Goal: Communication & Community: Share content

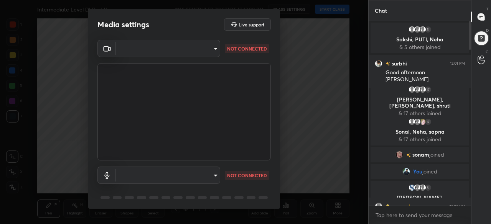
scroll to position [27, 0]
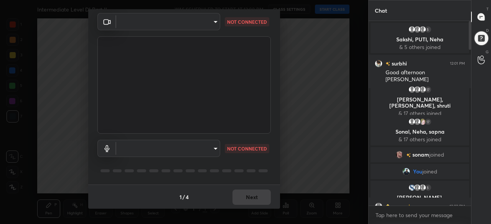
click at [252, 194] on div "1 / 4 Next" at bounding box center [184, 197] width 192 height 25
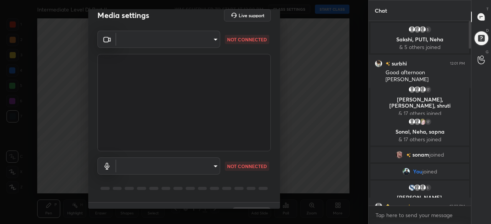
scroll to position [0, 0]
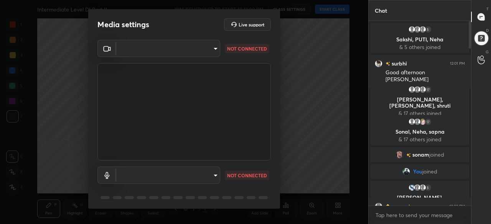
click at [172, 53] on body "1 2 3 4 5 6 7 C X Z C X Z E E Erase all H H Intermediate Level DI Part II WAS S…" at bounding box center [245, 112] width 491 height 224
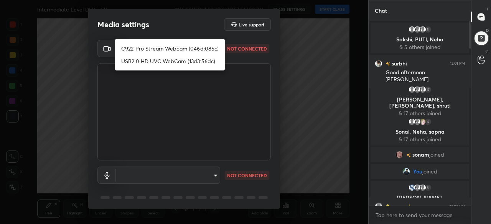
click at [171, 50] on li "C922 Pro Stream Webcam (046d:085c)" at bounding box center [170, 48] width 110 height 13
type input "37bd0b134c09cdd6dcaa5ff4ad22a42161c69e71ea0323ac59dcc07dbcbcd734"
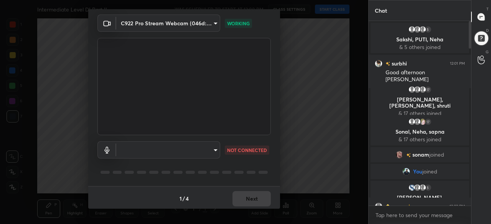
scroll to position [27, 0]
click at [192, 149] on body "1 2 3 4 5 6 7 C X Z C X Z E E Erase all H H Intermediate Level DI Part II WAS S…" at bounding box center [245, 112] width 491 height 224
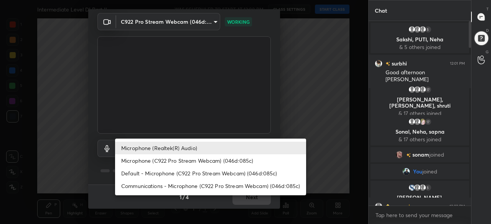
click at [186, 175] on li "Default - Microphone (C922 Pro Stream Webcam) (046d:085c)" at bounding box center [210, 173] width 191 height 13
type input "default"
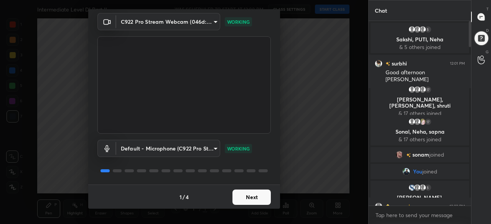
click at [251, 200] on button "Next" at bounding box center [251, 197] width 38 height 15
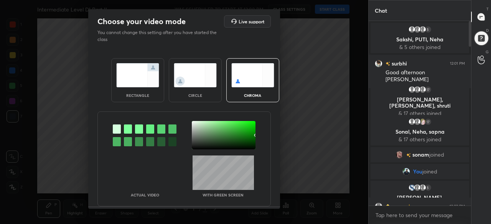
click at [202, 88] on div "circle" at bounding box center [195, 80] width 53 height 44
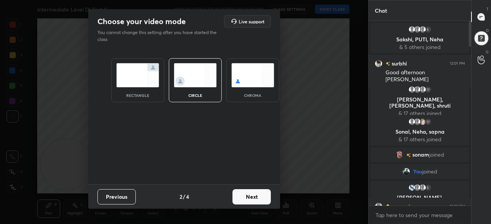
click at [259, 197] on button "Next" at bounding box center [251, 197] width 38 height 15
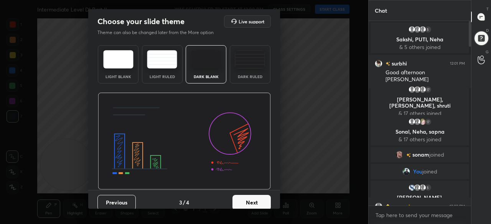
click at [263, 200] on button "Next" at bounding box center [251, 202] width 38 height 15
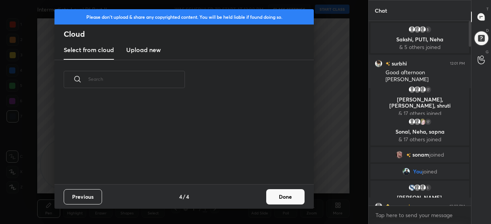
click at [276, 199] on button "Done" at bounding box center [285, 197] width 38 height 15
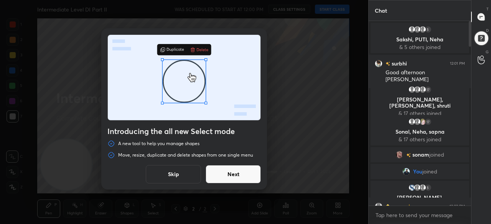
click at [237, 150] on div "Introducing the all new Select mode A new tool to help you manage shapes Move, …" at bounding box center [184, 109] width 166 height 162
click at [240, 176] on button "Next" at bounding box center [233, 174] width 55 height 18
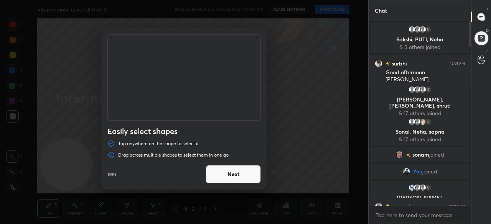
click at [239, 178] on button "Next" at bounding box center [233, 174] width 55 height 18
click at [241, 177] on button "Next" at bounding box center [233, 174] width 55 height 18
click at [241, 176] on button "Done" at bounding box center [233, 174] width 55 height 18
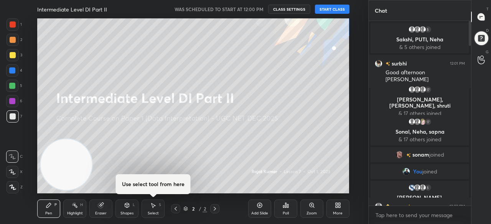
click at [335, 11] on button "START CLASS" at bounding box center [332, 9] width 35 height 9
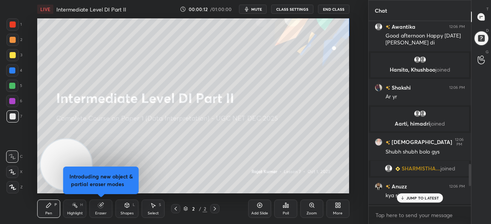
click at [423, 200] on p "JUMP TO LATEST" at bounding box center [422, 198] width 33 height 5
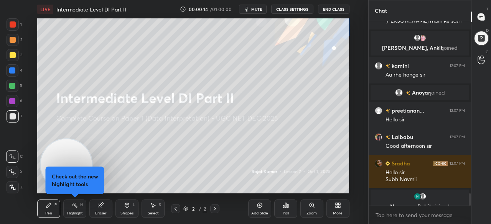
scroll to position [2596, 0]
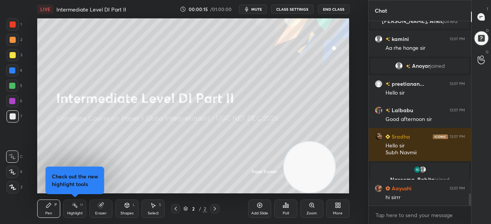
drag, startPoint x: 105, startPoint y: 148, endPoint x: 295, endPoint y: 165, distance: 190.7
click at [323, 167] on video at bounding box center [309, 167] width 51 height 51
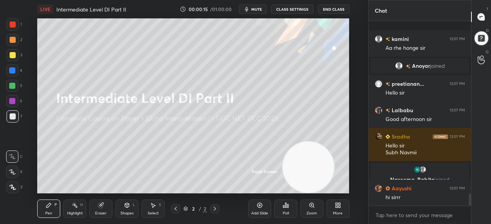
scroll to position [2649, 0]
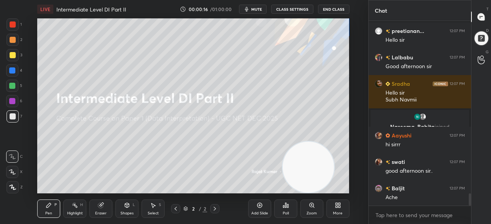
click at [17, 188] on div at bounding box center [13, 187] width 12 height 12
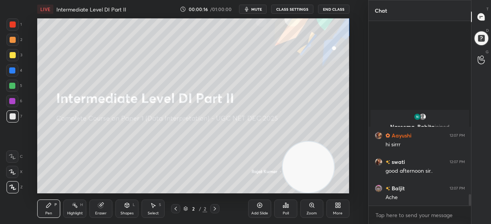
scroll to position [2755, 0]
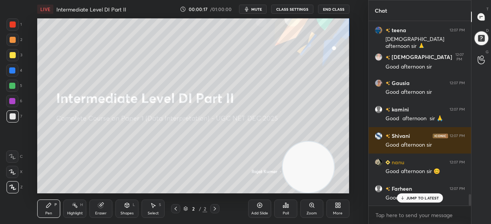
drag, startPoint x: 13, startPoint y: 26, endPoint x: 16, endPoint y: 29, distance: 4.4
click at [13, 25] on div at bounding box center [13, 24] width 6 height 6
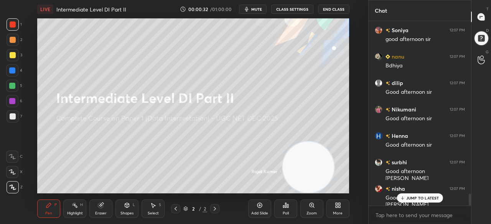
scroll to position [2732, 0]
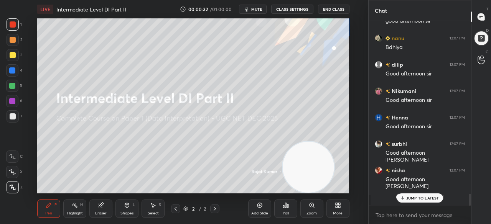
click at [278, 8] on button "CLASS SETTINGS" at bounding box center [292, 9] width 42 height 9
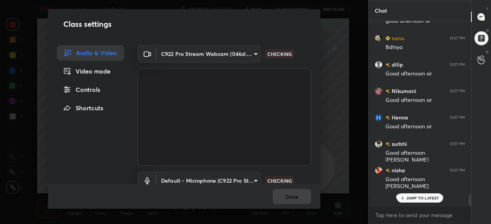
scroll to position [2804, 0]
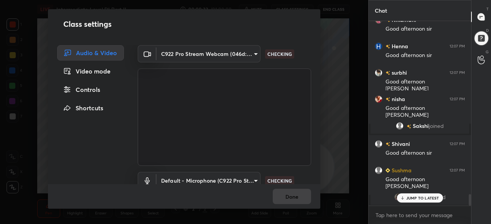
click at [197, 53] on body "1 2 3 4 5 6 7 C X Z C X Z E E Erase all H H LIVE Intermediate Level DI Part II …" at bounding box center [245, 112] width 491 height 224
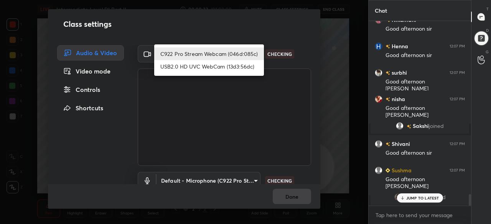
click at [199, 64] on li "USB2.0 HD UVC WebCam (13d3:56dc)" at bounding box center [209, 66] width 110 height 13
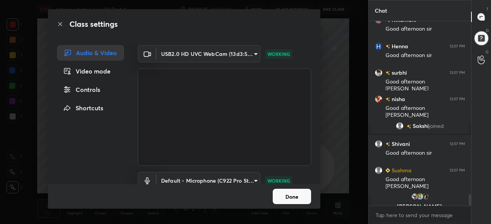
scroll to position [2830, 0]
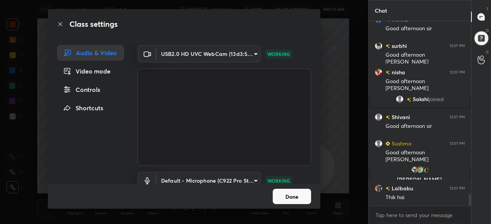
click at [203, 55] on body "1 2 3 4 5 6 7 C X Z C X Z E E Erase all H H LIVE Intermediate Level DI Part II …" at bounding box center [245, 112] width 491 height 224
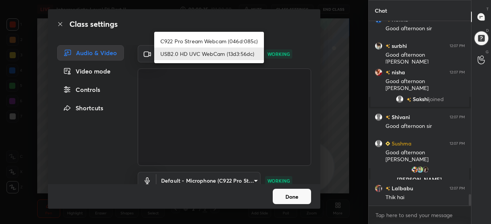
click at [201, 40] on li "C922 Pro Stream Webcam (046d:085c)" at bounding box center [209, 41] width 110 height 13
type input "37bd0b134c09cdd6dcaa5ff4ad22a42161c69e71ea0323ac59dcc07dbcbcd734"
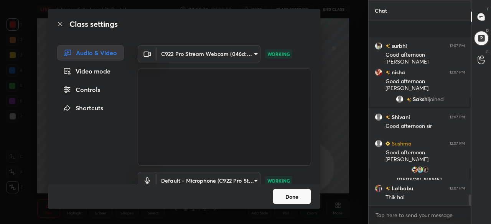
scroll to position [2883, 0]
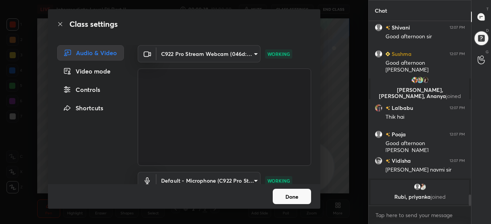
click at [299, 198] on button "Done" at bounding box center [292, 196] width 38 height 15
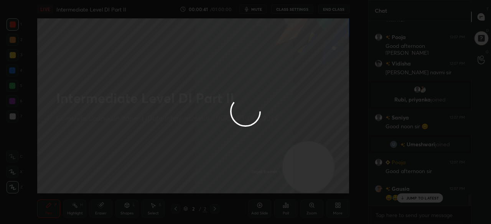
scroll to position [2922, 0]
click at [241, 146] on div at bounding box center [245, 112] width 491 height 224
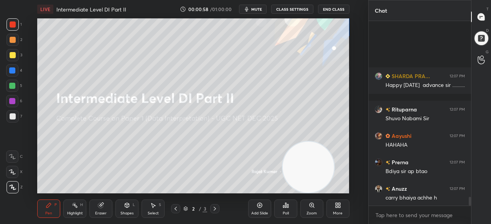
scroll to position [0, 0]
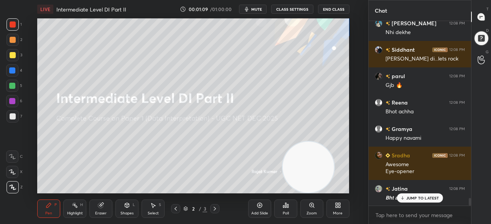
click at [340, 209] on div "More" at bounding box center [337, 209] width 23 height 18
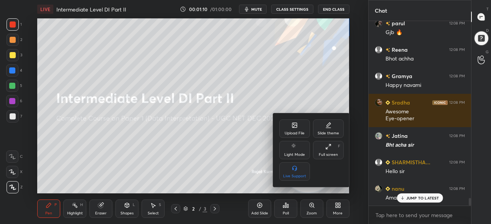
click at [234, 131] on div at bounding box center [245, 112] width 491 height 224
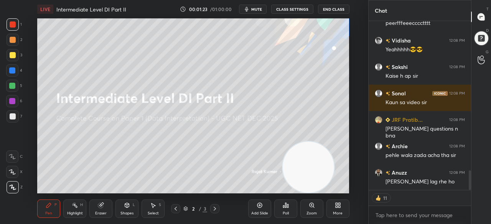
click at [338, 209] on div "More" at bounding box center [337, 209] width 23 height 18
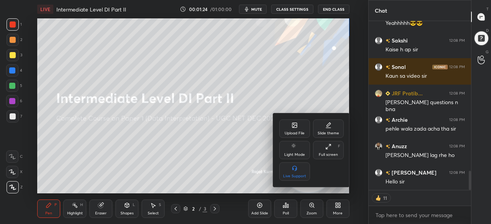
click at [294, 134] on div "Upload File" at bounding box center [295, 134] width 20 height 4
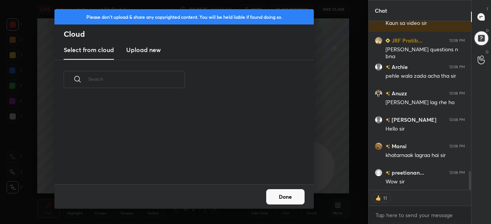
drag, startPoint x: 150, startPoint y: 51, endPoint x: 154, endPoint y: 59, distance: 8.9
click at [150, 53] on h3 "Upload new" at bounding box center [143, 49] width 35 height 9
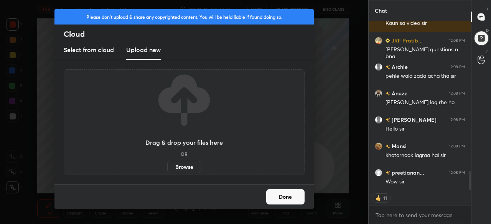
click at [183, 166] on label "Browse" at bounding box center [184, 167] width 34 height 12
click at [167, 166] on input "Browse" at bounding box center [167, 167] width 0 height 12
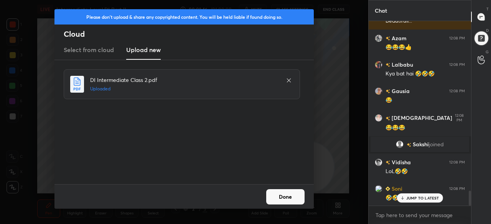
click at [298, 199] on button "Done" at bounding box center [285, 197] width 38 height 15
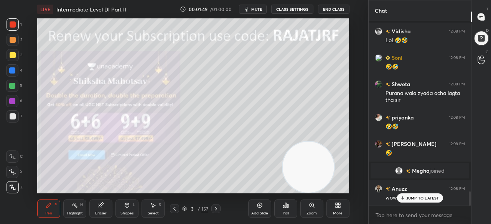
click at [202, 208] on div "157" at bounding box center [204, 209] width 7 height 7
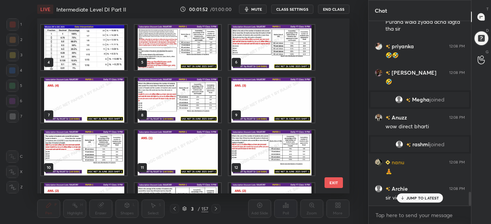
click at [203, 65] on img "grid" at bounding box center [178, 47] width 86 height 45
click at [204, 65] on img "grid" at bounding box center [178, 47] width 86 height 45
click at [203, 65] on img "grid" at bounding box center [178, 47] width 86 height 45
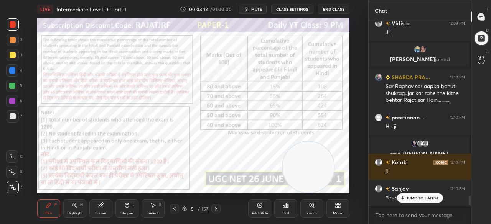
scroll to position [167, 100]
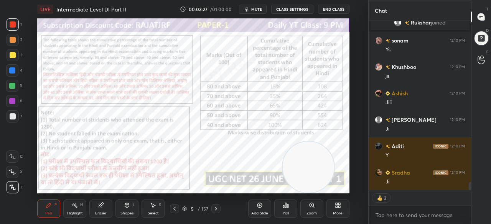
click at [13, 101] on div at bounding box center [12, 101] width 6 height 6
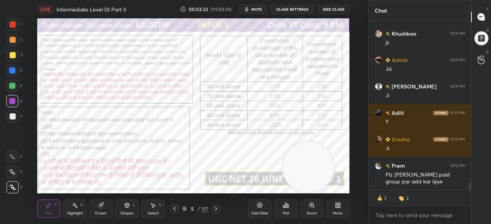
drag, startPoint x: 151, startPoint y: 208, endPoint x: 150, endPoint y: 204, distance: 4.5
click at [151, 208] on icon at bounding box center [153, 206] width 6 height 6
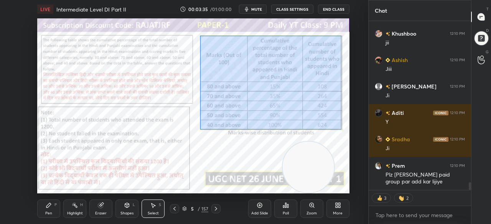
drag, startPoint x: 200, startPoint y: 36, endPoint x: 340, endPoint y: 128, distance: 166.5
click at [342, 128] on div "0 ° Undo Copy Duplicate Duplicate to new slide Delete" at bounding box center [193, 105] width 312 height 175
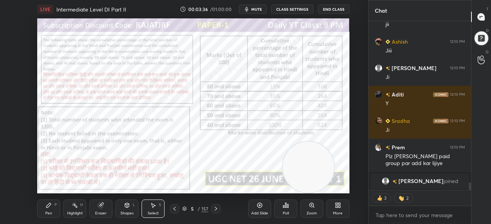
click at [48, 214] on div "Pen" at bounding box center [48, 214] width 7 height 4
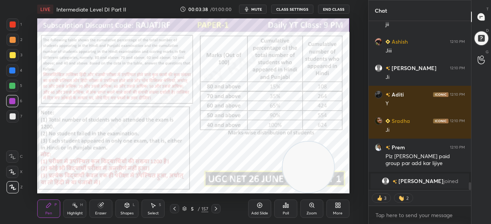
click at [339, 210] on div "More" at bounding box center [337, 209] width 23 height 18
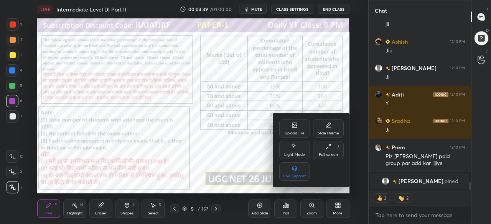
click at [330, 155] on div "Full screen" at bounding box center [328, 155] width 19 height 4
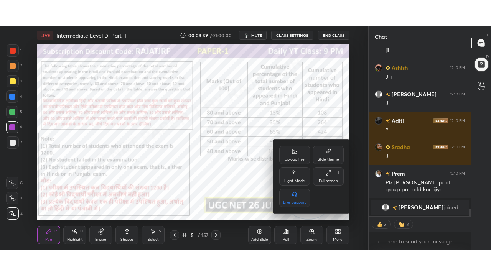
scroll to position [38136, 38026]
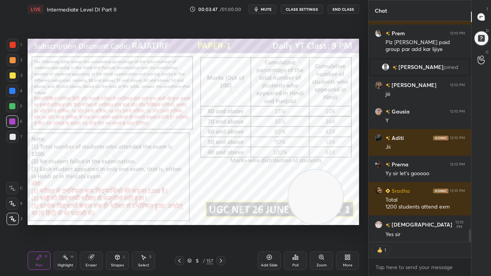
click at [266, 224] on icon at bounding box center [269, 257] width 6 height 6
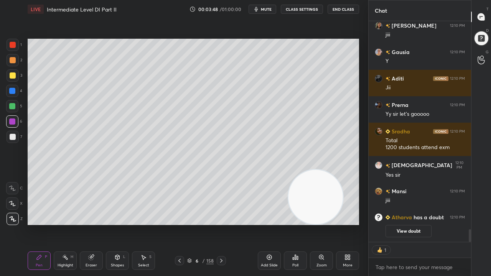
click at [18, 137] on div at bounding box center [13, 137] width 12 height 12
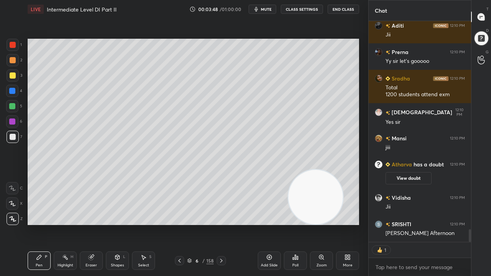
click at [117, 224] on icon at bounding box center [117, 256] width 4 height 1
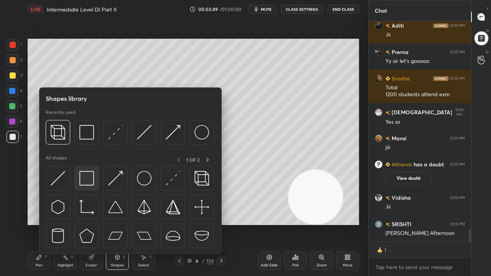
click at [91, 177] on img at bounding box center [86, 178] width 15 height 15
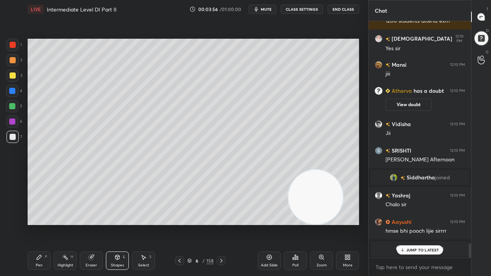
click at [182, 224] on icon at bounding box center [179, 261] width 6 height 6
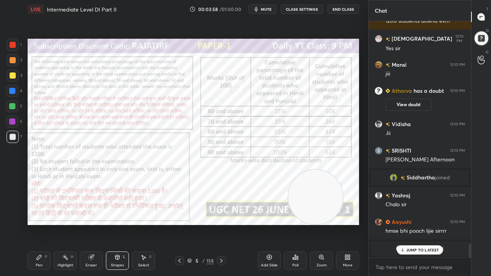
click at [221, 224] on icon at bounding box center [221, 261] width 6 height 6
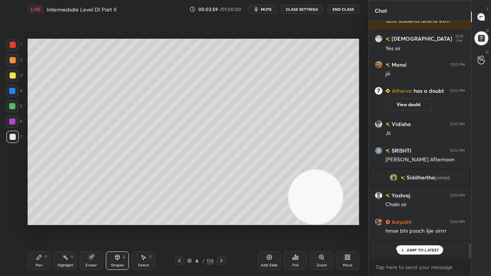
drag, startPoint x: 12, startPoint y: 76, endPoint x: 25, endPoint y: 63, distance: 17.9
click at [12, 76] on div at bounding box center [13, 76] width 6 height 6
drag, startPoint x: 114, startPoint y: 261, endPoint x: 114, endPoint y: 255, distance: 6.5
click at [114, 224] on div "Shapes L" at bounding box center [117, 261] width 23 height 18
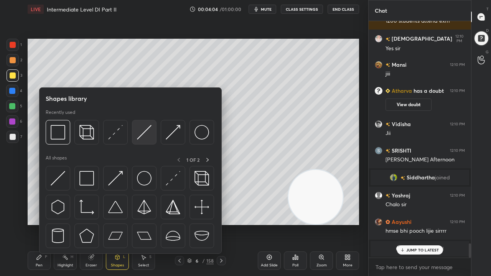
click at [142, 137] on img at bounding box center [144, 132] width 15 height 15
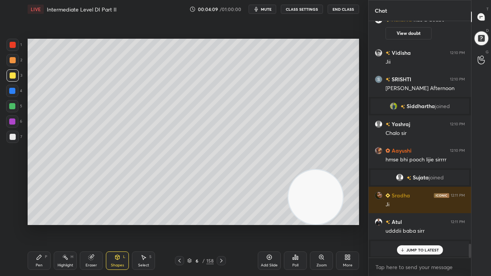
click at [93, 224] on div "Eraser" at bounding box center [91, 261] width 23 height 18
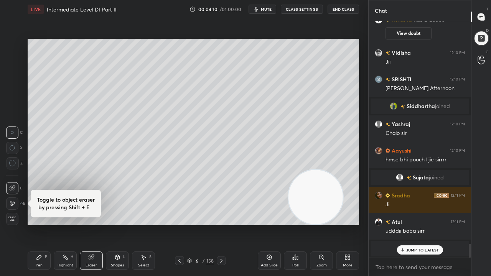
drag, startPoint x: 12, startPoint y: 201, endPoint x: 19, endPoint y: 193, distance: 10.3
click at [13, 201] on icon at bounding box center [12, 204] width 6 height 7
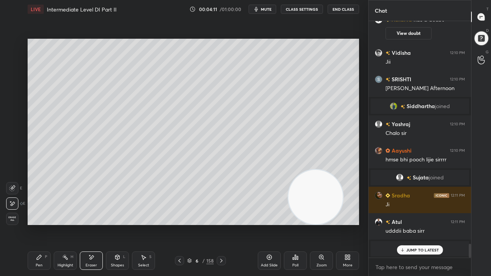
drag, startPoint x: 121, startPoint y: 267, endPoint x: 121, endPoint y: 263, distance: 3.9
click at [121, 224] on div "Shapes" at bounding box center [117, 266] width 13 height 4
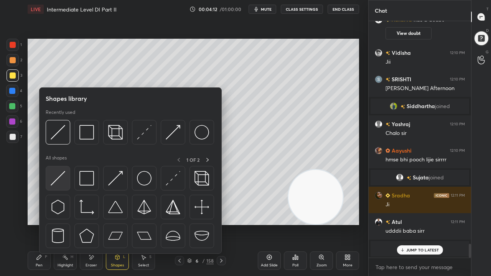
click at [61, 181] on img at bounding box center [58, 178] width 15 height 15
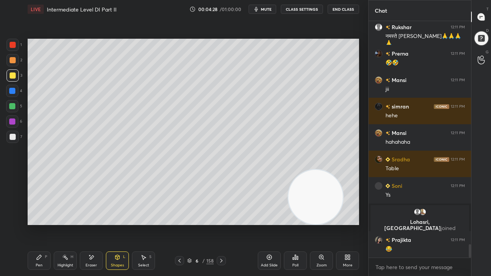
click at [94, 224] on icon at bounding box center [91, 257] width 6 height 7
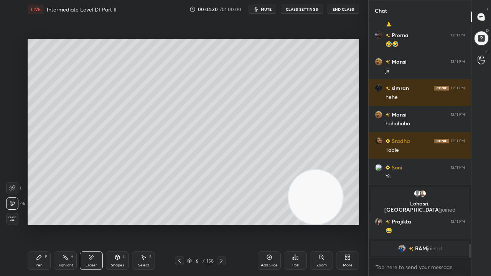
drag, startPoint x: 15, startPoint y: 190, endPoint x: 17, endPoint y: 186, distance: 3.9
click at [15, 190] on div at bounding box center [12, 188] width 12 height 12
click at [12, 164] on icon at bounding box center [12, 163] width 7 height 7
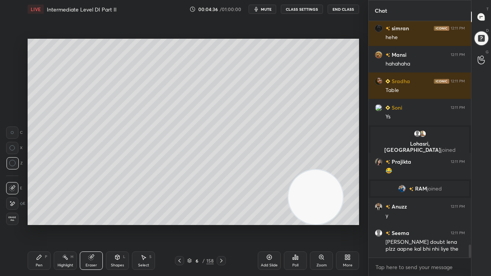
click at [118, 224] on icon at bounding box center [117, 257] width 6 height 6
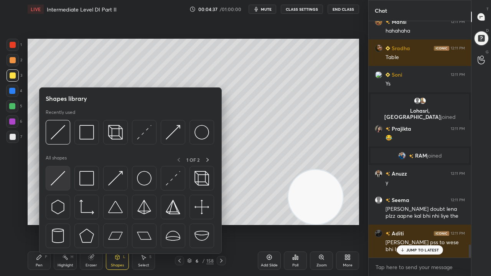
click at [62, 175] on img at bounding box center [58, 178] width 15 height 15
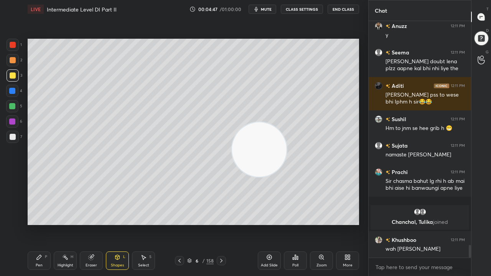
scroll to position [4150, 0]
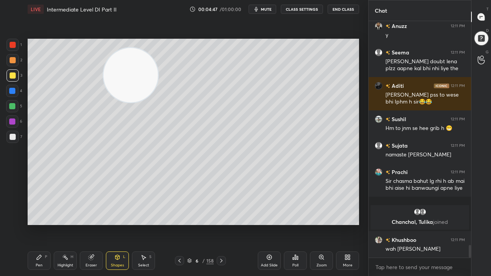
drag, startPoint x: 314, startPoint y: 193, endPoint x: 133, endPoint y: 82, distance: 212.1
click at [115, 63] on video at bounding box center [131, 75] width 54 height 54
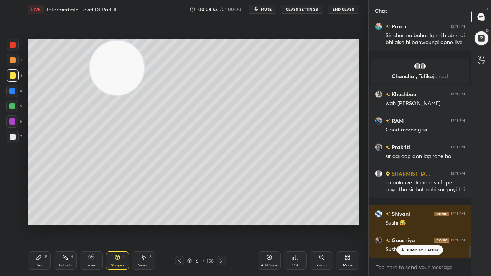
scroll to position [4314, 0]
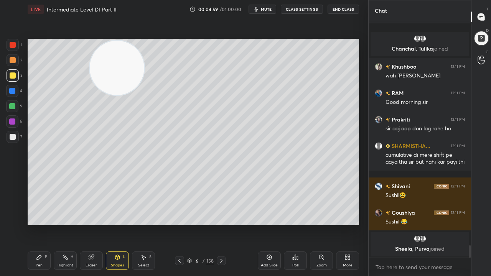
click at [38, 224] on icon at bounding box center [39, 257] width 6 height 6
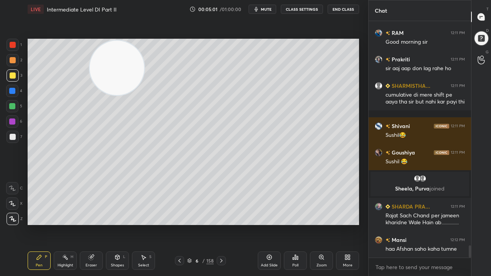
click at [113, 224] on div "Shapes L" at bounding box center [117, 261] width 23 height 18
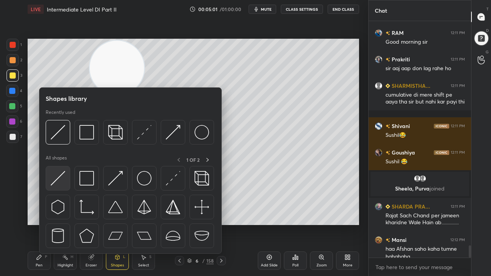
scroll to position [4341, 0]
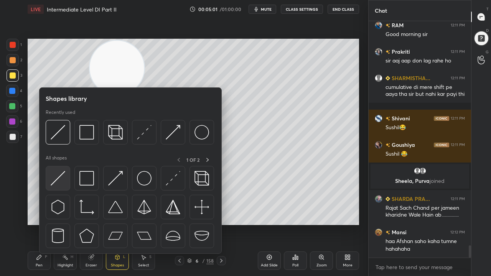
click at [58, 178] on img at bounding box center [58, 178] width 15 height 15
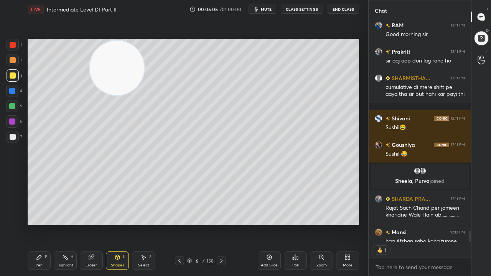
scroll to position [4383, 0]
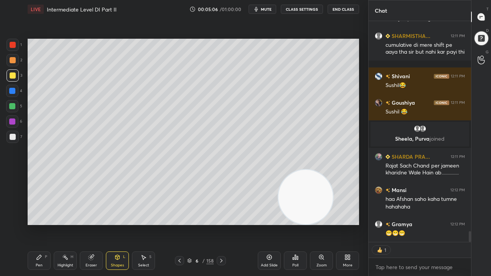
drag, startPoint x: 124, startPoint y: 71, endPoint x: 325, endPoint y: 196, distance: 237.0
click at [325, 197] on video at bounding box center [306, 197] width 54 height 54
drag, startPoint x: 46, startPoint y: 257, endPoint x: 49, endPoint y: 249, distance: 9.3
click at [46, 224] on div "P" at bounding box center [46, 257] width 2 height 4
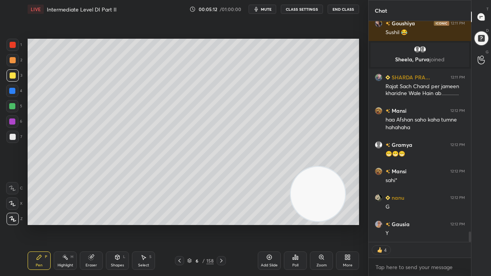
scroll to position [4489, 0]
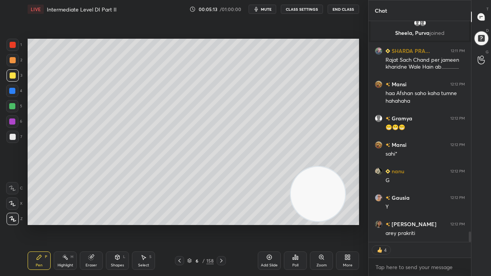
click at [180, 224] on icon at bounding box center [179, 261] width 6 height 6
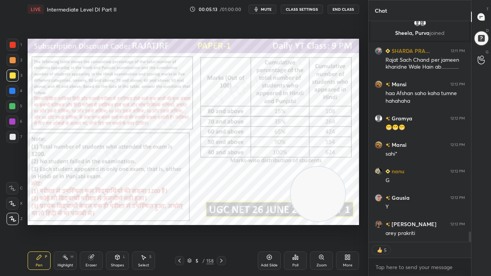
scroll to position [4542, 0]
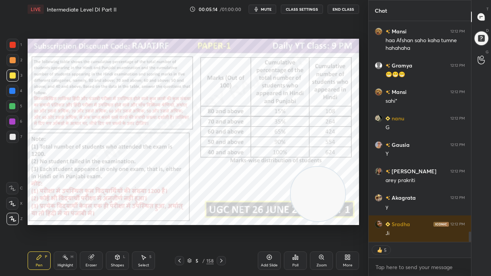
click at [12, 43] on div at bounding box center [13, 45] width 6 height 6
drag, startPoint x: 12, startPoint y: 43, endPoint x: 20, endPoint y: 48, distance: 9.7
click at [12, 43] on div at bounding box center [13, 45] width 6 height 6
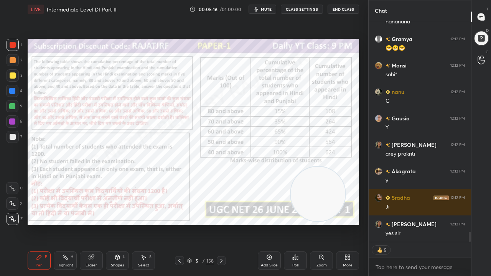
scroll to position [4595, 0]
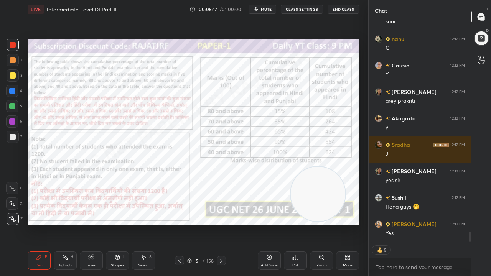
click at [177, 224] on icon at bounding box center [179, 261] width 6 height 6
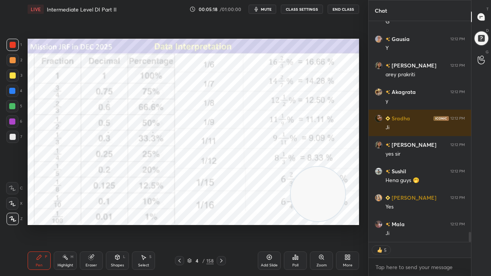
click at [221, 224] on icon at bounding box center [221, 261] width 6 height 6
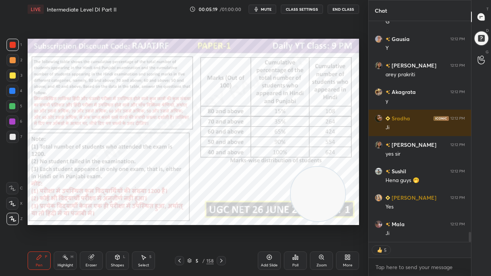
click at [221, 224] on icon at bounding box center [221, 261] width 6 height 6
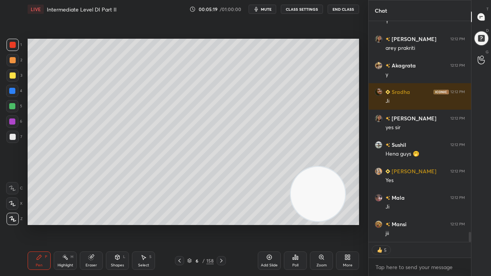
click at [117, 224] on div "Shapes L" at bounding box center [117, 261] width 23 height 18
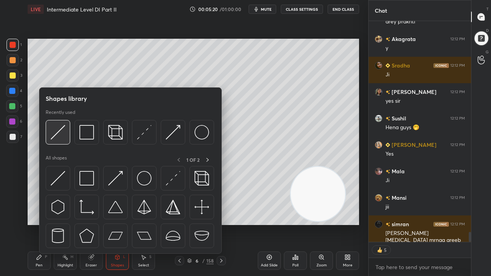
click at [58, 136] on img at bounding box center [58, 132] width 15 height 15
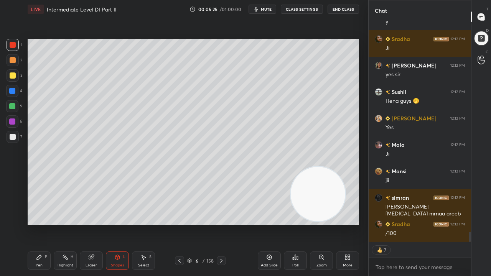
scroll to position [4746, 0]
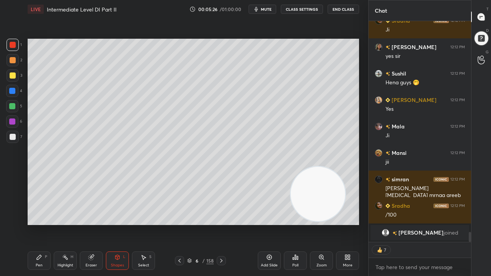
drag, startPoint x: 92, startPoint y: 265, endPoint x: 91, endPoint y: 251, distance: 13.9
click at [92, 224] on div "Eraser" at bounding box center [91, 261] width 23 height 18
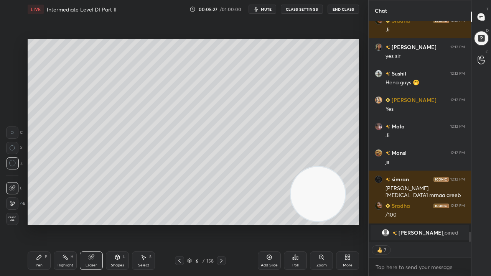
drag, startPoint x: 12, startPoint y: 202, endPoint x: 24, endPoint y: 188, distance: 18.2
click at [12, 202] on icon at bounding box center [12, 204] width 6 height 7
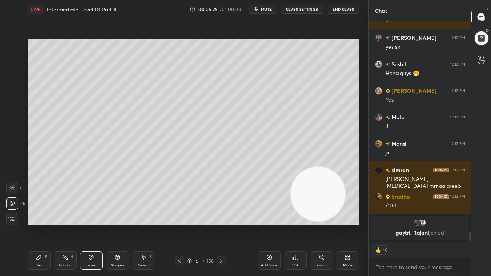
click at [119, 224] on div "Shapes L" at bounding box center [117, 261] width 23 height 18
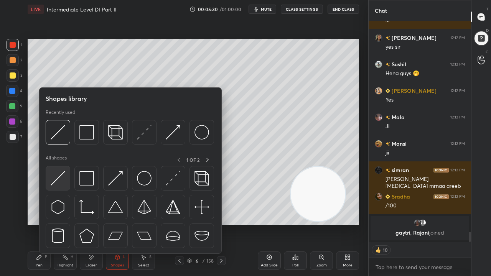
click at [54, 182] on img at bounding box center [58, 178] width 15 height 15
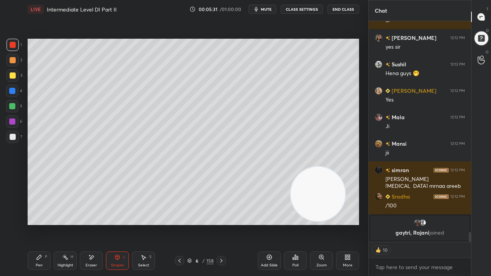
scroll to position [4658, 0]
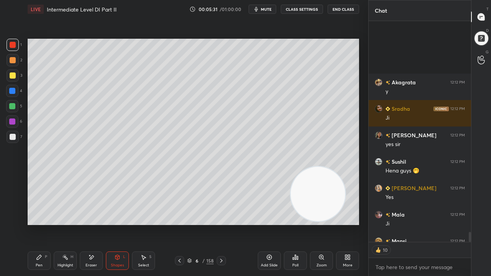
click at [11, 75] on div at bounding box center [13, 76] width 6 height 6
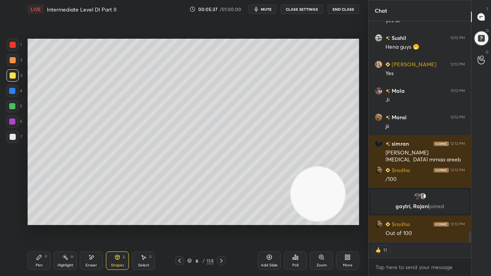
scroll to position [4676, 0]
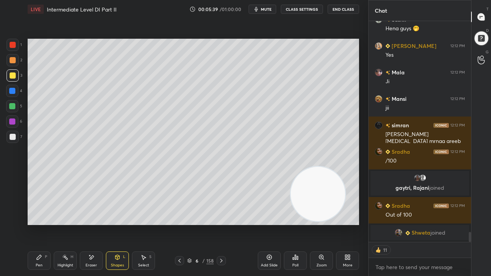
drag, startPoint x: 43, startPoint y: 259, endPoint x: 41, endPoint y: 232, distance: 26.5
click at [43, 224] on div "Pen P" at bounding box center [39, 261] width 23 height 18
drag, startPoint x: 13, startPoint y: 44, endPoint x: 18, endPoint y: 46, distance: 6.4
click at [14, 44] on div at bounding box center [13, 45] width 6 height 6
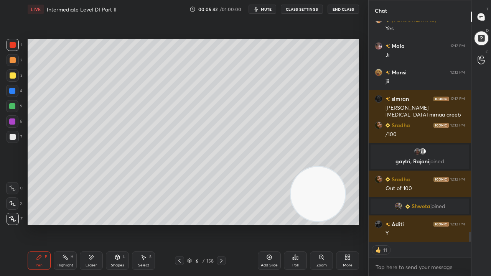
scroll to position [4674, 0]
click at [176, 224] on div at bounding box center [179, 260] width 9 height 9
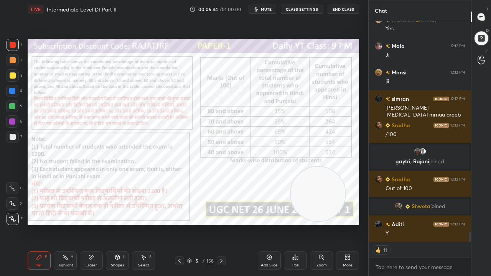
click at [221, 224] on icon at bounding box center [221, 261] width 6 height 6
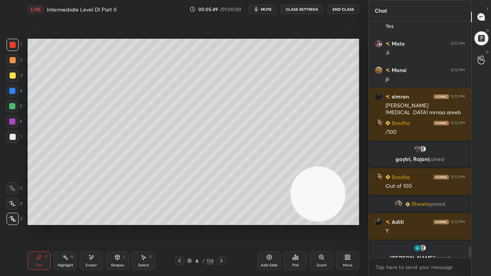
scroll to position [4703, 0]
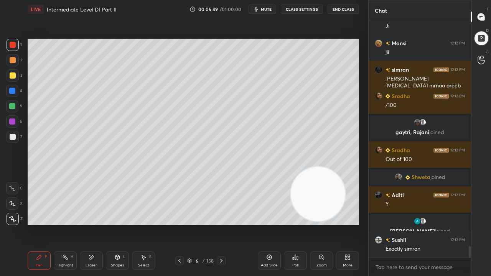
drag, startPoint x: 13, startPoint y: 76, endPoint x: 23, endPoint y: 79, distance: 10.3
click at [14, 76] on div at bounding box center [13, 76] width 6 height 6
click at [11, 136] on div at bounding box center [13, 137] width 6 height 6
drag, startPoint x: 180, startPoint y: 260, endPoint x: 212, endPoint y: 259, distance: 31.9
click at [180, 224] on icon at bounding box center [179, 261] width 6 height 6
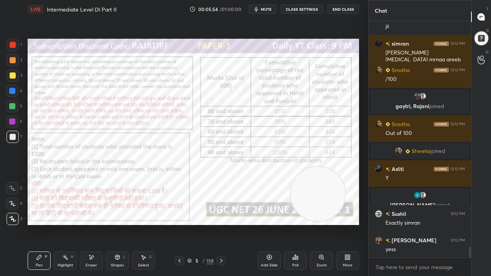
scroll to position [4756, 0]
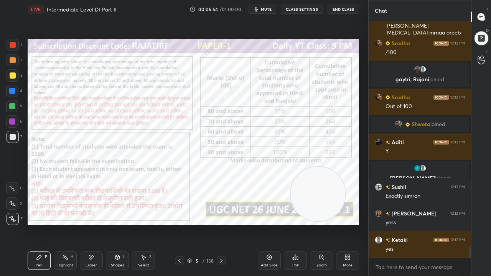
click at [221, 224] on icon at bounding box center [221, 261] width 6 height 6
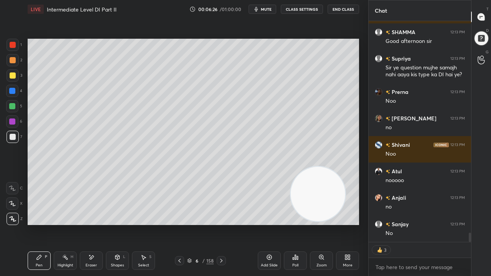
scroll to position [5116, 0]
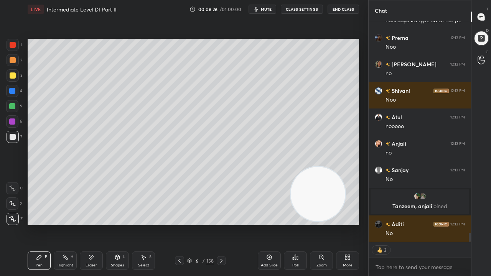
click at [12, 77] on div at bounding box center [13, 76] width 6 height 6
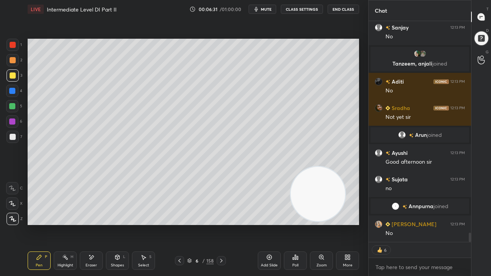
scroll to position [5111, 0]
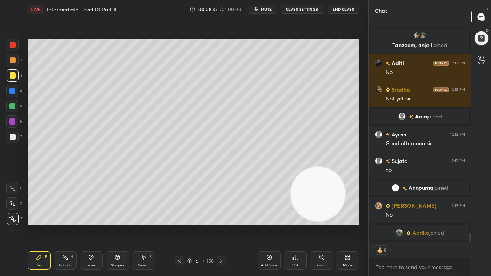
click at [15, 90] on div at bounding box center [12, 91] width 6 height 6
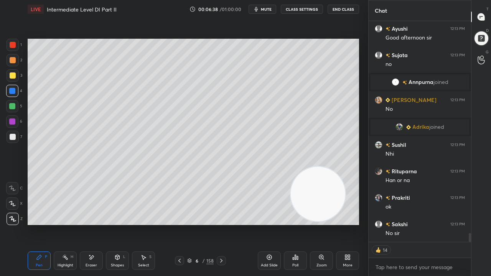
scroll to position [5228, 0]
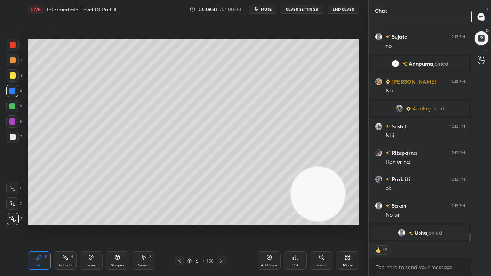
click at [16, 89] on div at bounding box center [12, 91] width 12 height 12
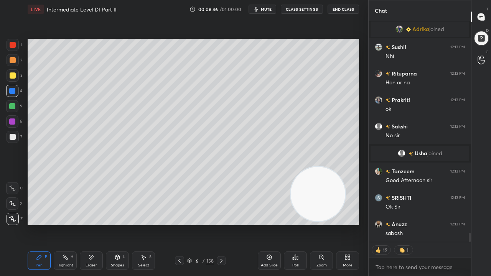
scroll to position [5267, 0]
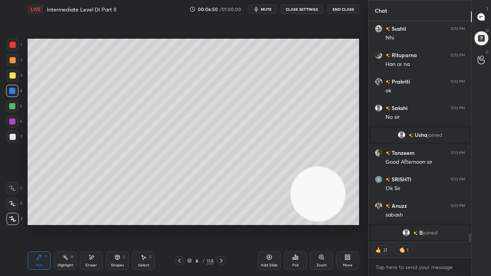
click at [179, 224] on icon at bounding box center [179, 261] width 6 height 6
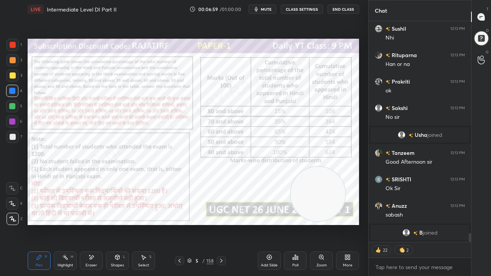
click at [220, 224] on div "Pen P Highlight H Eraser Shapes L Select S 5 / 158 Add Slide Poll Zoom More" at bounding box center [193, 261] width 331 height 31
click at [222, 224] on icon at bounding box center [221, 261] width 6 height 6
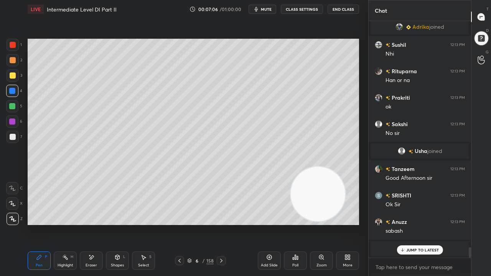
scroll to position [5248, 0]
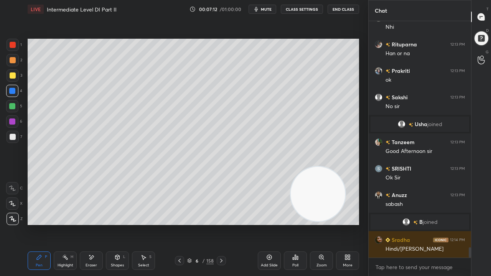
click at [179, 224] on icon at bounding box center [179, 261] width 6 height 6
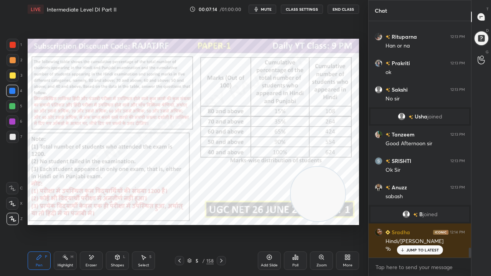
scroll to position [5282, 0]
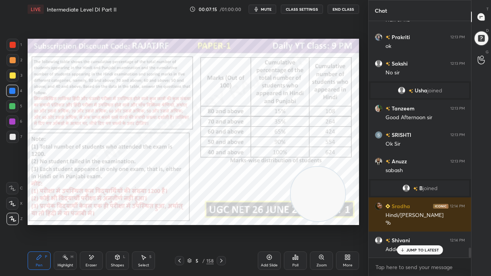
click at [223, 224] on icon at bounding box center [221, 261] width 6 height 6
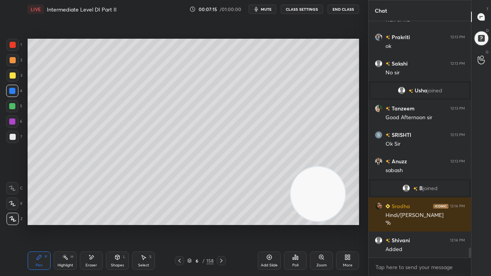
scroll to position [5309, 0]
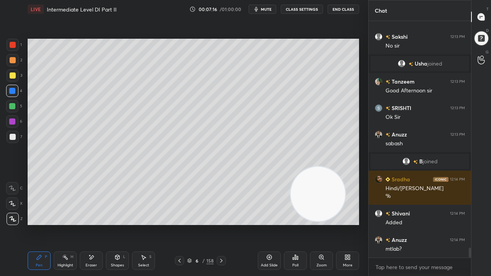
drag, startPoint x: 15, startPoint y: 137, endPoint x: 27, endPoint y: 132, distance: 12.5
click at [16, 137] on div at bounding box center [13, 137] width 12 height 12
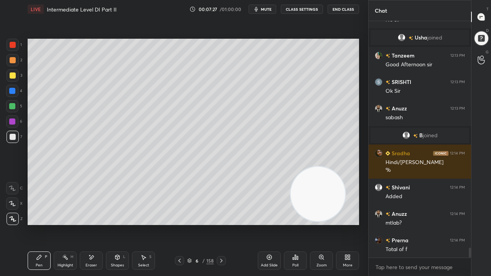
click at [14, 91] on div at bounding box center [12, 91] width 6 height 6
click at [179, 224] on icon at bounding box center [179, 261] width 6 height 6
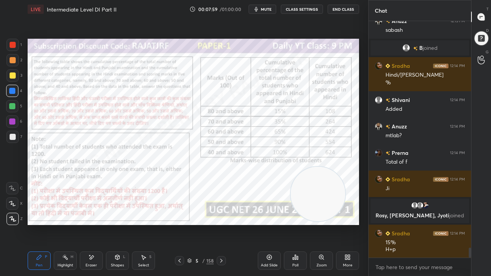
scroll to position [5404, 0]
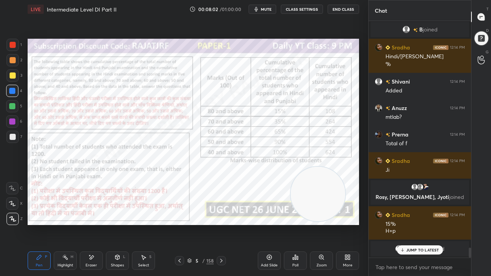
drag, startPoint x: 224, startPoint y: 260, endPoint x: 219, endPoint y: 248, distance: 13.1
click at [224, 224] on icon at bounding box center [221, 261] width 6 height 6
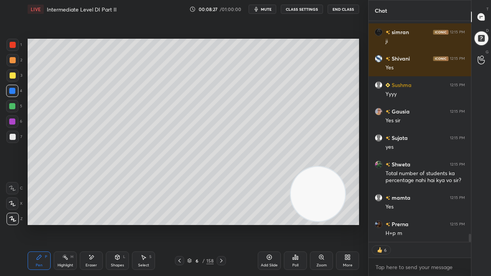
scroll to position [5879, 0]
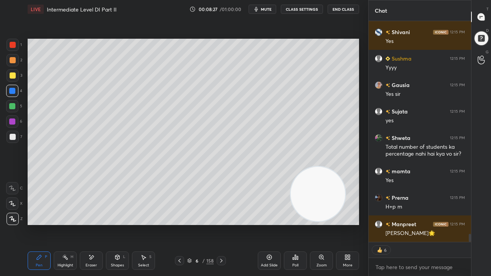
click at [15, 138] on div at bounding box center [13, 137] width 6 height 6
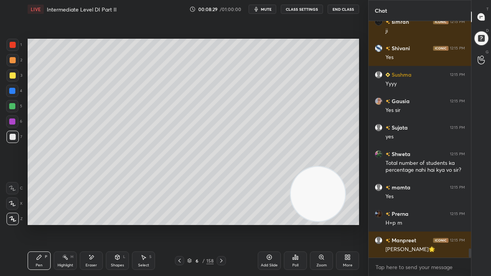
scroll to position [5916, 0]
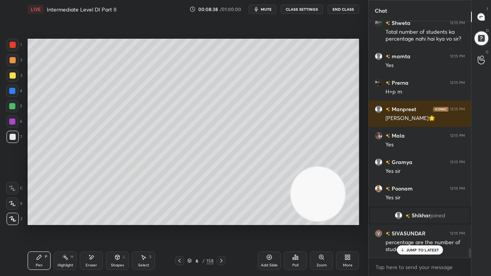
click at [180, 224] on icon at bounding box center [179, 261] width 6 height 6
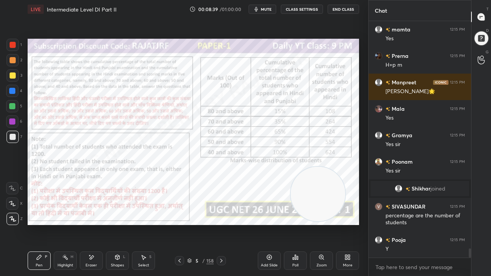
click at [12, 44] on div at bounding box center [13, 45] width 6 height 6
drag, startPoint x: 12, startPoint y: 43, endPoint x: 16, endPoint y: 52, distance: 10.0
click at [12, 45] on div at bounding box center [13, 45] width 6 height 6
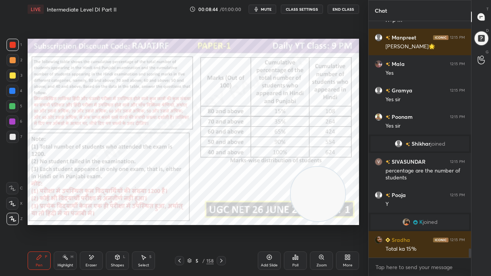
click at [219, 224] on icon at bounding box center [221, 261] width 6 height 6
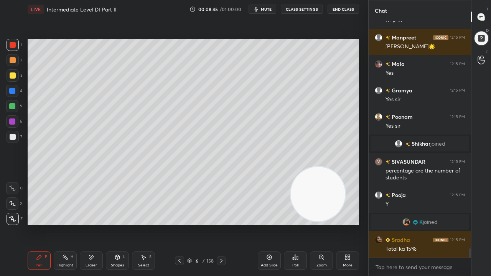
click at [13, 91] on div at bounding box center [12, 91] width 6 height 6
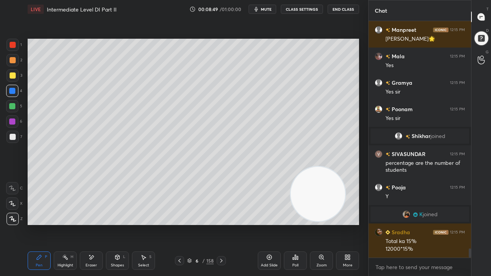
drag, startPoint x: 12, startPoint y: 45, endPoint x: 12, endPoint y: 53, distance: 7.7
click at [12, 45] on div at bounding box center [13, 45] width 6 height 6
click at [15, 74] on div at bounding box center [13, 76] width 6 height 6
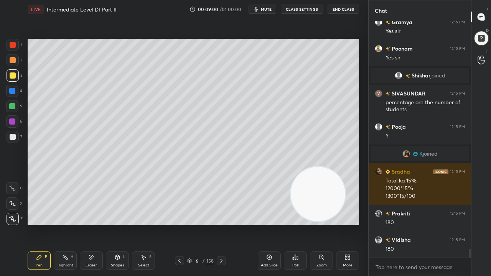
drag, startPoint x: 219, startPoint y: 261, endPoint x: 216, endPoint y: 258, distance: 4.3
click at [219, 224] on icon at bounding box center [221, 261] width 6 height 6
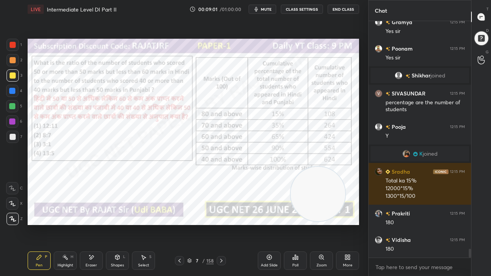
click at [179, 224] on icon at bounding box center [179, 261] width 6 height 6
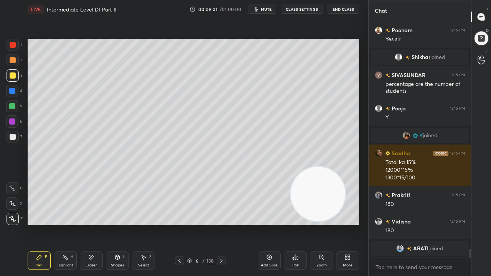
click at [262, 224] on div "Add Slide" at bounding box center [269, 261] width 23 height 18
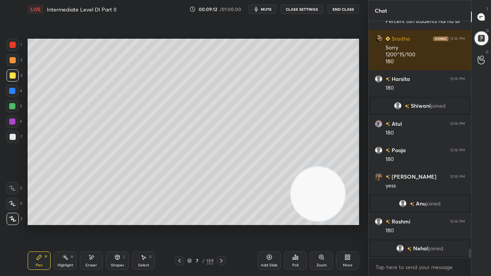
click at [11, 45] on div at bounding box center [13, 45] width 6 height 6
click at [182, 224] on icon at bounding box center [179, 261] width 6 height 6
click at [183, 224] on div at bounding box center [179, 260] width 9 height 9
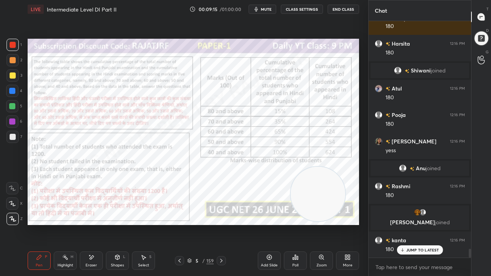
scroll to position [6205, 0]
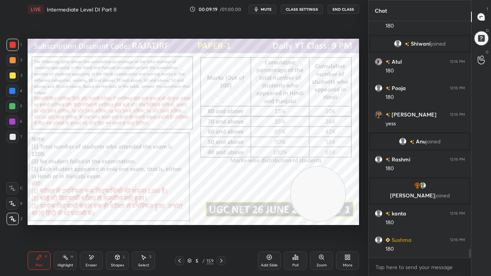
click at [223, 224] on icon at bounding box center [221, 261] width 6 height 6
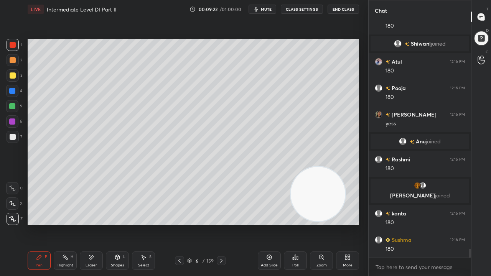
click at [15, 93] on div at bounding box center [12, 91] width 6 height 6
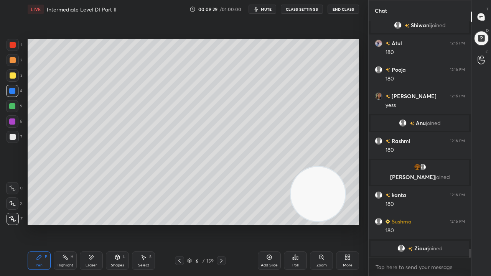
drag, startPoint x: 13, startPoint y: 92, endPoint x: 24, endPoint y: 89, distance: 11.3
click at [13, 92] on div at bounding box center [12, 91] width 6 height 6
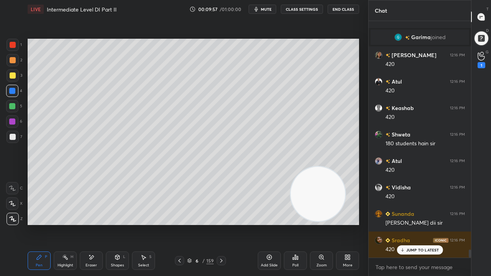
scroll to position [6793, 0]
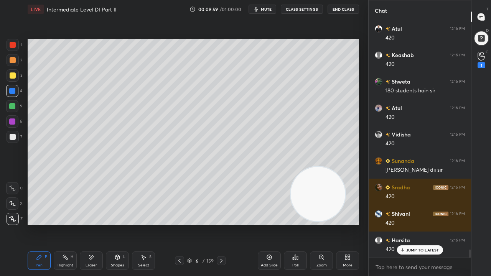
click at [14, 124] on div at bounding box center [12, 122] width 6 height 6
click at [13, 106] on div at bounding box center [12, 106] width 6 height 6
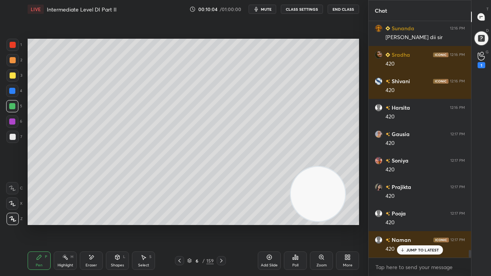
scroll to position [6951, 0]
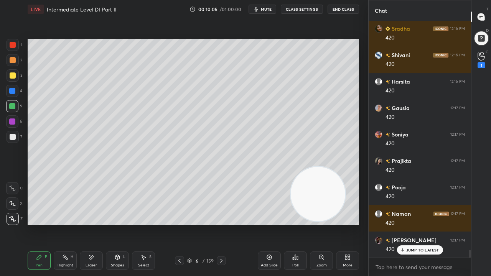
click at [222, 224] on icon at bounding box center [221, 261] width 6 height 6
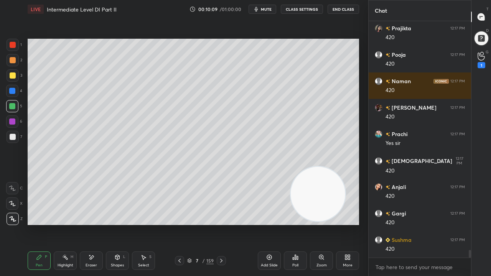
scroll to position [7103, 0]
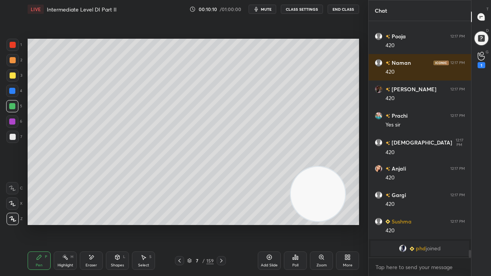
drag, startPoint x: 10, startPoint y: 77, endPoint x: 27, endPoint y: 76, distance: 16.5
click at [10, 77] on div at bounding box center [13, 76] width 6 height 6
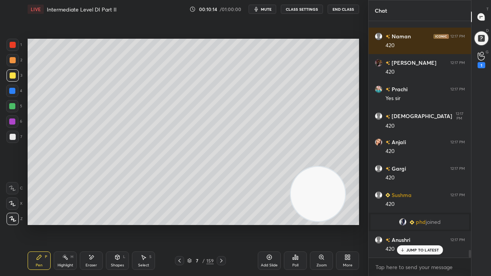
scroll to position [6905, 0]
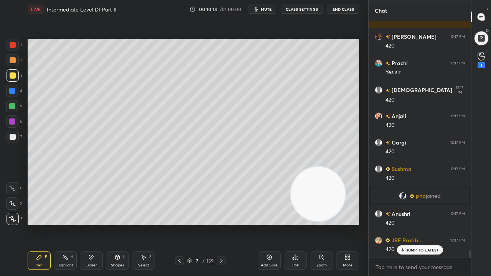
click at [180, 224] on icon at bounding box center [179, 261] width 2 height 4
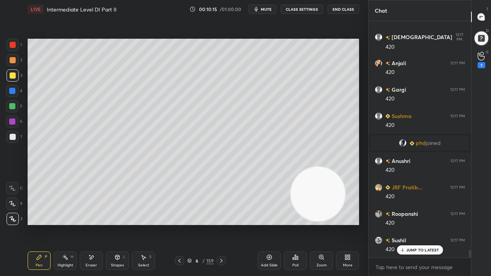
click at [10, 42] on div at bounding box center [13, 45] width 6 height 6
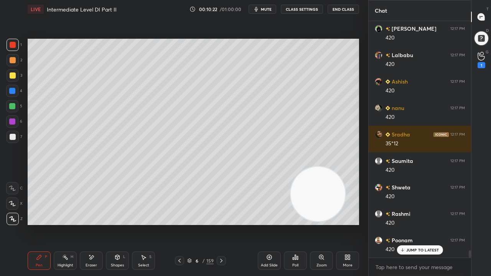
click at [221, 224] on icon at bounding box center [221, 261] width 6 height 6
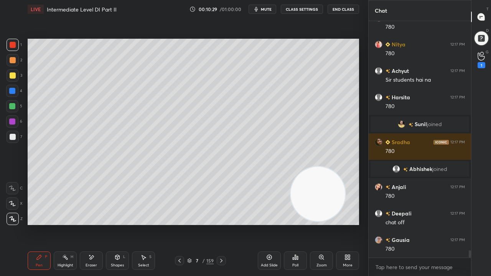
click at [14, 137] on div at bounding box center [13, 137] width 6 height 6
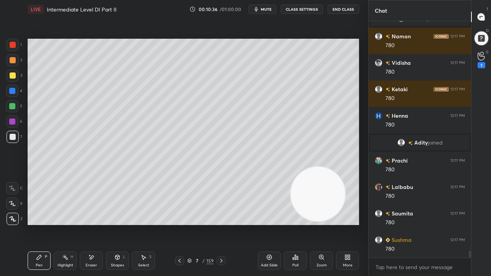
click at [180, 224] on icon at bounding box center [179, 261] width 6 height 6
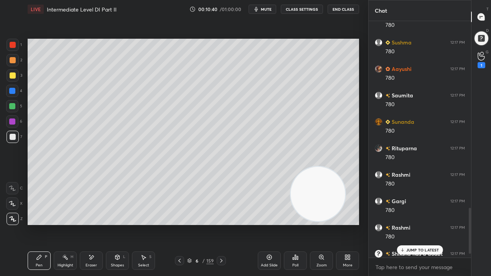
click at [14, 78] on div at bounding box center [13, 75] width 12 height 12
click at [419, 224] on p "JUMP TO LATEST" at bounding box center [422, 250] width 33 height 5
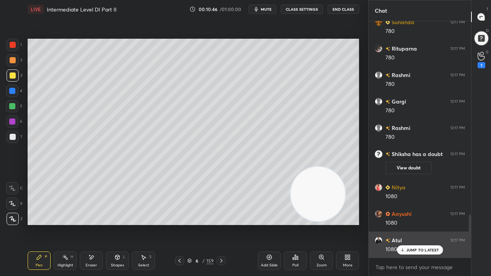
drag, startPoint x: 409, startPoint y: 248, endPoint x: 396, endPoint y: 246, distance: 13.6
click at [409, 224] on p "JUMP TO LATEST" at bounding box center [422, 250] width 33 height 5
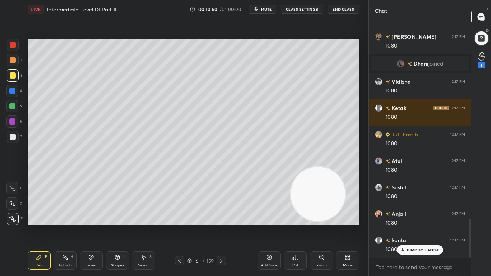
click at [90, 224] on icon at bounding box center [91, 257] width 6 height 7
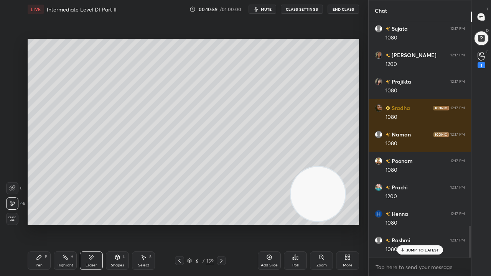
click at [46, 224] on div "Pen P" at bounding box center [39, 261] width 23 height 18
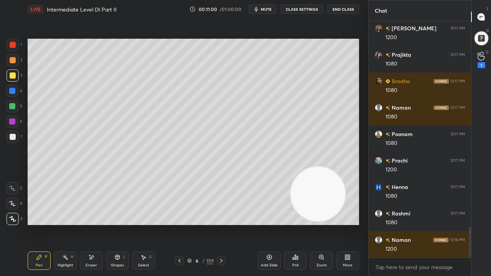
click at [13, 107] on div at bounding box center [12, 106] width 6 height 6
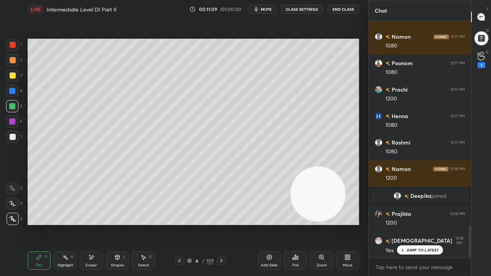
click at [182, 224] on icon at bounding box center [179, 261] width 6 height 6
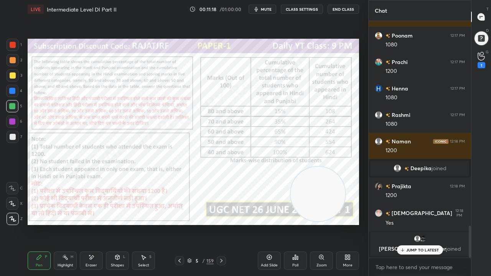
click at [219, 224] on icon at bounding box center [221, 261] width 6 height 6
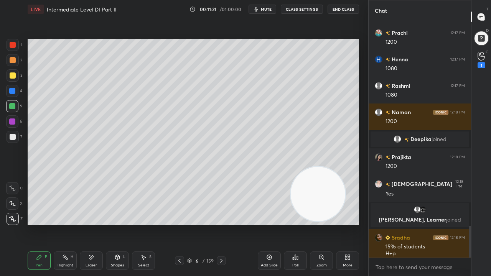
scroll to position [1528, 0]
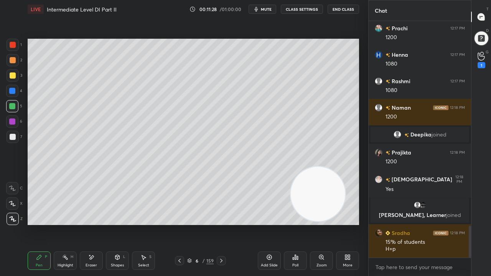
click at [12, 91] on div at bounding box center [12, 91] width 6 height 6
drag, startPoint x: 221, startPoint y: 257, endPoint x: 198, endPoint y: 230, distance: 36.0
click at [221, 224] on div at bounding box center [221, 260] width 9 height 9
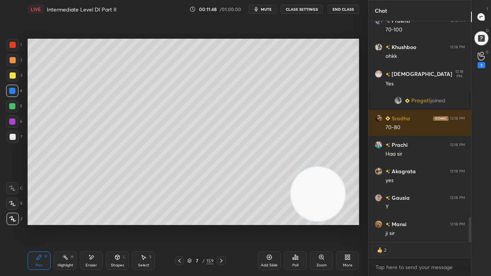
scroll to position [1769, 0]
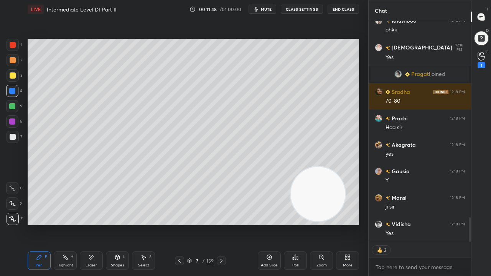
click at [181, 224] on icon at bounding box center [179, 261] width 6 height 6
click at [12, 48] on div at bounding box center [13, 45] width 12 height 12
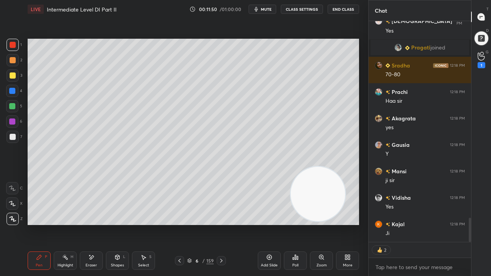
drag, startPoint x: 66, startPoint y: 262, endPoint x: 73, endPoint y: 233, distance: 30.0
click at [66, 224] on div "Highlight H" at bounding box center [65, 261] width 23 height 18
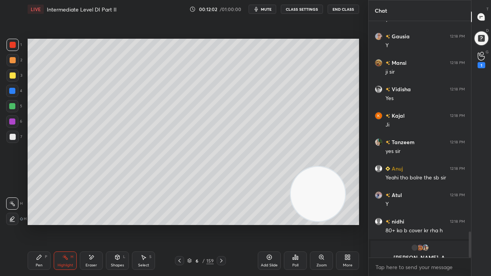
scroll to position [1913, 0]
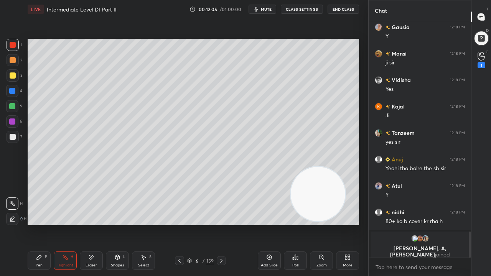
click at [290, 8] on button "CLASS SETTINGS" at bounding box center [302, 9] width 42 height 9
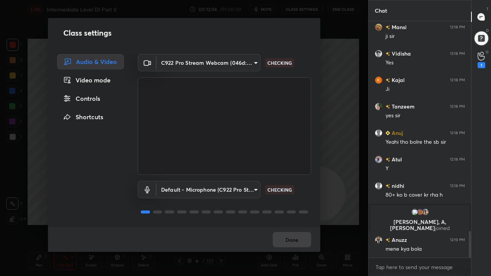
click at [96, 103] on div "Controls" at bounding box center [90, 98] width 67 height 15
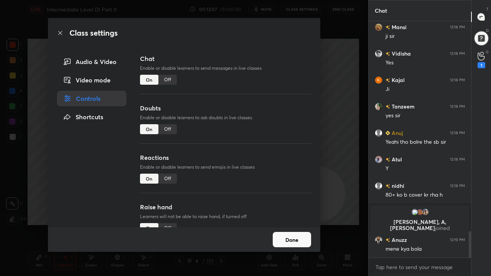
click at [169, 77] on div "Off" at bounding box center [167, 80] width 18 height 10
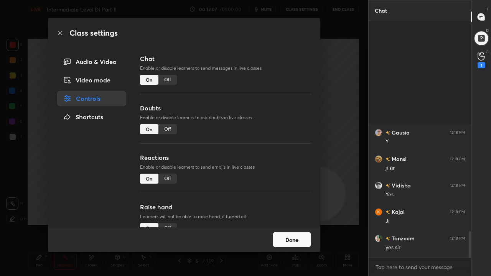
scroll to position [219, 100]
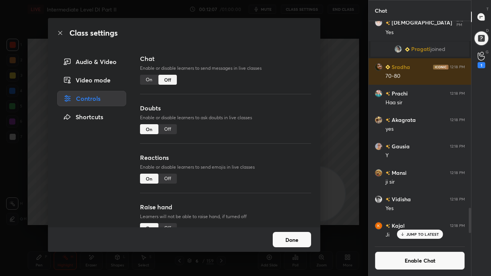
drag, startPoint x: 60, startPoint y: 32, endPoint x: 64, endPoint y: 32, distance: 4.6
click at [61, 32] on icon at bounding box center [60, 33] width 6 height 6
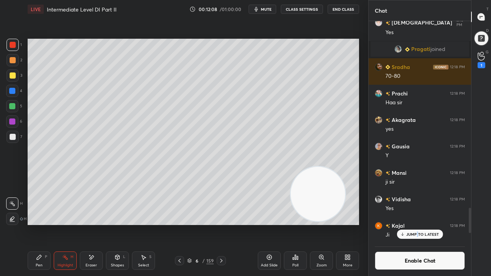
click at [417, 224] on div "JUMP TO LATEST" at bounding box center [420, 234] width 46 height 9
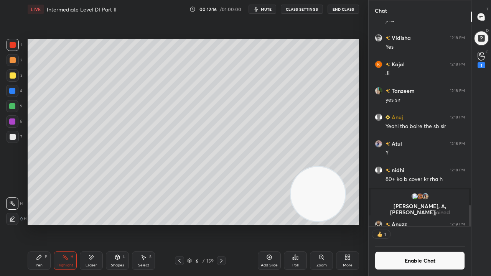
scroll to position [2, 2]
drag, startPoint x: 42, startPoint y: 263, endPoint x: 47, endPoint y: 254, distance: 9.8
click at [41, 224] on div "Pen" at bounding box center [39, 266] width 7 height 4
drag, startPoint x: 11, startPoint y: 134, endPoint x: 15, endPoint y: 132, distance: 4.7
click at [11, 134] on div at bounding box center [13, 137] width 6 height 6
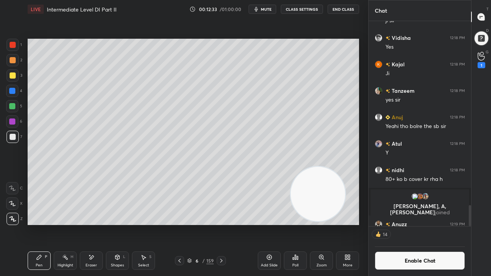
drag, startPoint x: 12, startPoint y: 76, endPoint x: 26, endPoint y: 89, distance: 18.5
click at [12, 77] on div at bounding box center [13, 76] width 6 height 6
click at [15, 90] on div at bounding box center [12, 91] width 6 height 6
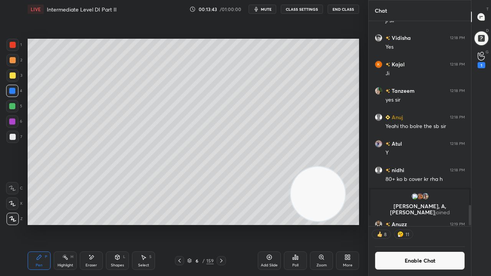
drag, startPoint x: 92, startPoint y: 261, endPoint x: 111, endPoint y: 231, distance: 36.2
click at [93, 224] on div "Eraser" at bounding box center [91, 261] width 23 height 18
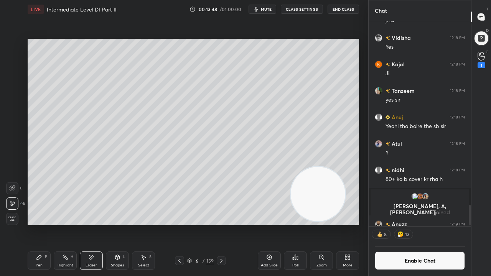
click at [46, 224] on div "Pen P" at bounding box center [39, 261] width 23 height 18
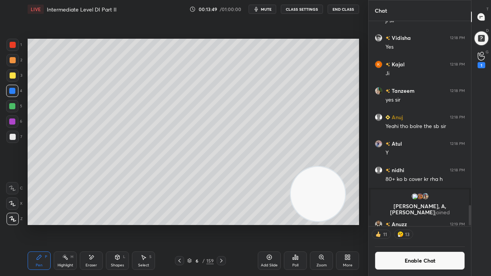
click at [12, 135] on div at bounding box center [13, 137] width 6 height 6
click at [11, 119] on div at bounding box center [12, 122] width 6 height 6
click at [11, 93] on div at bounding box center [12, 91] width 6 height 6
click at [116, 224] on icon at bounding box center [117, 257] width 4 height 5
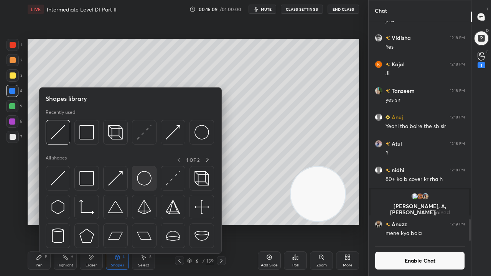
click at [143, 178] on img at bounding box center [144, 178] width 15 height 15
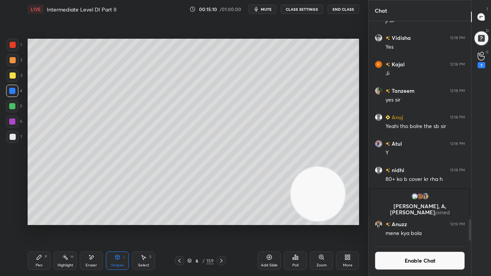
click at [12, 73] on div at bounding box center [13, 76] width 6 height 6
click at [44, 224] on div "Pen P" at bounding box center [39, 261] width 23 height 18
drag, startPoint x: 408, startPoint y: 256, endPoint x: 395, endPoint y: 232, distance: 27.5
click at [408, 224] on button "Enable Chat" at bounding box center [420, 261] width 90 height 18
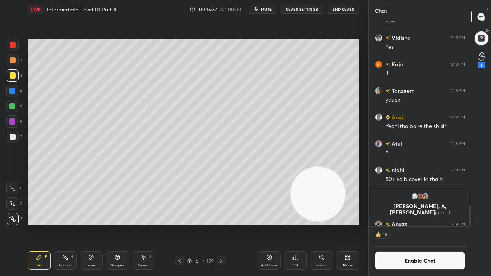
scroll to position [1751, 0]
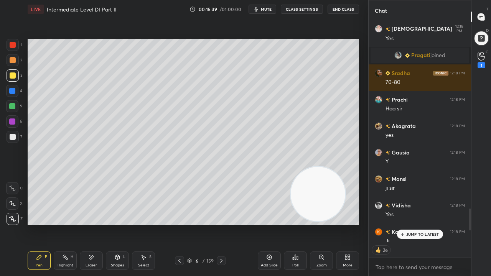
click at [429, 224] on p "JUMP TO LATEST" at bounding box center [422, 234] width 33 height 5
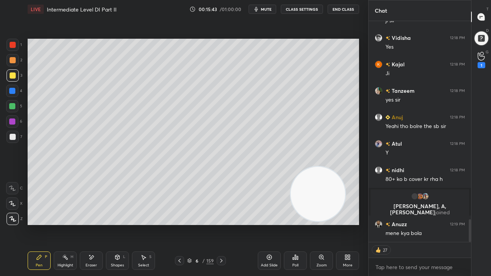
scroll to position [1945, 0]
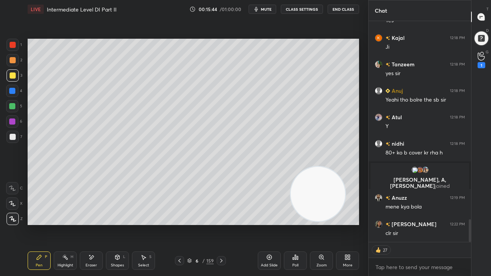
click at [15, 92] on div at bounding box center [12, 91] width 6 height 6
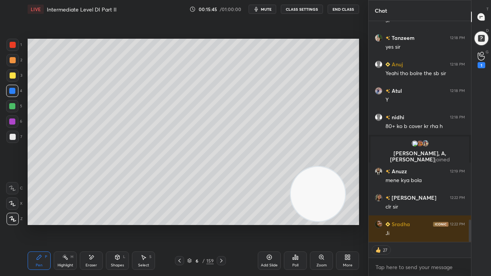
click at [15, 120] on div at bounding box center [12, 122] width 6 height 6
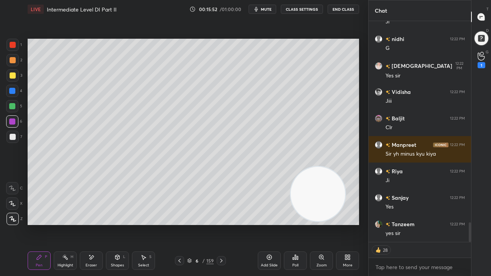
scroll to position [2316, 0]
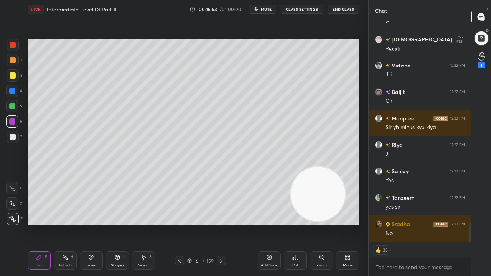
click at [221, 224] on icon at bounding box center [221, 261] width 2 height 4
drag, startPoint x: 10, startPoint y: 138, endPoint x: 24, endPoint y: 143, distance: 14.7
click at [10, 138] on div at bounding box center [13, 137] width 6 height 6
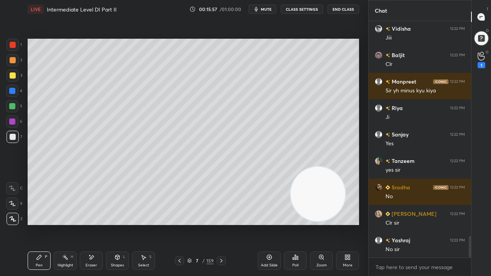
scroll to position [2379, 0]
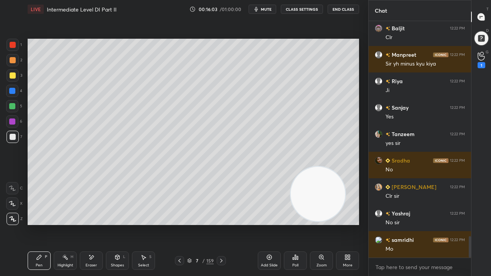
drag, startPoint x: 13, startPoint y: 74, endPoint x: 18, endPoint y: 81, distance: 8.7
click at [12, 74] on div at bounding box center [13, 76] width 6 height 6
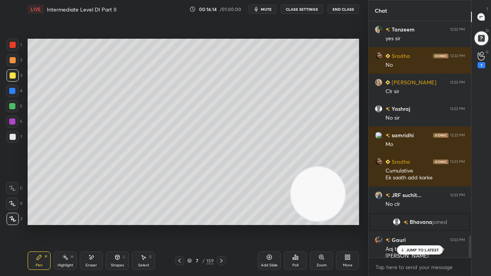
scroll to position [2327, 0]
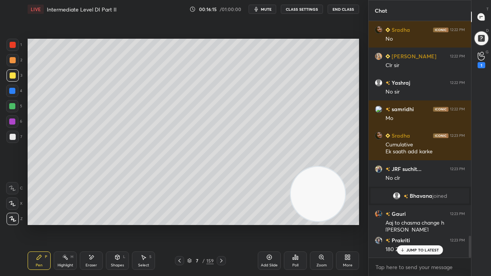
click at [12, 94] on div at bounding box center [12, 91] width 6 height 6
click at [178, 224] on icon at bounding box center [179, 261] width 6 height 6
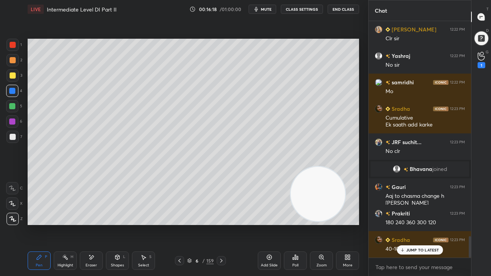
scroll to position [2380, 0]
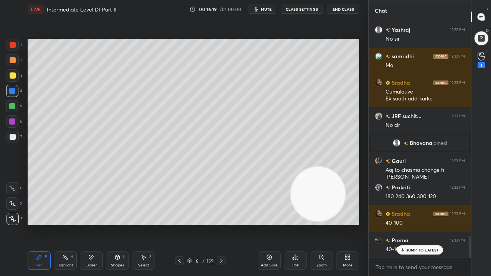
click at [221, 224] on icon at bounding box center [221, 261] width 6 height 6
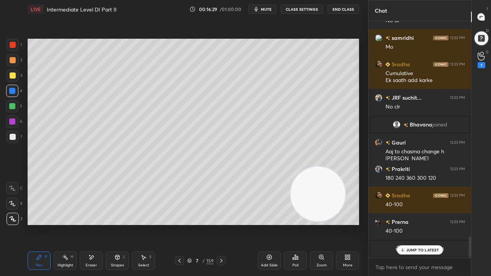
scroll to position [2432, 0]
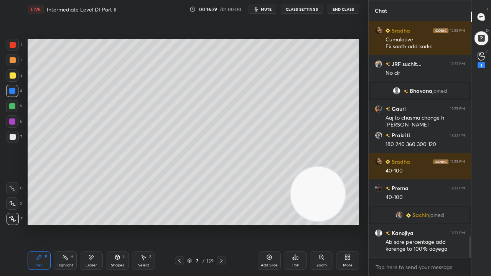
click at [180, 224] on icon at bounding box center [179, 261] width 6 height 6
click at [220, 224] on icon at bounding box center [221, 261] width 6 height 6
drag, startPoint x: 94, startPoint y: 262, endPoint x: 130, endPoint y: 229, distance: 48.4
click at [95, 224] on div "Eraser" at bounding box center [91, 261] width 23 height 18
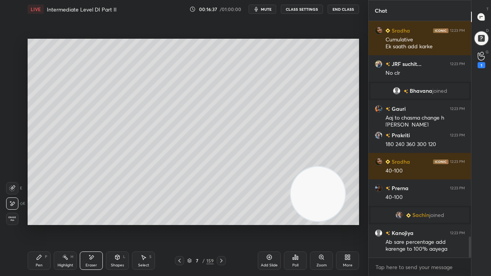
drag, startPoint x: 35, startPoint y: 260, endPoint x: 41, endPoint y: 257, distance: 6.6
click at [37, 224] on div "Pen P" at bounding box center [39, 261] width 23 height 18
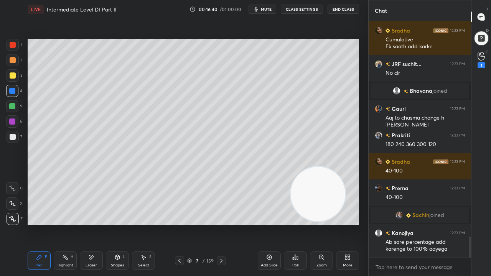
click at [14, 137] on div at bounding box center [13, 137] width 6 height 6
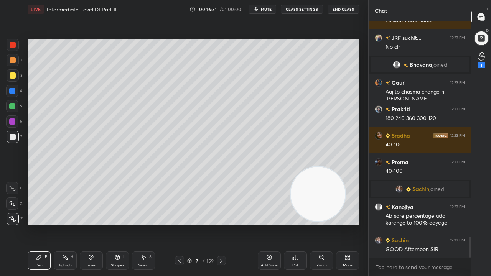
click at [11, 79] on div at bounding box center [13, 75] width 12 height 12
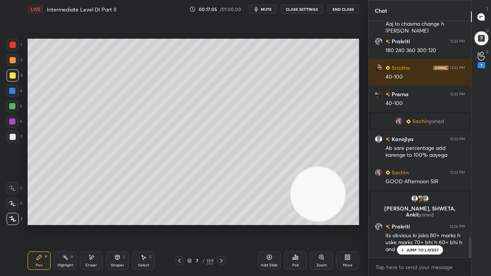
scroll to position [2479, 0]
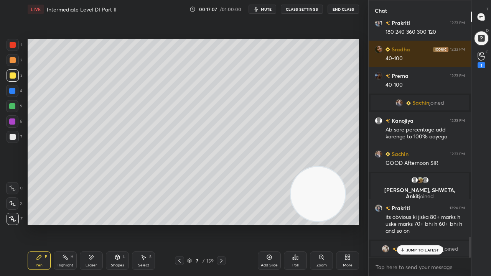
drag, startPoint x: 407, startPoint y: 246, endPoint x: 399, endPoint y: 244, distance: 7.8
click at [407, 224] on div "JUMP TO LATEST" at bounding box center [420, 250] width 46 height 9
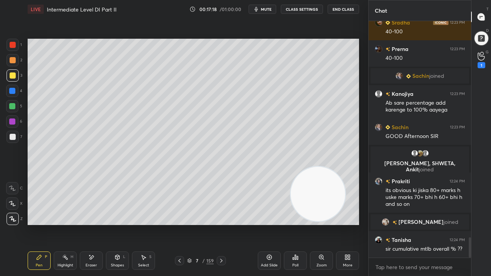
click at [13, 42] on div at bounding box center [13, 45] width 6 height 6
click at [183, 224] on div at bounding box center [179, 260] width 9 height 9
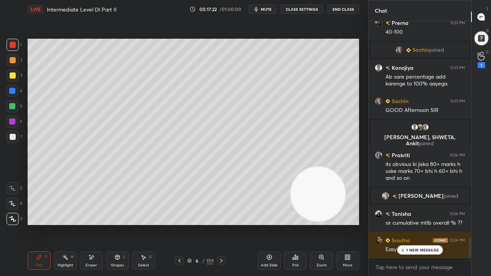
scroll to position [2550, 0]
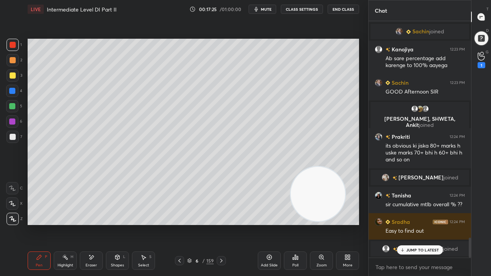
click at [422, 224] on p "JUMP TO LATEST" at bounding box center [422, 250] width 33 height 5
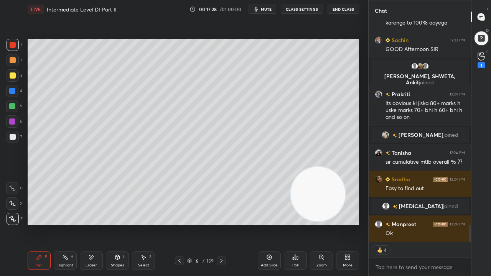
scroll to position [2619, 0]
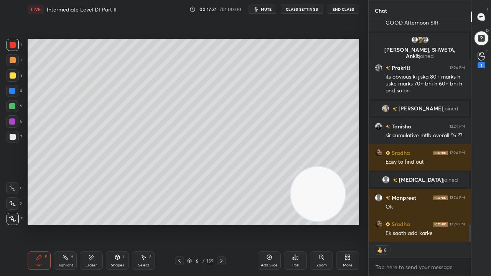
click at [183, 224] on div at bounding box center [179, 260] width 9 height 9
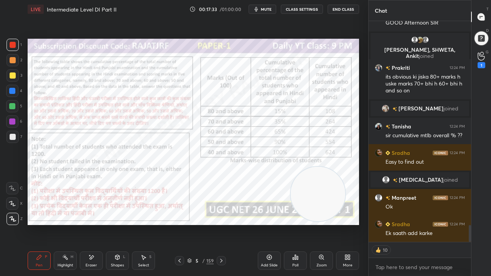
scroll to position [2646, 0]
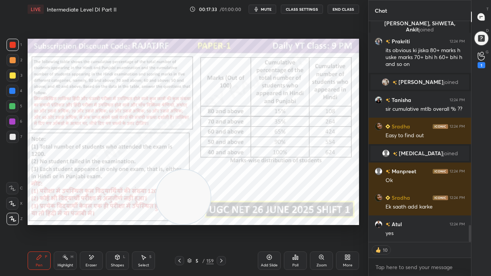
drag, startPoint x: 316, startPoint y: 196, endPoint x: 185, endPoint y: 211, distance: 132.1
click at [185, 211] on video at bounding box center [183, 197] width 54 height 54
click at [12, 89] on div at bounding box center [12, 91] width 6 height 6
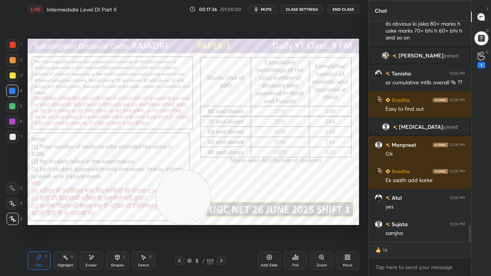
scroll to position [2699, 0]
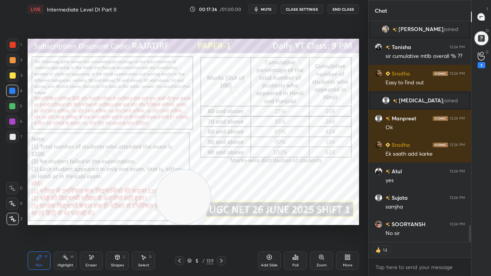
click at [13, 43] on div at bounding box center [13, 45] width 6 height 6
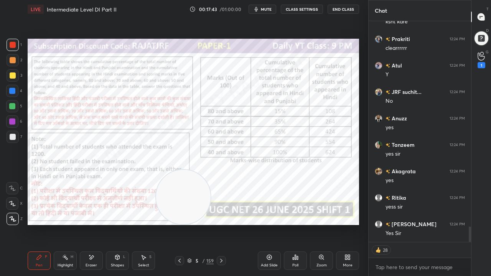
scroll to position [2970, 0]
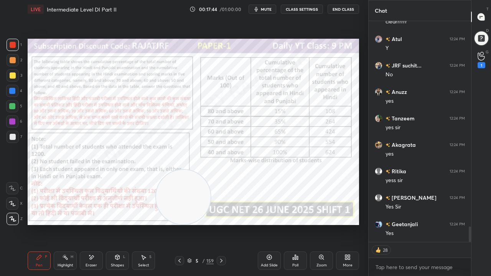
click at [222, 224] on icon at bounding box center [221, 261] width 6 height 6
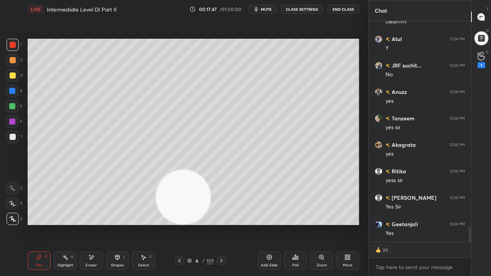
scroll to position [2997, 0]
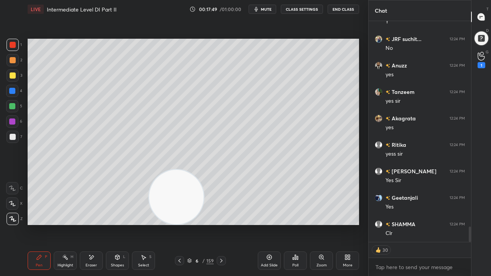
drag, startPoint x: 178, startPoint y: 201, endPoint x: 125, endPoint y: 213, distance: 53.5
click at [149, 213] on video at bounding box center [176, 197] width 54 height 54
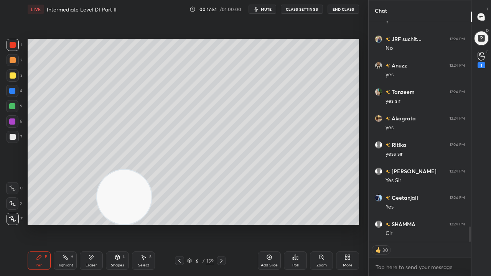
click at [179, 224] on icon at bounding box center [179, 261] width 6 height 6
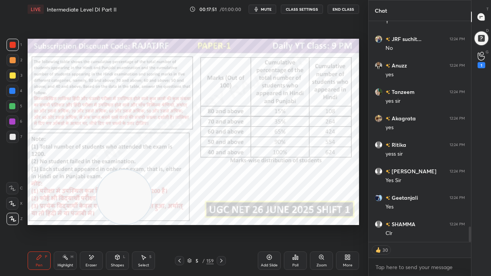
click at [217, 224] on div at bounding box center [221, 260] width 9 height 9
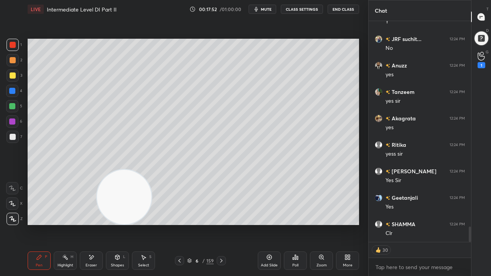
click at [120, 224] on div "Shapes" at bounding box center [117, 266] width 13 height 4
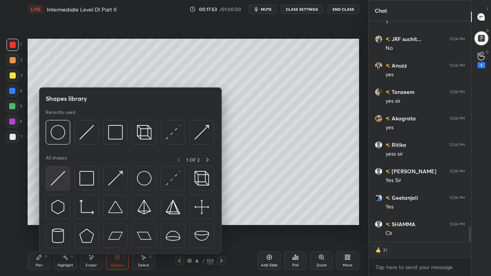
click at [54, 177] on img at bounding box center [58, 178] width 15 height 15
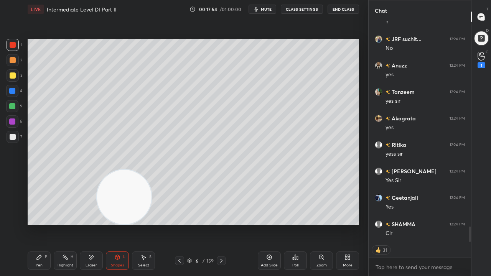
scroll to position [3023, 0]
click at [181, 224] on icon at bounding box center [179, 261] width 6 height 6
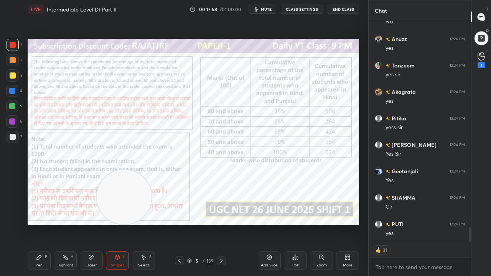
click at [223, 224] on icon at bounding box center [221, 261] width 6 height 6
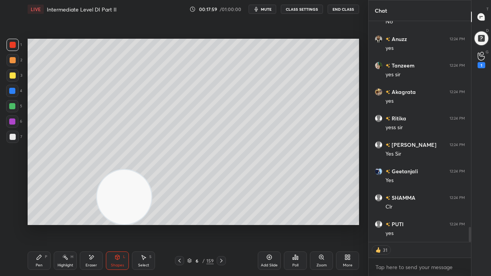
scroll to position [3050, 0]
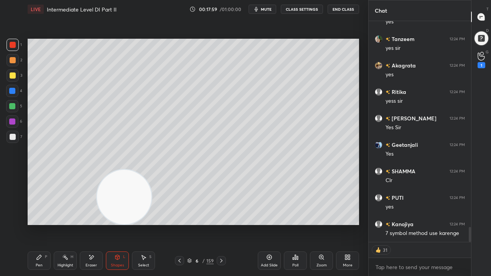
click at [43, 224] on div "Pen P" at bounding box center [39, 261] width 23 height 18
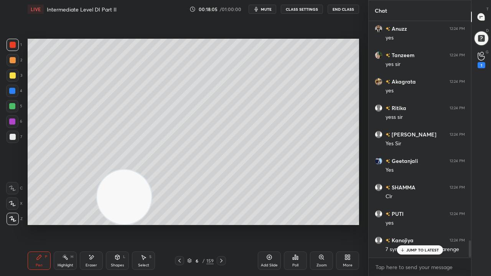
drag, startPoint x: 178, startPoint y: 261, endPoint x: 211, endPoint y: 261, distance: 32.6
click at [180, 224] on icon at bounding box center [179, 261] width 6 height 6
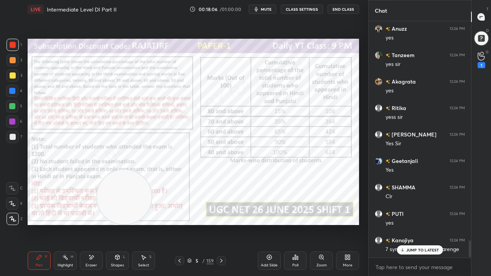
click at [221, 224] on icon at bounding box center [221, 261] width 6 height 6
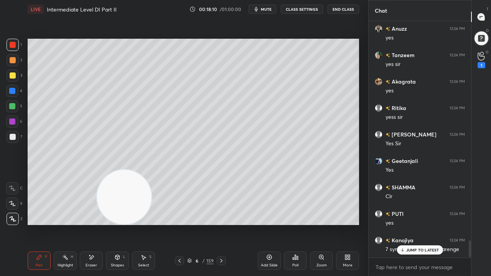
drag, startPoint x: 181, startPoint y: 260, endPoint x: 212, endPoint y: 259, distance: 31.1
click at [182, 224] on icon at bounding box center [179, 261] width 6 height 6
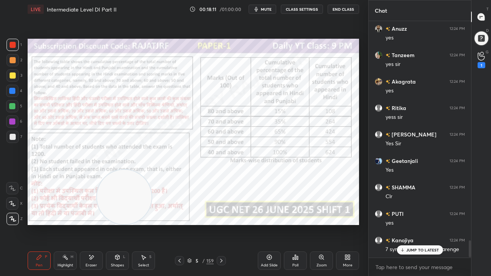
click at [220, 224] on icon at bounding box center [221, 261] width 6 height 6
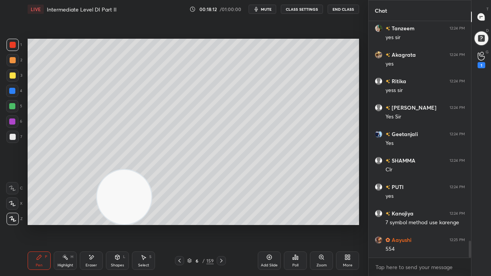
scroll to position [3087, 0]
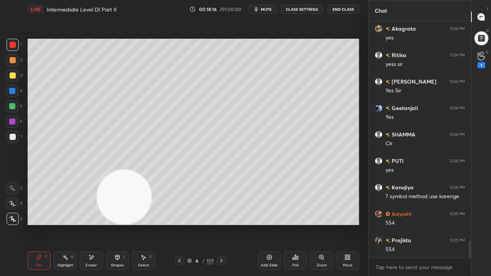
click at [8, 135] on div at bounding box center [13, 137] width 12 height 12
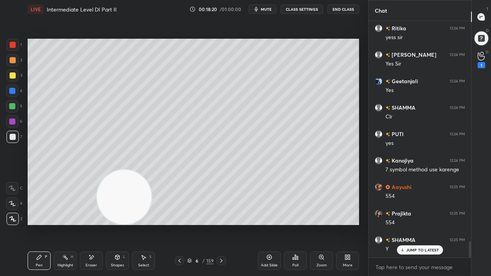
scroll to position [3153, 0]
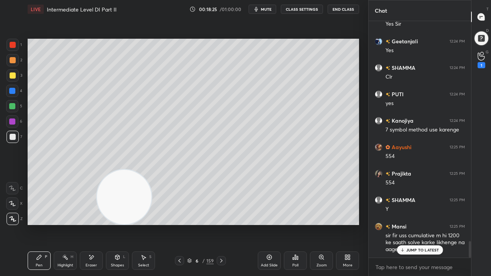
click at [180, 224] on icon at bounding box center [179, 261] width 6 height 6
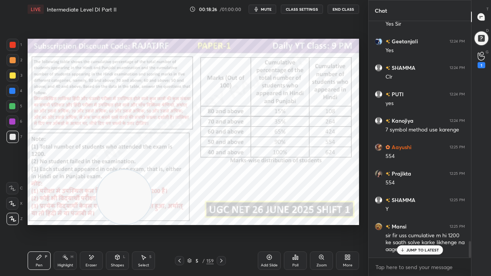
drag, startPoint x: 13, startPoint y: 40, endPoint x: 25, endPoint y: 46, distance: 13.7
click at [13, 41] on div at bounding box center [13, 45] width 12 height 12
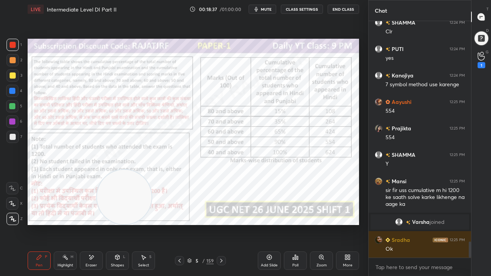
scroll to position [3217, 0]
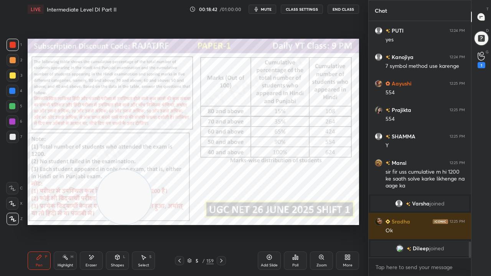
click at [221, 224] on icon at bounding box center [221, 261] width 6 height 6
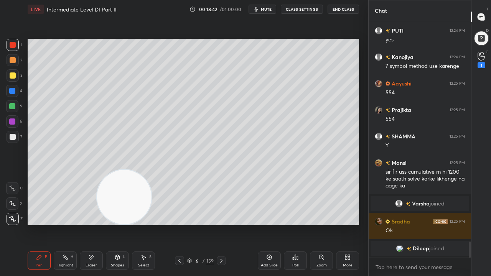
scroll to position [3043, 0]
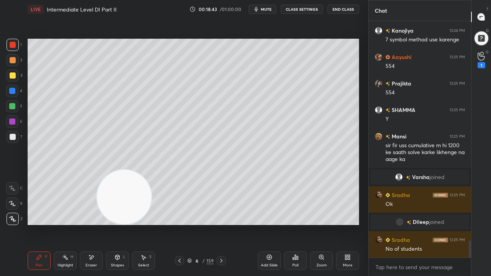
click at [18, 138] on div "7" at bounding box center [15, 137] width 16 height 12
click at [18, 138] on div at bounding box center [13, 137] width 12 height 12
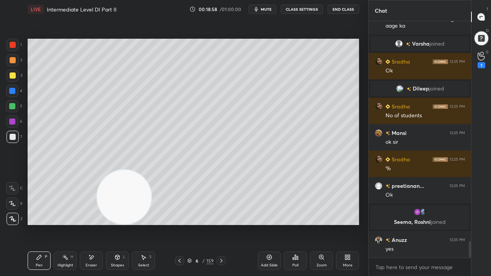
scroll to position [3203, 0]
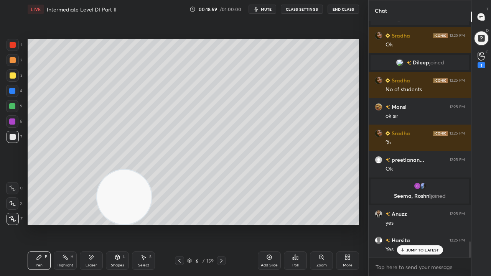
drag, startPoint x: 94, startPoint y: 264, endPoint x: 107, endPoint y: 239, distance: 27.8
click at [93, 224] on div "Eraser" at bounding box center [92, 266] width 12 height 4
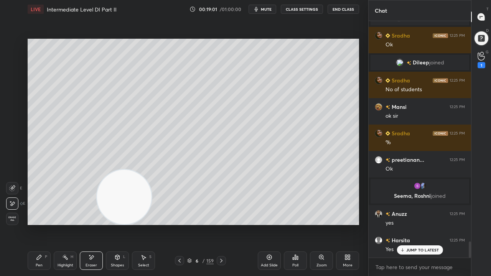
drag, startPoint x: 40, startPoint y: 261, endPoint x: 63, endPoint y: 225, distance: 42.3
click at [41, 224] on div "Pen P" at bounding box center [39, 261] width 23 height 18
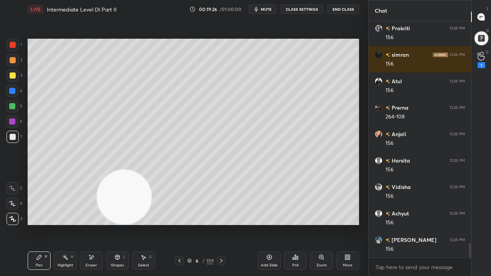
scroll to position [3513, 0]
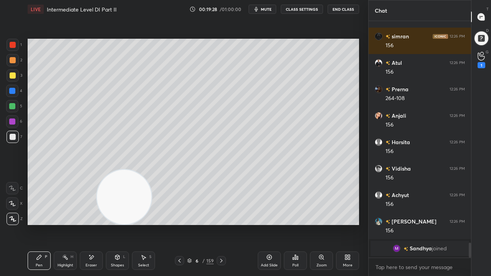
click at [120, 224] on div "Shapes L" at bounding box center [117, 261] width 23 height 18
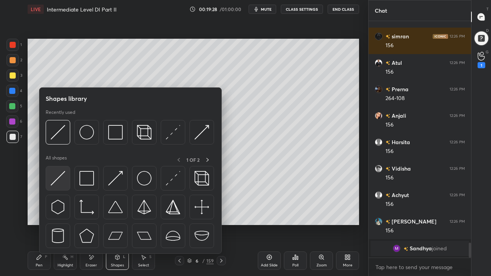
scroll to position [3381, 0]
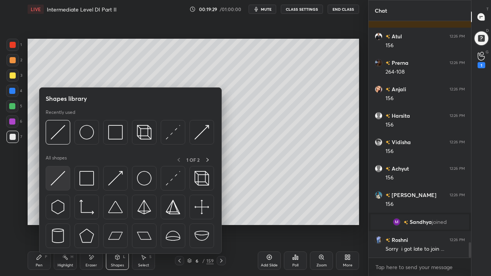
click at [60, 175] on img at bounding box center [58, 178] width 15 height 15
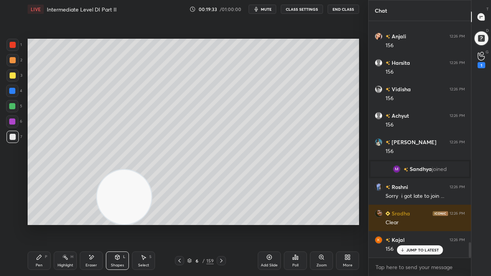
scroll to position [3460, 0]
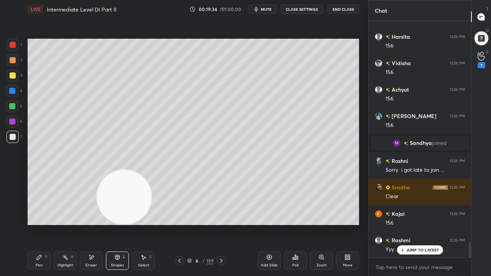
drag, startPoint x: 38, startPoint y: 265, endPoint x: 41, endPoint y: 259, distance: 6.4
click at [38, 224] on div "Pen" at bounding box center [39, 266] width 7 height 4
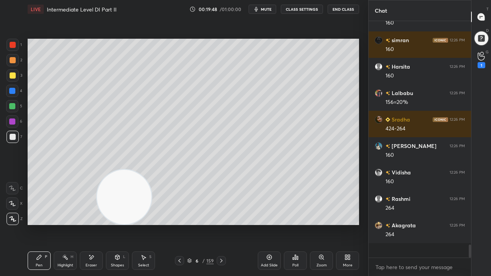
scroll to position [3804, 0]
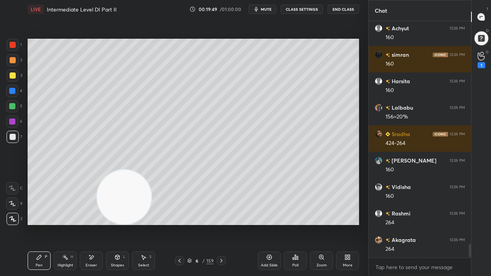
drag, startPoint x: 91, startPoint y: 262, endPoint x: 137, endPoint y: 236, distance: 53.2
click at [92, 224] on div "Eraser" at bounding box center [91, 261] width 23 height 18
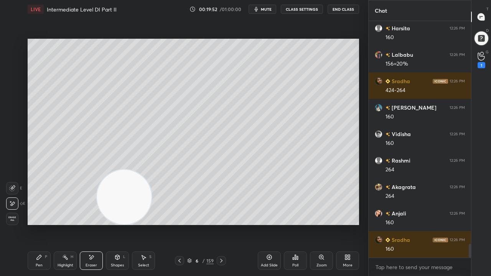
drag, startPoint x: 44, startPoint y: 261, endPoint x: 70, endPoint y: 252, distance: 28.0
click at [46, 224] on div "Pen P" at bounding box center [39, 261] width 23 height 18
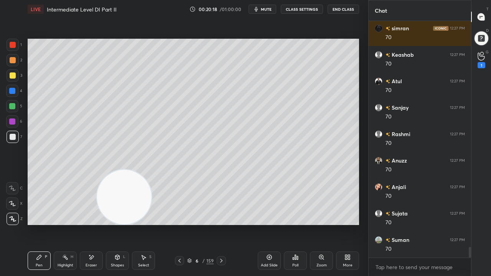
click at [14, 88] on div at bounding box center [12, 91] width 6 height 6
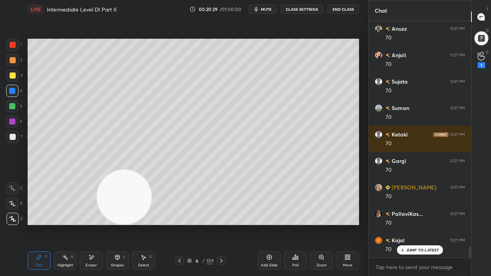
click at [64, 224] on div "Highlight H" at bounding box center [65, 261] width 23 height 18
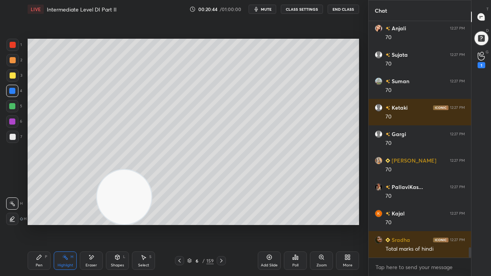
scroll to position [5126, 0]
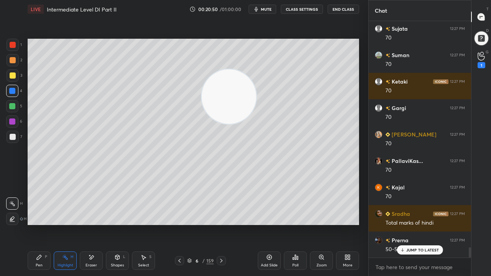
drag, startPoint x: 145, startPoint y: 187, endPoint x: 239, endPoint y: 82, distance: 141.6
click at [242, 85] on video at bounding box center [229, 96] width 54 height 54
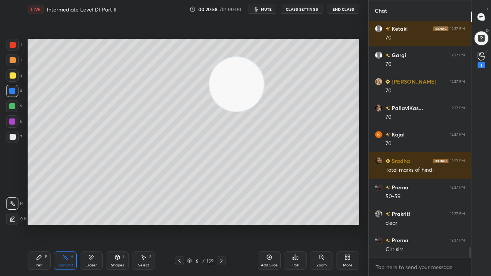
scroll to position [5206, 0]
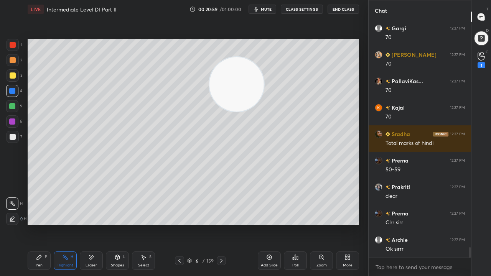
click at [41, 224] on icon at bounding box center [39, 257] width 6 height 6
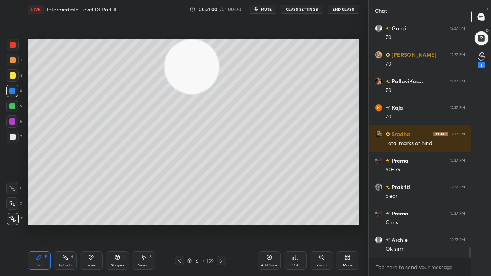
drag, startPoint x: 246, startPoint y: 84, endPoint x: 202, endPoint y: 65, distance: 48.3
click at [201, 66] on video at bounding box center [192, 67] width 54 height 54
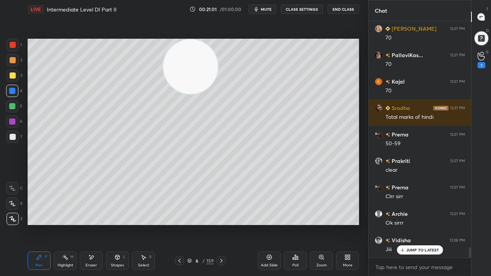
click at [10, 76] on div at bounding box center [13, 76] width 6 height 6
click at [11, 75] on div at bounding box center [13, 76] width 6 height 6
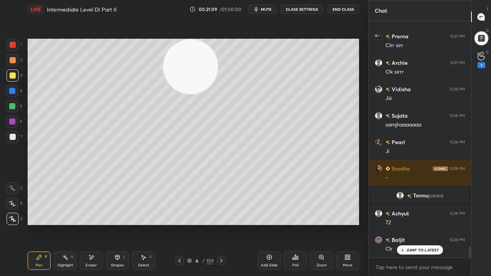
scroll to position [4871, 0]
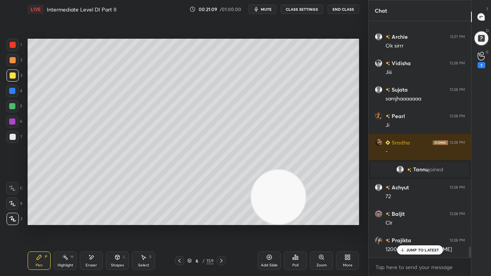
drag, startPoint x: 183, startPoint y: 86, endPoint x: 270, endPoint y: 201, distance: 144.6
click at [273, 202] on video at bounding box center [278, 197] width 54 height 54
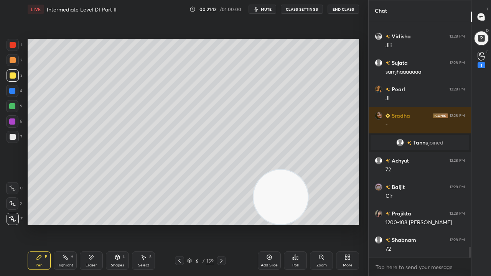
click at [12, 48] on div at bounding box center [13, 45] width 6 height 6
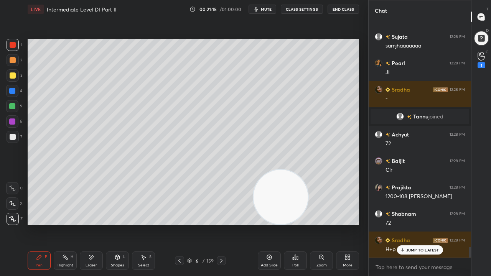
drag, startPoint x: 13, startPoint y: 74, endPoint x: 23, endPoint y: 77, distance: 11.0
click at [13, 74] on div at bounding box center [13, 76] width 6 height 6
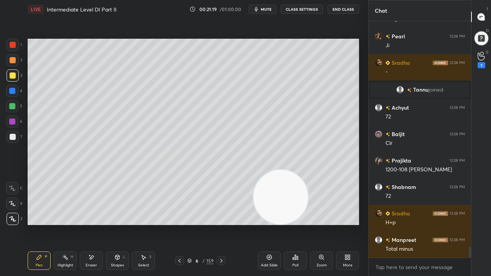
drag, startPoint x: 13, startPoint y: 121, endPoint x: 26, endPoint y: 113, distance: 15.2
click at [13, 121] on div at bounding box center [12, 122] width 6 height 6
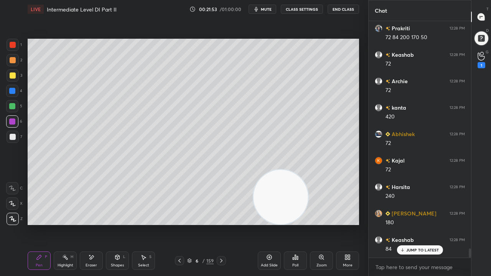
scroll to position [5877, 0]
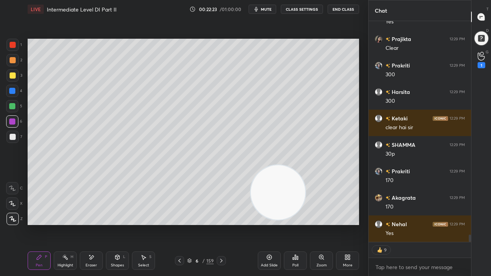
drag, startPoint x: 284, startPoint y: 192, endPoint x: 99, endPoint y: 110, distance: 202.8
click at [251, 165] on video at bounding box center [278, 192] width 54 height 54
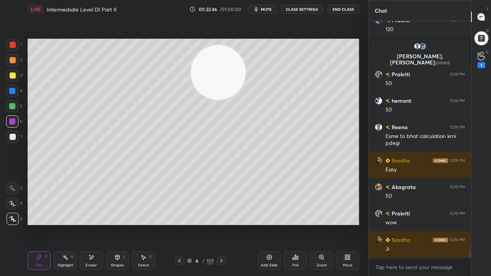
drag, startPoint x: 108, startPoint y: 110, endPoint x: 231, endPoint y: 76, distance: 127.5
click at [231, 76] on video at bounding box center [218, 72] width 54 height 54
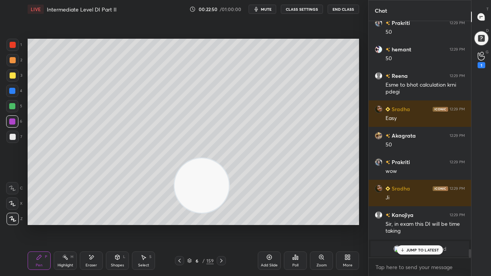
drag, startPoint x: 207, startPoint y: 72, endPoint x: 185, endPoint y: 186, distance: 116.1
click at [191, 186] on video at bounding box center [202, 185] width 54 height 54
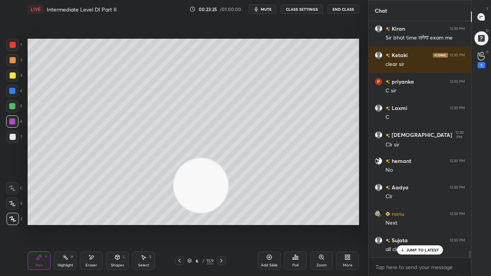
click at [198, 224] on div "6 / 159" at bounding box center [200, 260] width 26 height 7
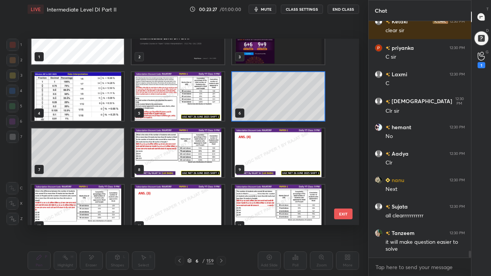
click at [188, 139] on img "grid" at bounding box center [178, 153] width 92 height 49
click at [188, 138] on img "grid" at bounding box center [178, 153] width 92 height 49
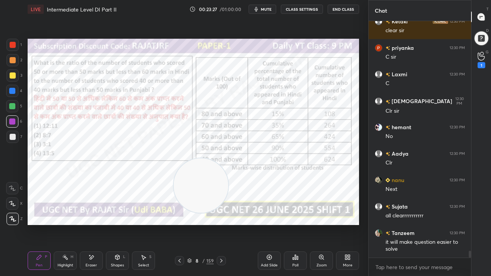
click at [188, 138] on img "grid" at bounding box center [178, 153] width 92 height 49
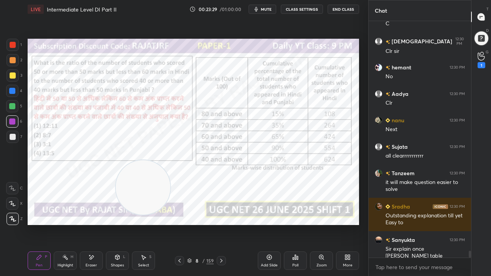
drag, startPoint x: 204, startPoint y: 187, endPoint x: 148, endPoint y: 187, distance: 56.8
click at [147, 189] on video at bounding box center [143, 187] width 54 height 54
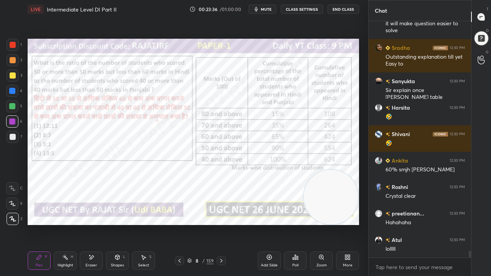
click at [359, 211] on div "Setting up your live class Poll for secs No correct answer Start poll" at bounding box center [193, 132] width 331 height 186
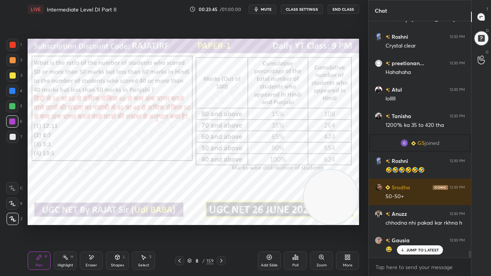
click at [12, 44] on div at bounding box center [13, 45] width 6 height 6
drag, startPoint x: 12, startPoint y: 44, endPoint x: 20, endPoint y: 49, distance: 9.8
click at [12, 44] on div at bounding box center [13, 45] width 6 height 6
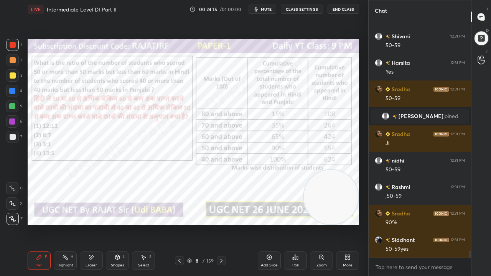
click at [178, 224] on icon at bounding box center [179, 261] width 6 height 6
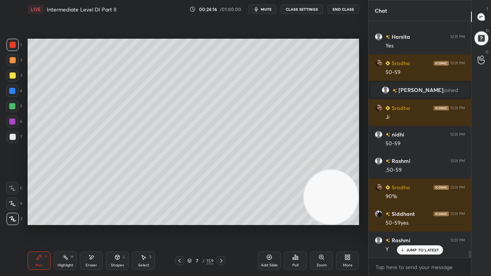
click at [221, 224] on icon at bounding box center [221, 261] width 2 height 4
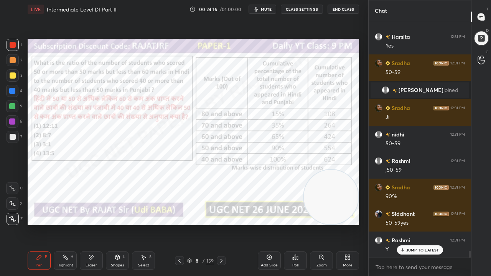
click at [221, 224] on icon at bounding box center [221, 261] width 2 height 4
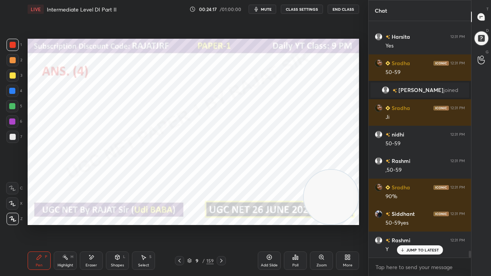
click at [182, 224] on icon at bounding box center [179, 261] width 6 height 6
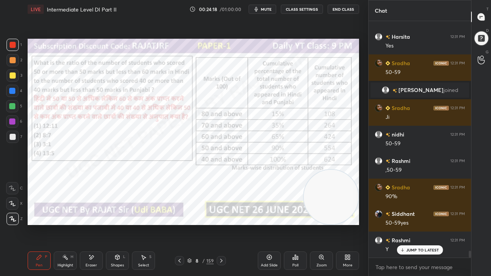
click at [182, 224] on icon at bounding box center [179, 261] width 6 height 6
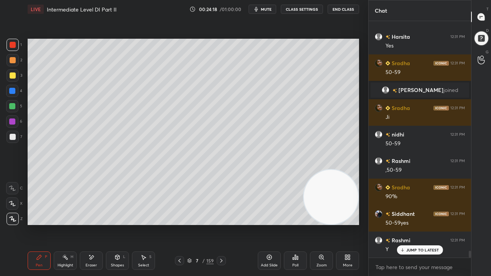
click at [180, 224] on icon at bounding box center [179, 261] width 6 height 6
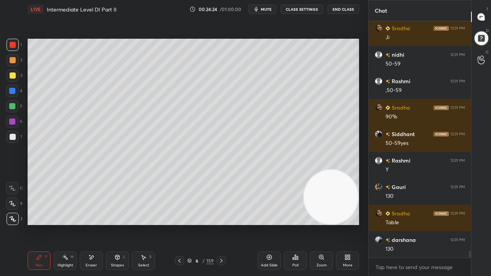
scroll to position [8021, 0]
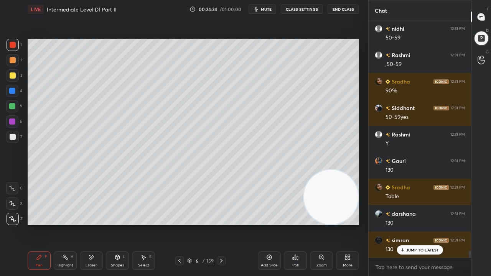
click at [178, 224] on icon at bounding box center [179, 261] width 6 height 6
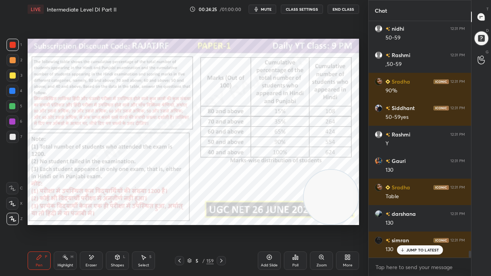
click at [220, 224] on icon at bounding box center [221, 261] width 6 height 6
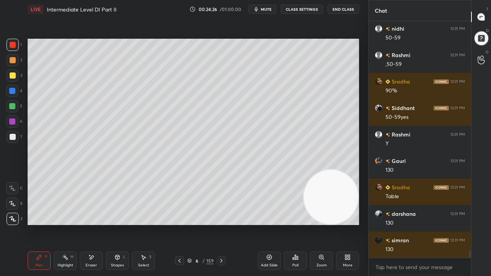
scroll to position [8048, 0]
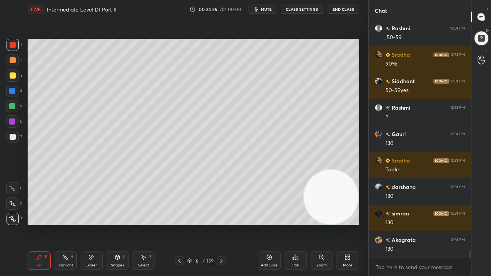
click at [220, 224] on icon at bounding box center [221, 261] width 6 height 6
click at [221, 224] on icon at bounding box center [221, 261] width 6 height 6
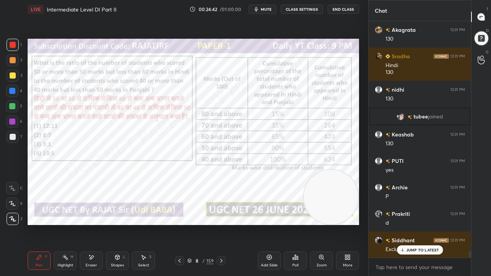
scroll to position [8311, 0]
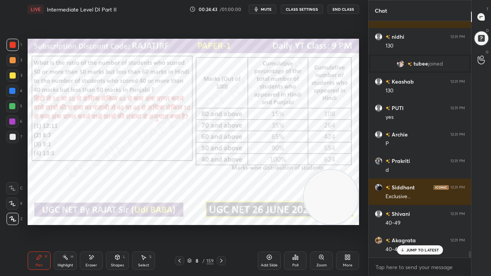
click at [181, 224] on icon at bounding box center [179, 261] width 6 height 6
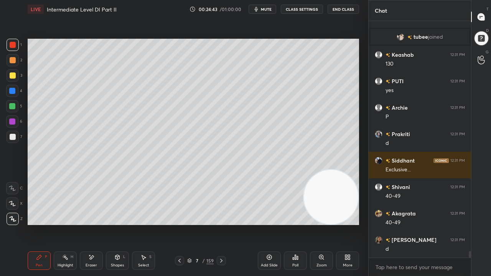
click at [178, 224] on icon at bounding box center [179, 261] width 6 height 6
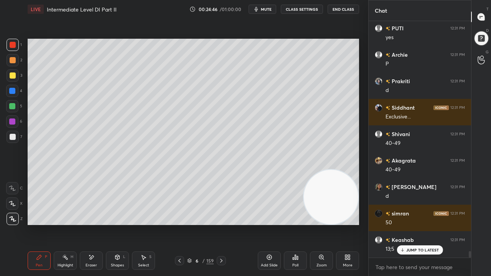
scroll to position [8417, 0]
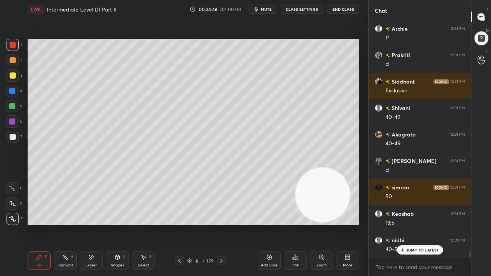
drag, startPoint x: 303, startPoint y: 190, endPoint x: 172, endPoint y: 194, distance: 131.3
click at [295, 194] on video at bounding box center [322, 195] width 54 height 54
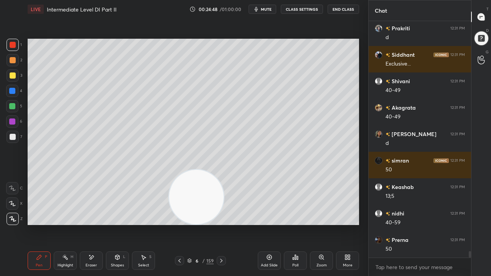
click at [223, 224] on icon at bounding box center [221, 261] width 6 height 6
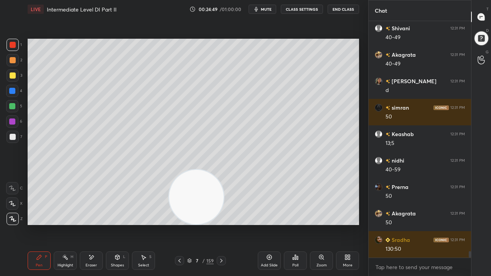
click at [220, 224] on icon at bounding box center [221, 261] width 6 height 6
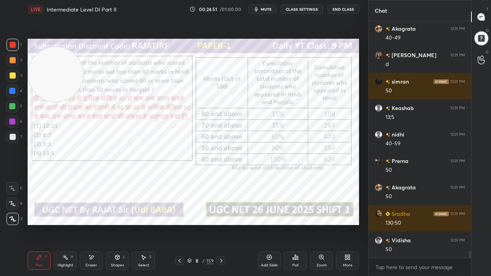
scroll to position [8550, 0]
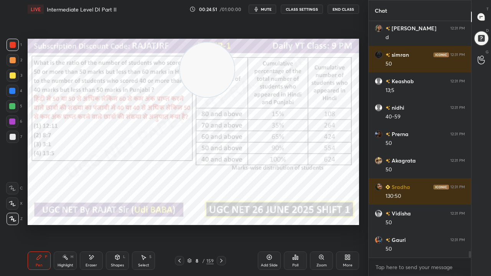
drag, startPoint x: 192, startPoint y: 196, endPoint x: 234, endPoint y: 83, distance: 119.9
click at [234, 83] on video at bounding box center [207, 70] width 54 height 54
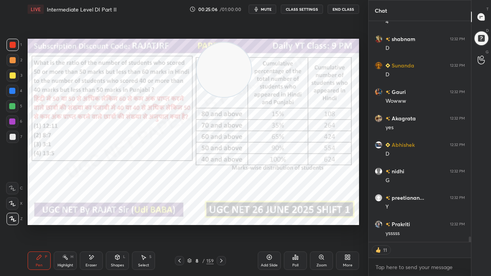
scroll to position [9201, 0]
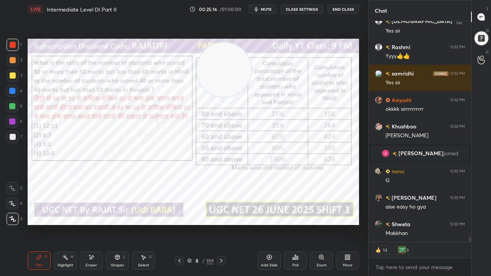
click at [179, 224] on icon at bounding box center [179, 261] width 6 height 6
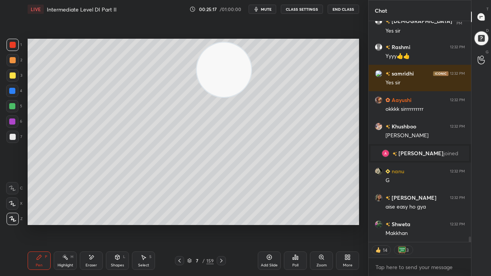
click at [180, 224] on icon at bounding box center [179, 261] width 6 height 6
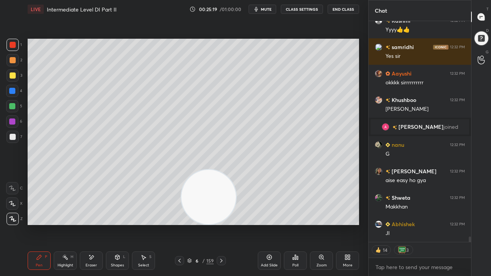
drag, startPoint x: 216, startPoint y: 104, endPoint x: 207, endPoint y: 204, distance: 100.2
click at [208, 205] on video at bounding box center [208, 197] width 54 height 54
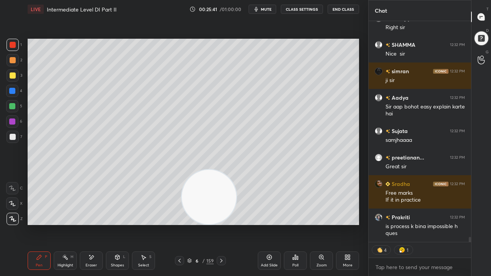
click at [15, 44] on div at bounding box center [13, 45] width 6 height 6
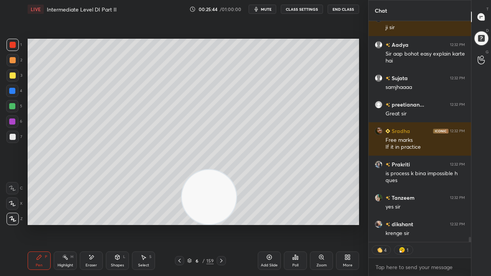
click at [14, 92] on div at bounding box center [12, 91] width 6 height 6
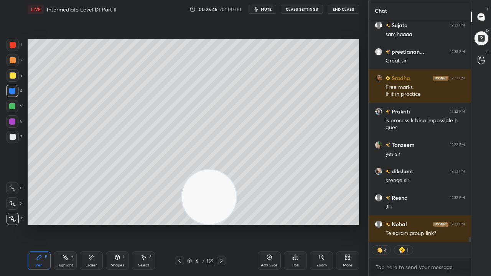
click at [203, 224] on div "/" at bounding box center [204, 261] width 2 height 5
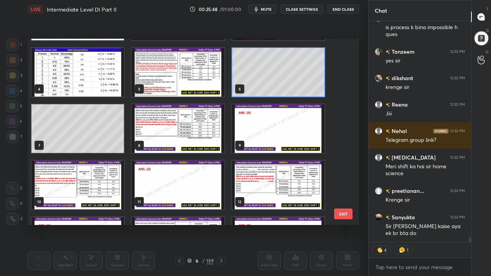
click at [104, 171] on img "grid" at bounding box center [77, 185] width 92 height 49
click at [105, 171] on img "grid" at bounding box center [77, 185] width 92 height 49
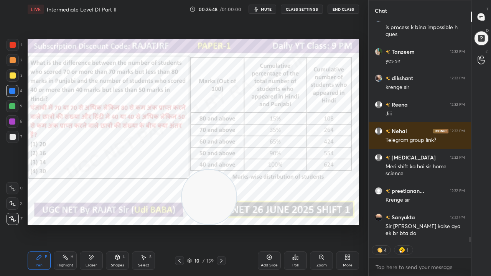
click at [104, 171] on img "grid" at bounding box center [77, 185] width 92 height 49
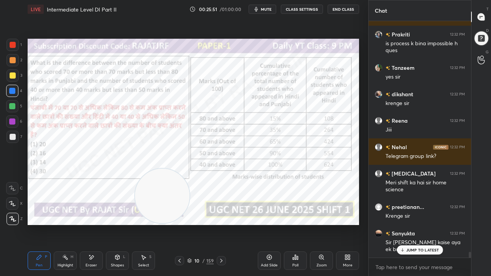
drag, startPoint x: 214, startPoint y: 197, endPoint x: 167, endPoint y: 196, distance: 47.6
click at [167, 196] on video at bounding box center [162, 196] width 54 height 54
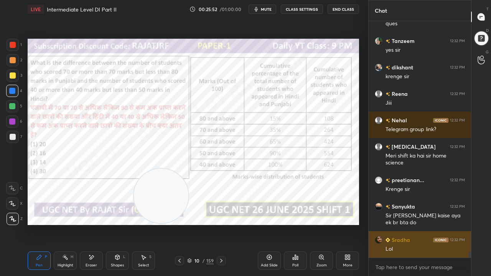
click at [421, 224] on div "Lol" at bounding box center [425, 250] width 79 height 8
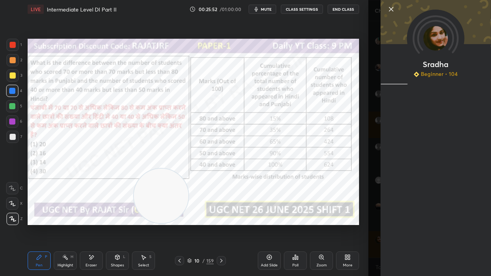
click at [354, 224] on div "Setting up your live class Poll for secs No correct answer Start poll" at bounding box center [194, 131] width 338 height 227
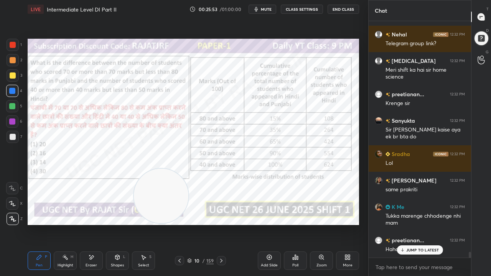
click at [180, 224] on icon at bounding box center [179, 261] width 6 height 6
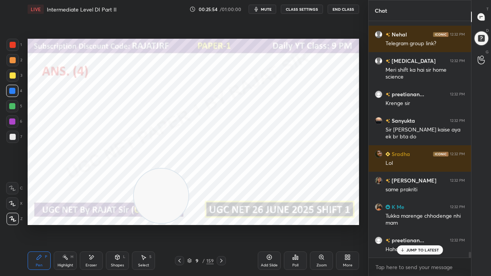
click at [180, 224] on icon at bounding box center [179, 261] width 6 height 6
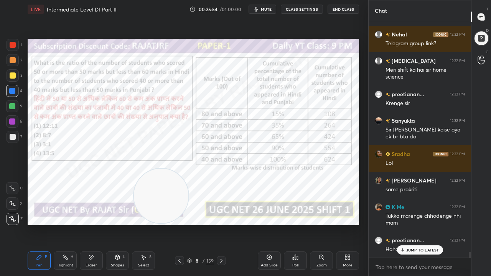
click at [180, 224] on icon at bounding box center [179, 261] width 6 height 6
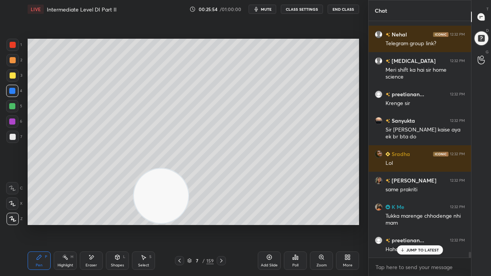
click at [180, 224] on icon at bounding box center [179, 261] width 6 height 6
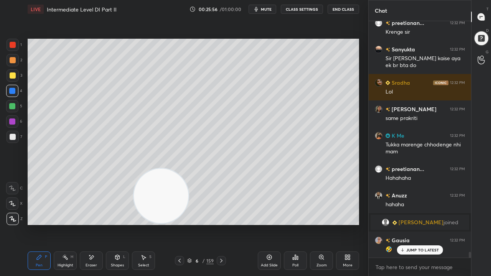
click at [12, 76] on div at bounding box center [13, 76] width 6 height 6
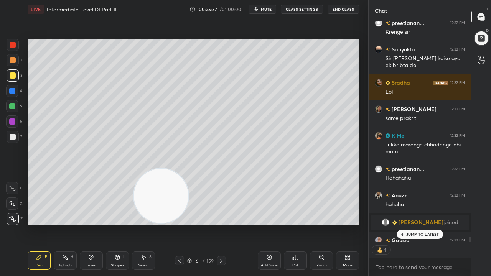
click at [12, 76] on div at bounding box center [13, 76] width 6 height 6
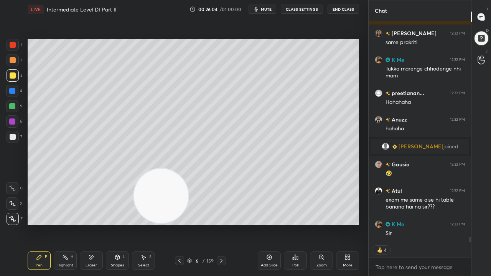
click at [13, 132] on div at bounding box center [13, 137] width 12 height 12
click at [219, 224] on icon at bounding box center [221, 261] width 6 height 6
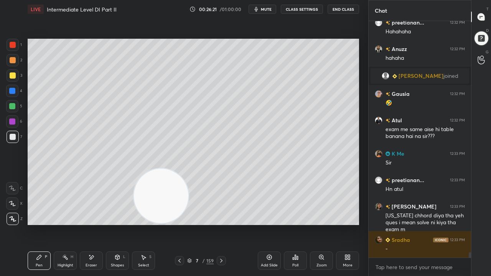
click at [180, 224] on icon at bounding box center [179, 261] width 6 height 6
click at [67, 224] on icon at bounding box center [65, 257] width 6 height 6
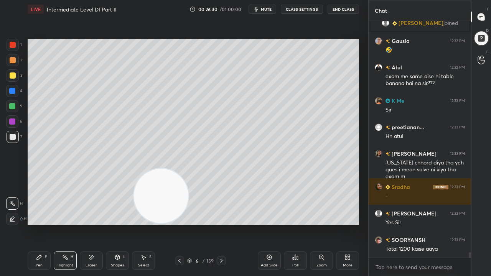
click at [40, 224] on div "Pen P" at bounding box center [39, 261] width 23 height 18
click at [179, 224] on icon at bounding box center [179, 261] width 6 height 6
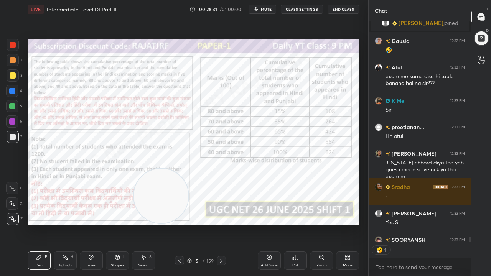
scroll to position [219, 100]
click at [14, 43] on div at bounding box center [13, 45] width 6 height 6
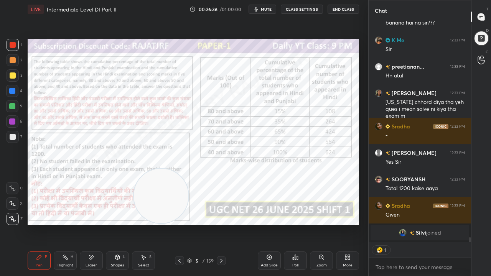
click at [85, 224] on div "Eraser" at bounding box center [91, 261] width 23 height 18
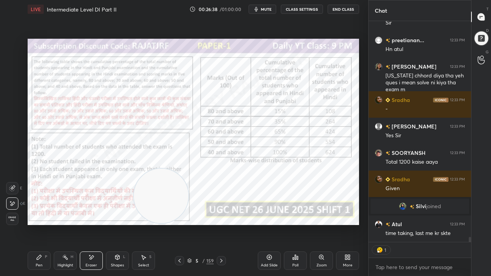
drag, startPoint x: 38, startPoint y: 258, endPoint x: 39, endPoint y: 231, distance: 26.9
click at [38, 224] on icon at bounding box center [39, 257] width 6 height 6
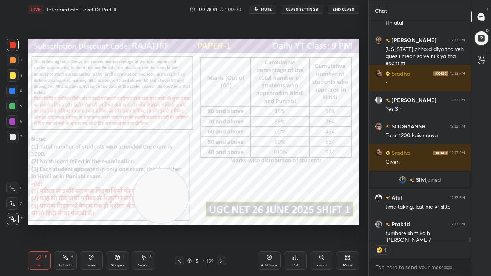
type textarea "x"
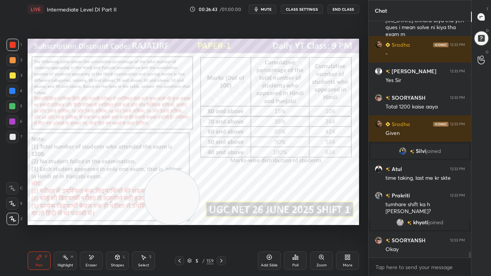
drag, startPoint x: 166, startPoint y: 187, endPoint x: 174, endPoint y: 192, distance: 9.5
click at [174, 192] on video at bounding box center [172, 197] width 54 height 54
drag, startPoint x: 199, startPoint y: 260, endPoint x: 207, endPoint y: 239, distance: 22.1
click at [199, 224] on div "5" at bounding box center [197, 261] width 8 height 5
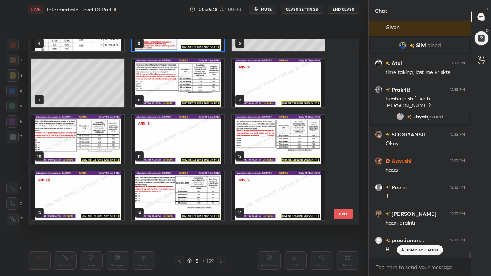
click at [109, 143] on img "grid" at bounding box center [77, 139] width 92 height 49
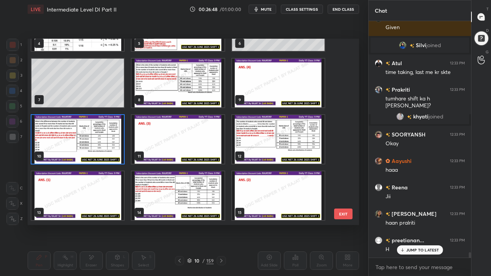
click at [109, 142] on img "grid" at bounding box center [77, 139] width 92 height 49
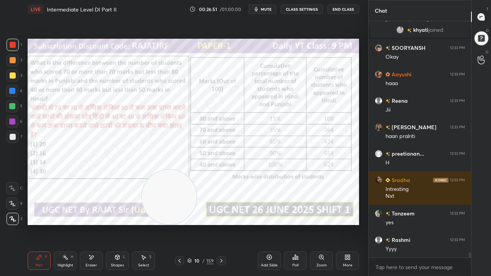
click at [197, 224] on div "10" at bounding box center [197, 261] width 8 height 5
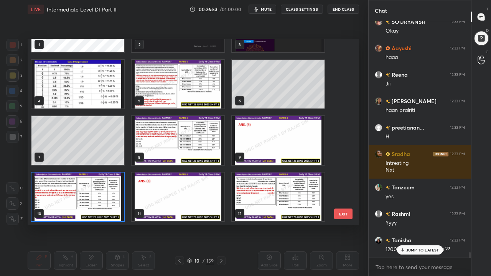
click at [110, 190] on img "grid" at bounding box center [77, 197] width 92 height 49
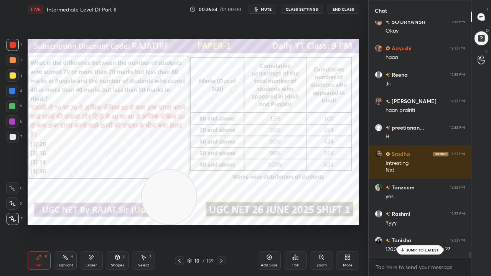
click at [420, 224] on div "preetianan... 12:33 PM Hn atul Sonia 12:33 PM [US_STATE] chhord diya tha yeh qu…" at bounding box center [420, 139] width 102 height 237
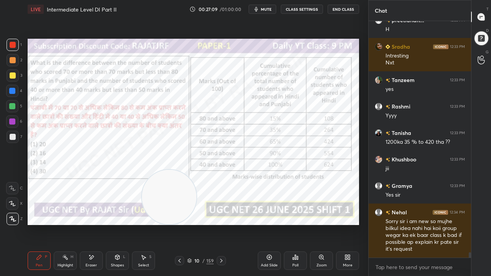
click at [87, 224] on div "Eraser" at bounding box center [91, 261] width 23 height 18
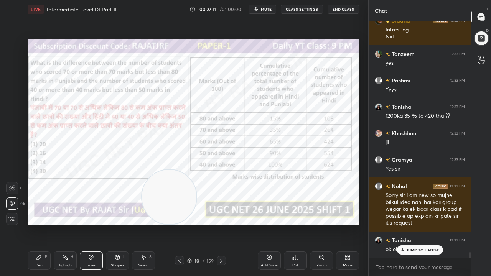
click at [15, 219] on span "Erase all" at bounding box center [13, 218] width 12 height 5
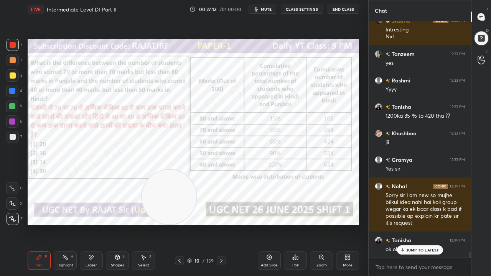
click at [407, 224] on p "JUMP TO LATEST" at bounding box center [422, 250] width 33 height 5
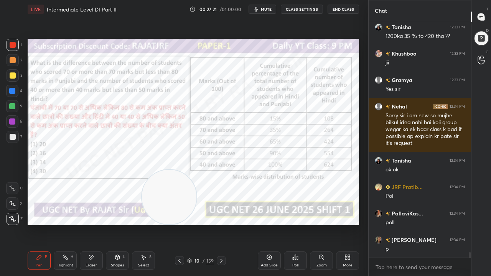
click at [413, 224] on div "p" at bounding box center [425, 250] width 79 height 8
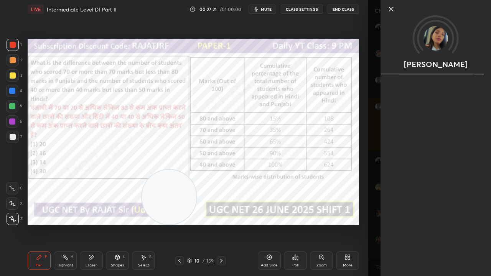
click at [267, 224] on div "Setting up your live class Poll for secs No correct answer Start poll" at bounding box center [194, 131] width 338 height 227
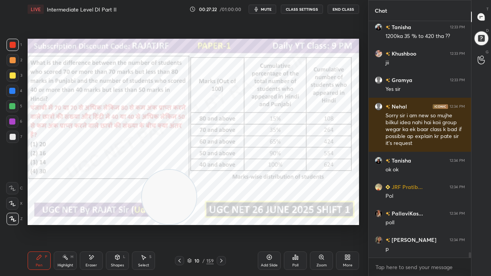
click at [202, 224] on div "10 / 159" at bounding box center [200, 260] width 26 height 7
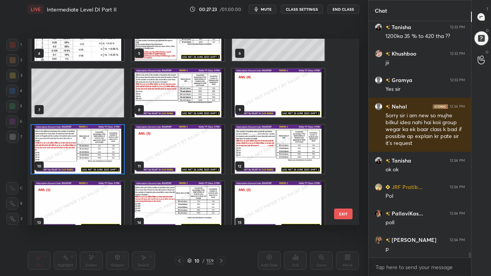
click at [108, 154] on img "grid" at bounding box center [77, 149] width 92 height 49
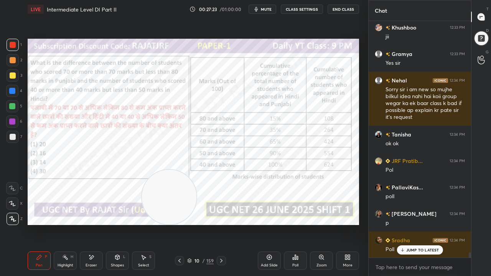
click at [108, 153] on img "grid" at bounding box center [77, 149] width 92 height 49
click at [295, 224] on icon at bounding box center [295, 257] width 1 height 5
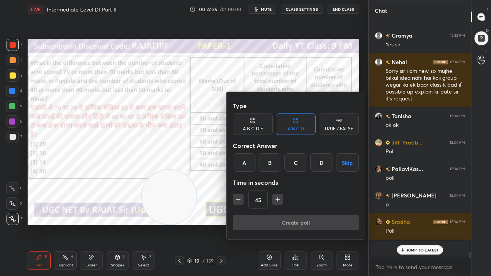
click at [292, 163] on div "C" at bounding box center [295, 162] width 23 height 18
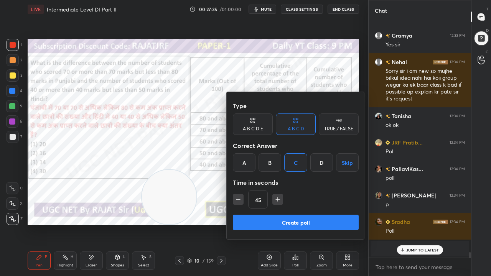
click at [277, 201] on icon "button" at bounding box center [278, 200] width 8 height 8
type input "75"
click at [278, 220] on button "Create poll" at bounding box center [296, 222] width 126 height 15
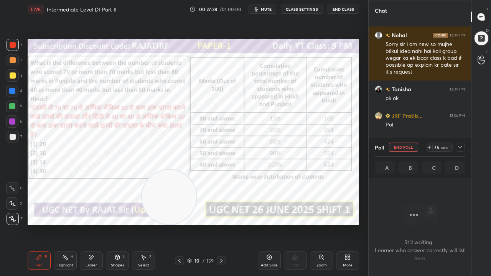
click at [460, 149] on icon at bounding box center [460, 147] width 6 height 6
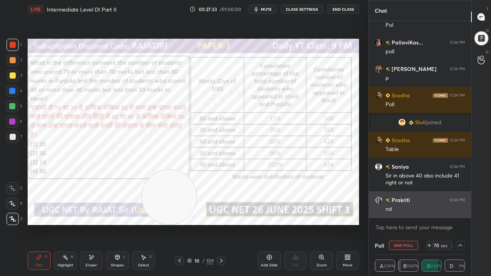
click at [412, 210] on div "nd" at bounding box center [425, 210] width 79 height 8
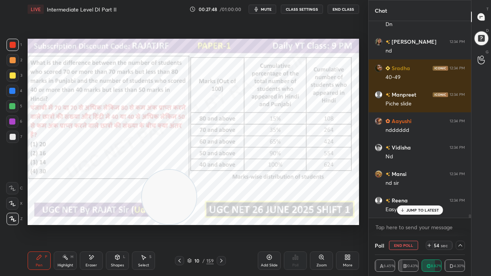
drag, startPoint x: 98, startPoint y: 265, endPoint x: 117, endPoint y: 255, distance: 21.8
click at [99, 224] on div "Eraser" at bounding box center [91, 261] width 23 height 18
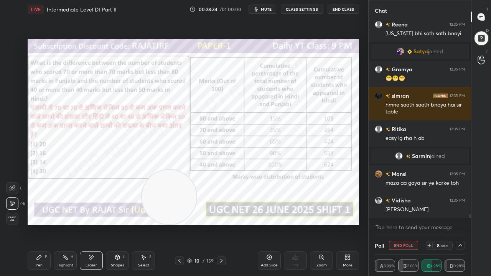
scroll to position [11079, 0]
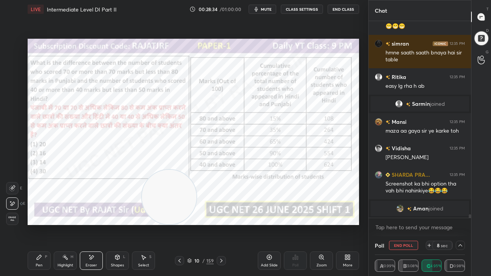
click at [44, 224] on div "Pen P" at bounding box center [39, 261] width 23 height 18
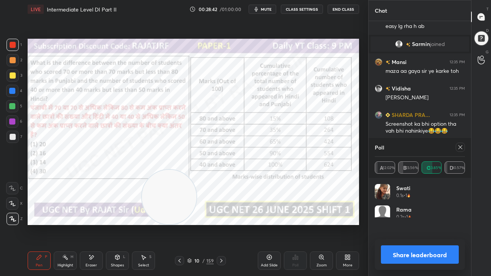
scroll to position [89, 88]
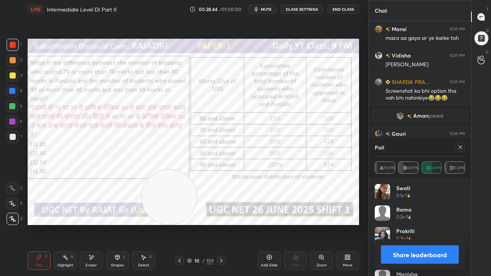
click at [462, 145] on icon at bounding box center [460, 147] width 6 height 6
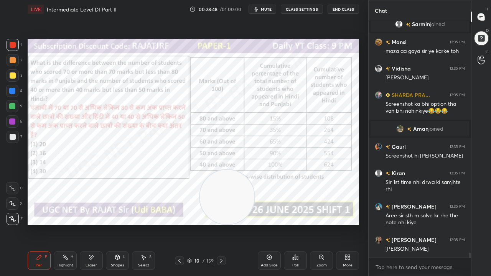
drag, startPoint x: 176, startPoint y: 204, endPoint x: 244, endPoint y: 226, distance: 72.2
click at [245, 224] on div "Setting up your live class Poll for secs No correct answer Start poll" at bounding box center [194, 131] width 338 height 227
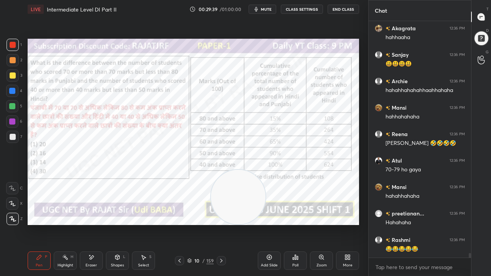
click at [12, 91] on div at bounding box center [12, 91] width 6 height 6
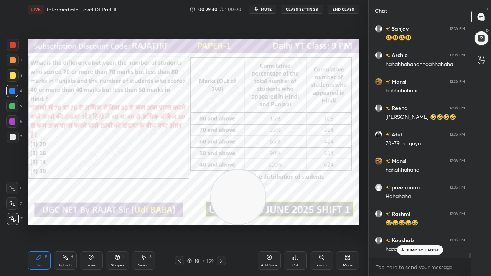
click at [90, 224] on div "Eraser" at bounding box center [91, 261] width 23 height 18
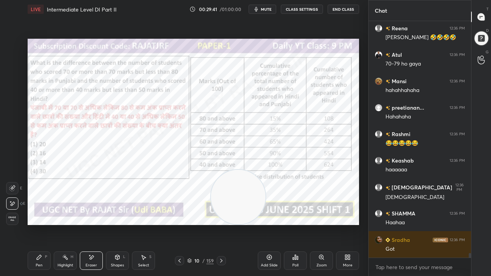
click at [13, 220] on span "Erase all" at bounding box center [13, 218] width 12 height 5
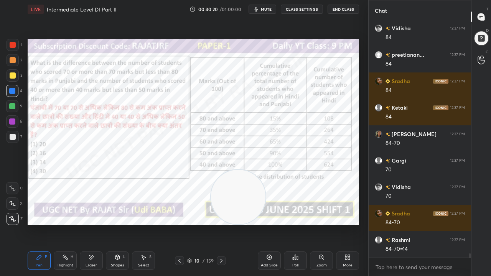
drag, startPoint x: 89, startPoint y: 260, endPoint x: 91, endPoint y: 255, distance: 5.3
click at [90, 224] on icon at bounding box center [91, 257] width 6 height 7
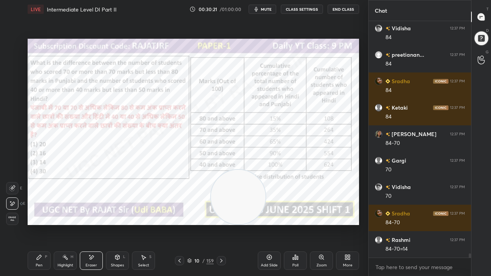
drag, startPoint x: 40, startPoint y: 260, endPoint x: 59, endPoint y: 236, distance: 30.4
click at [41, 224] on icon at bounding box center [39, 257] width 6 height 6
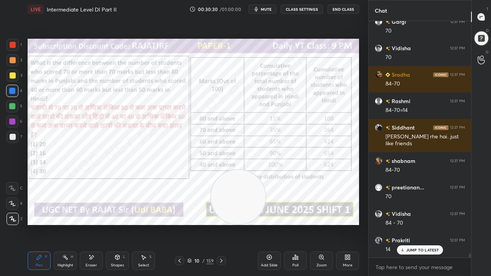
drag, startPoint x: 201, startPoint y: 262, endPoint x: 211, endPoint y: 239, distance: 24.6
click at [201, 224] on div "10 / 159" at bounding box center [200, 260] width 26 height 7
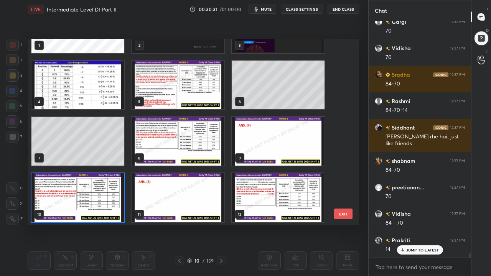
click at [263, 94] on div "1 2 3 4 5 6 7 8 9 10 11 12 13 14 15" at bounding box center [187, 132] width 318 height 186
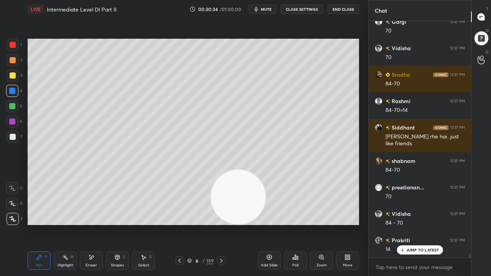
click at [221, 224] on icon at bounding box center [221, 261] width 2 height 4
click at [221, 224] on icon at bounding box center [221, 261] width 6 height 6
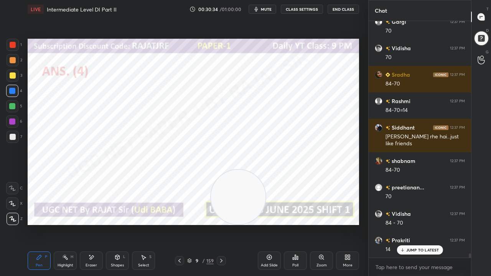
click at [221, 224] on icon at bounding box center [221, 261] width 6 height 6
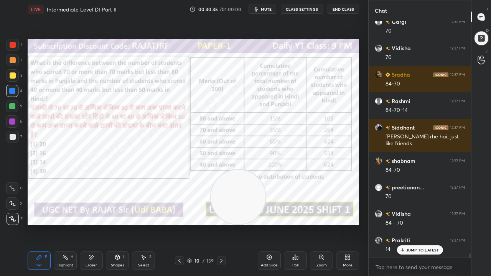
click at [221, 224] on icon at bounding box center [221, 261] width 6 height 6
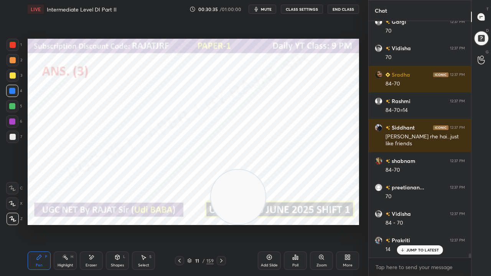
click at [181, 224] on icon at bounding box center [179, 261] width 6 height 6
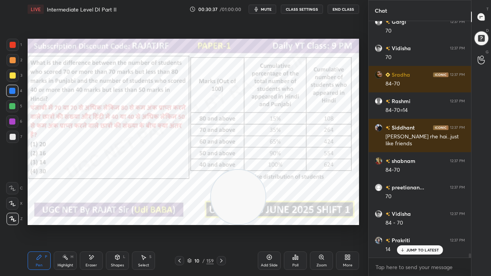
click at [195, 224] on div "10" at bounding box center [197, 261] width 8 height 5
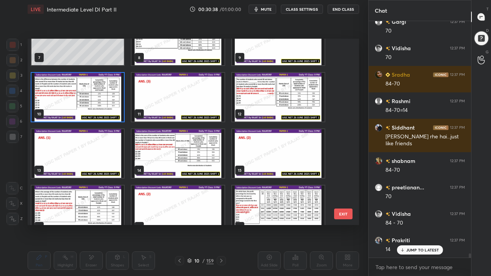
click at [262, 107] on img "grid" at bounding box center [278, 97] width 92 height 49
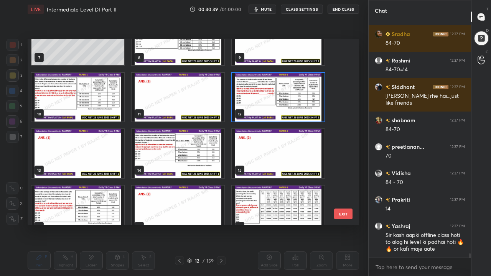
click at [262, 107] on img "grid" at bounding box center [278, 97] width 92 height 49
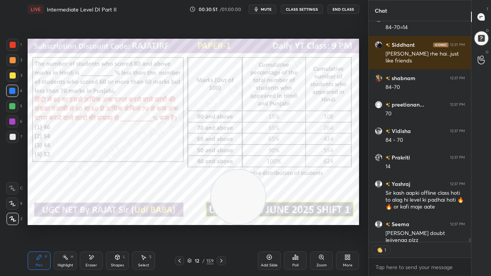
type textarea "x"
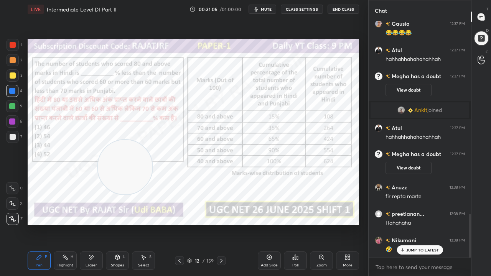
drag, startPoint x: 242, startPoint y: 191, endPoint x: 129, endPoint y: 157, distance: 117.7
click at [129, 160] on video at bounding box center [125, 167] width 54 height 54
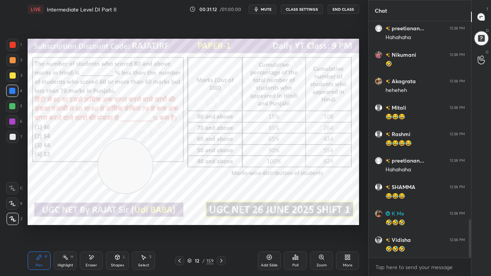
click at [13, 44] on div at bounding box center [13, 45] width 6 height 6
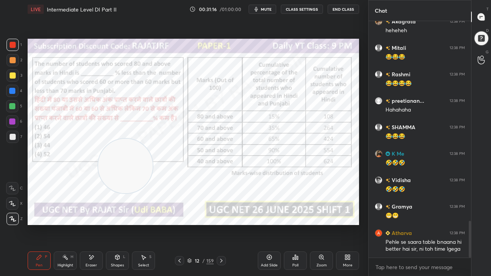
click at [293, 10] on button "CLASS SETTINGS" at bounding box center [302, 9] width 42 height 9
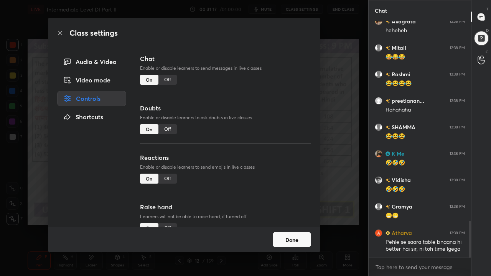
click at [165, 79] on div "Off" at bounding box center [167, 80] width 18 height 10
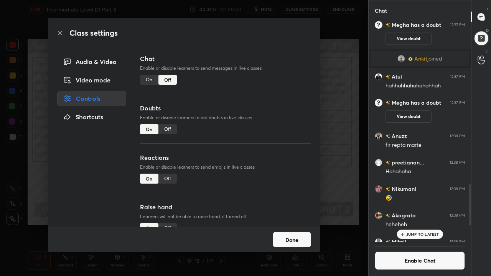
click at [58, 32] on icon at bounding box center [60, 33] width 6 height 6
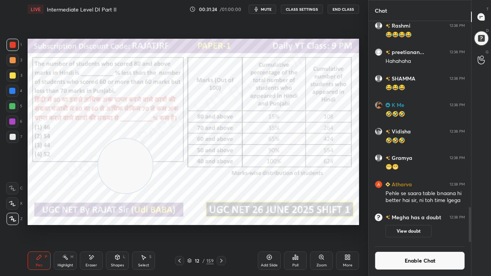
click at [201, 224] on div "12 / 159" at bounding box center [200, 260] width 26 height 7
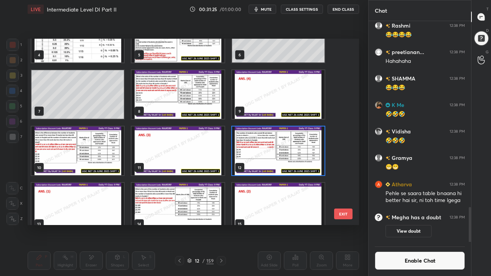
click at [274, 145] on img "grid" at bounding box center [278, 151] width 92 height 49
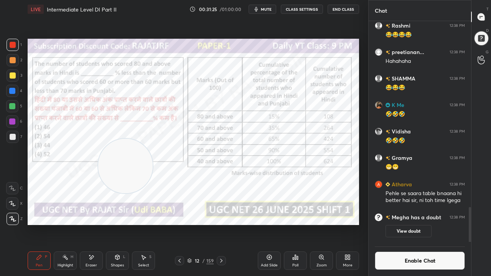
click at [274, 145] on img "grid" at bounding box center [278, 151] width 92 height 49
click at [294, 224] on icon at bounding box center [295, 257] width 6 height 6
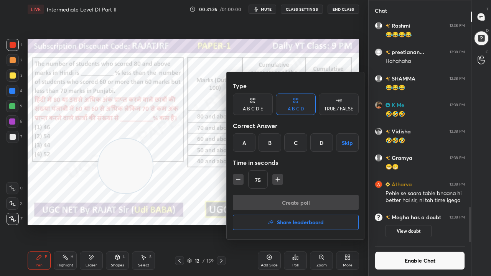
click at [247, 144] on div "A" at bounding box center [244, 143] width 23 height 18
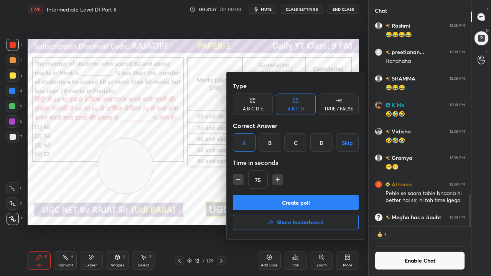
click at [262, 196] on button "Create poll" at bounding box center [296, 202] width 126 height 15
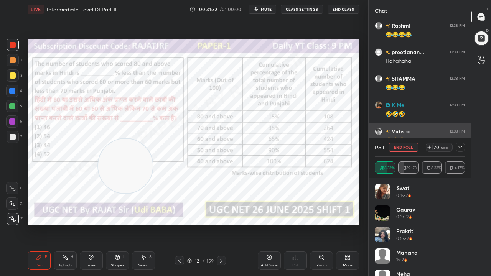
click at [463, 147] on div at bounding box center [460, 147] width 9 height 9
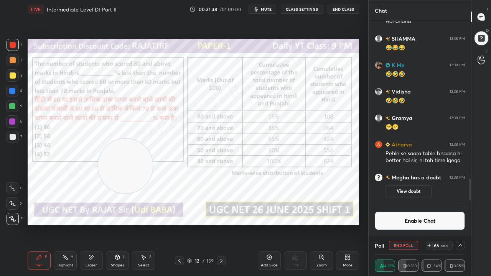
click at [13, 122] on div at bounding box center [12, 122] width 6 height 6
click at [413, 223] on button "Enable Chat" at bounding box center [420, 221] width 90 height 18
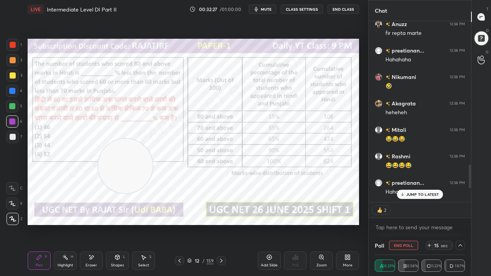
drag, startPoint x: 417, startPoint y: 194, endPoint x: 373, endPoint y: 190, distance: 44.7
click at [417, 194] on p "JUMP TO LATEST" at bounding box center [422, 194] width 33 height 5
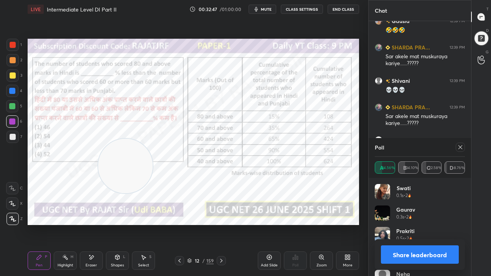
scroll to position [1040, 0]
click at [462, 147] on icon at bounding box center [460, 147] width 6 height 6
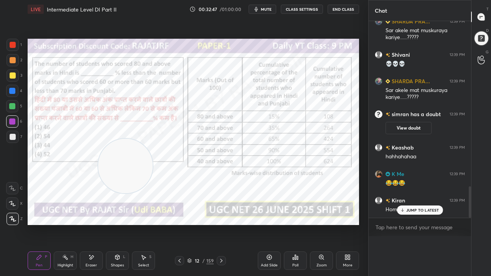
scroll to position [0, 0]
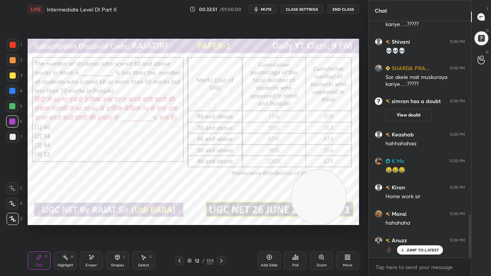
drag, startPoint x: 129, startPoint y: 157, endPoint x: 305, endPoint y: 183, distance: 177.7
click at [320, 198] on video at bounding box center [319, 197] width 54 height 54
click at [12, 43] on div at bounding box center [13, 45] width 6 height 6
drag, startPoint x: 12, startPoint y: 43, endPoint x: 21, endPoint y: 54, distance: 14.0
click at [12, 43] on div at bounding box center [13, 45] width 6 height 6
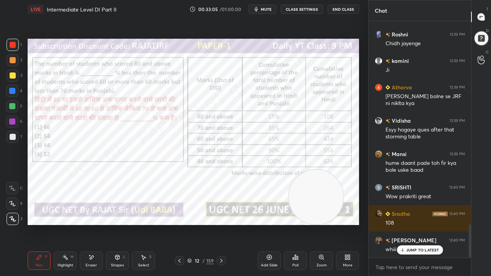
click at [13, 91] on div at bounding box center [12, 91] width 6 height 6
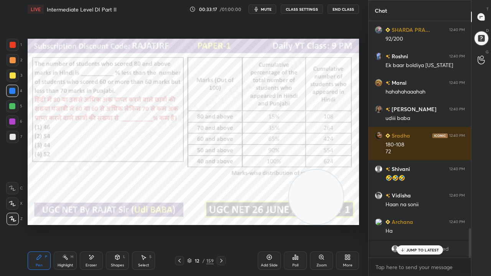
drag, startPoint x: 203, startPoint y: 260, endPoint x: 208, endPoint y: 246, distance: 14.7
click at [203, 224] on div "/" at bounding box center [204, 261] width 2 height 5
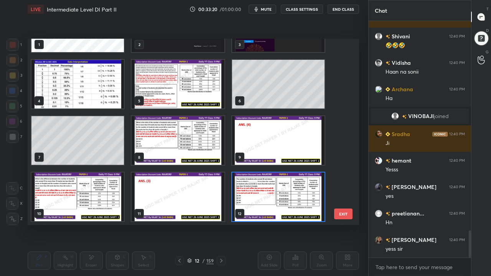
click at [343, 216] on button "EXIT" at bounding box center [343, 214] width 18 height 11
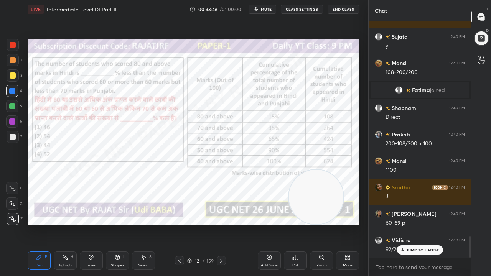
click at [204, 224] on div "/" at bounding box center [204, 261] width 2 height 5
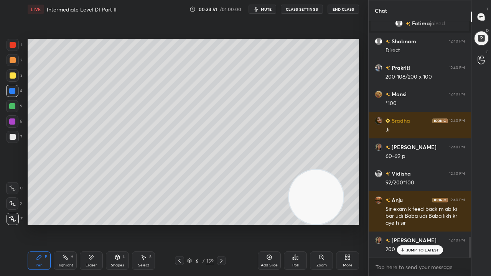
click at [199, 224] on div "6" at bounding box center [197, 261] width 8 height 5
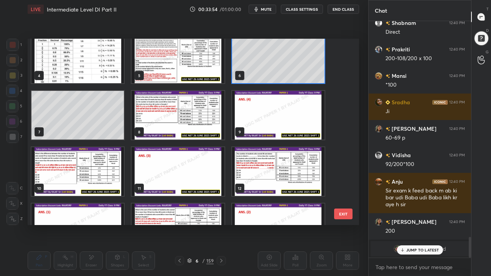
click at [271, 170] on img "grid" at bounding box center [278, 171] width 92 height 49
click at [270, 170] on img "grid" at bounding box center [278, 171] width 92 height 49
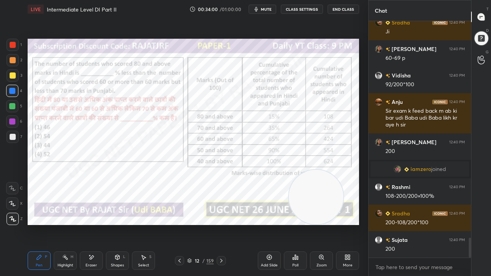
click at [11, 42] on div at bounding box center [13, 45] width 6 height 6
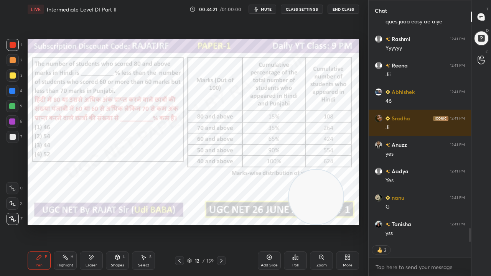
click at [180, 224] on icon at bounding box center [179, 261] width 6 height 6
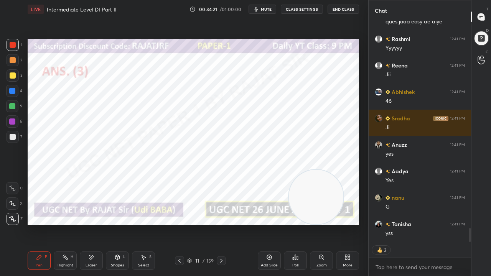
click at [180, 224] on icon at bounding box center [179, 261] width 6 height 6
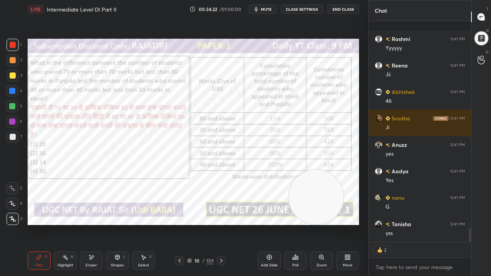
click at [180, 224] on icon at bounding box center [179, 261] width 6 height 6
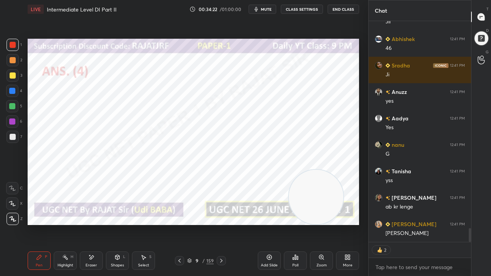
click at [180, 224] on icon at bounding box center [179, 261] width 6 height 6
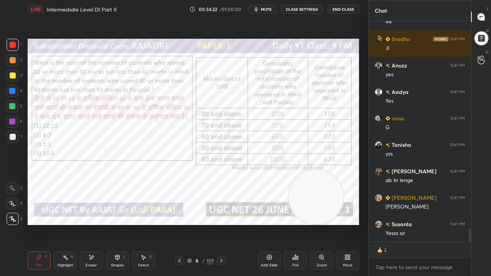
click at [180, 224] on icon at bounding box center [179, 261] width 2 height 4
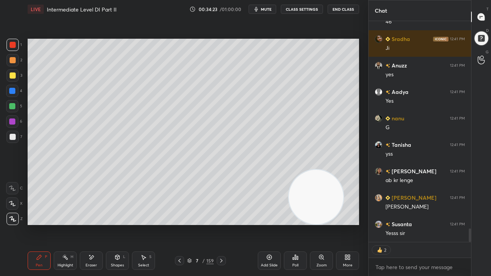
click at [180, 224] on icon at bounding box center [179, 261] width 2 height 4
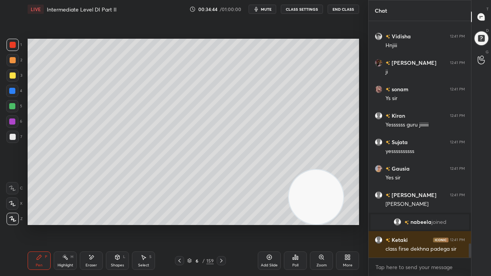
click at [13, 91] on div at bounding box center [12, 91] width 6 height 6
drag, startPoint x: 13, startPoint y: 91, endPoint x: 23, endPoint y: 97, distance: 12.1
click at [13, 91] on div at bounding box center [12, 91] width 6 height 6
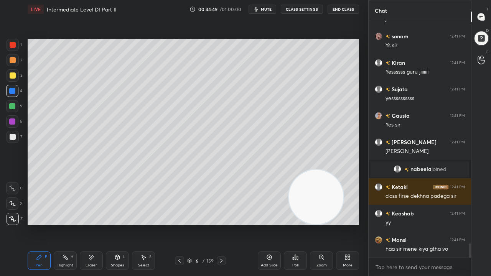
click at [219, 224] on icon at bounding box center [221, 261] width 6 height 6
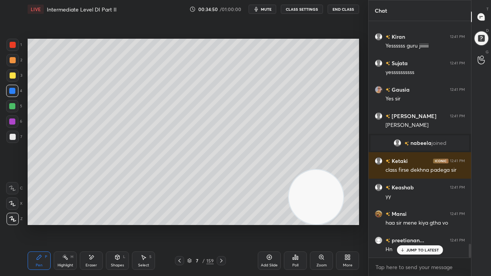
click at [220, 224] on icon at bounding box center [221, 261] width 6 height 6
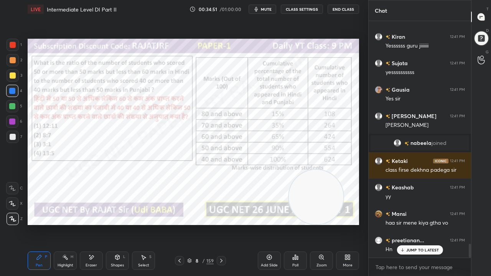
click at [200, 224] on div "8" at bounding box center [197, 261] width 8 height 5
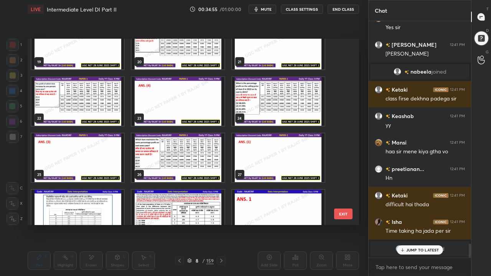
click at [416, 224] on p "JUMP TO LATEST" at bounding box center [422, 250] width 33 height 5
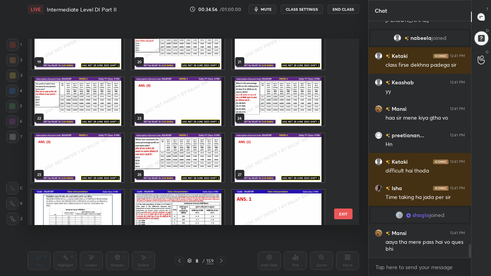
click at [349, 216] on button "EXIT" at bounding box center [343, 214] width 18 height 11
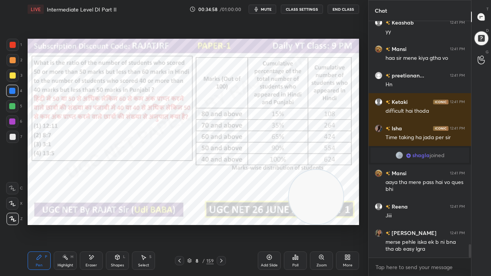
click at [198, 224] on div "8" at bounding box center [197, 261] width 8 height 5
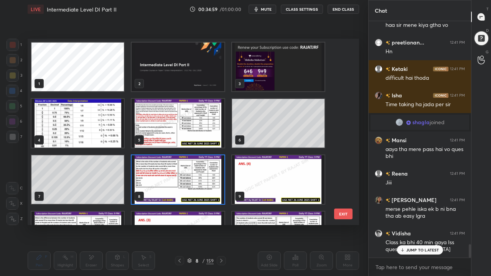
click at [181, 123] on img "grid" at bounding box center [178, 123] width 92 height 49
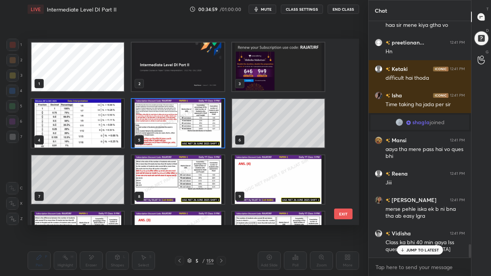
click at [181, 123] on img "grid" at bounding box center [178, 123] width 92 height 49
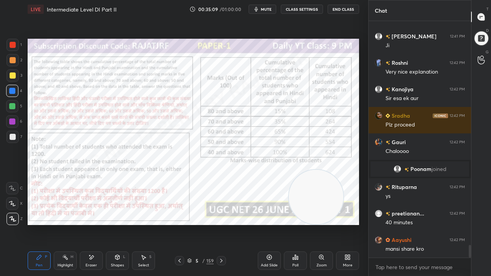
drag, startPoint x: 201, startPoint y: 262, endPoint x: 204, endPoint y: 246, distance: 16.8
click at [200, 224] on div "5 / 159" at bounding box center [200, 260] width 26 height 7
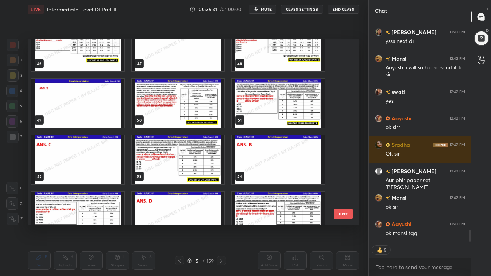
click at [213, 110] on img "grid" at bounding box center [178, 103] width 92 height 49
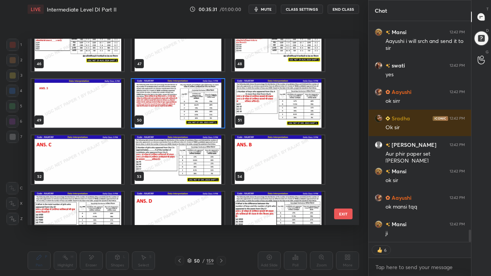
click at [213, 110] on img "grid" at bounding box center [178, 103] width 92 height 49
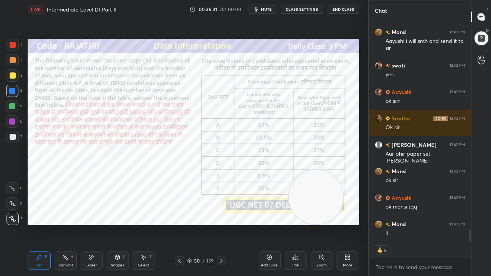
click at [213, 110] on img "grid" at bounding box center [178, 103] width 92 height 49
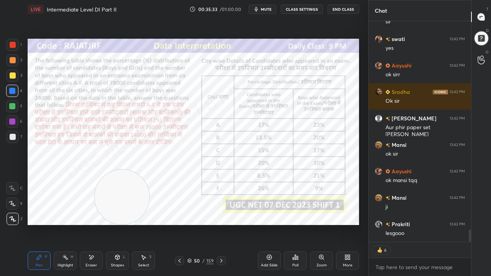
drag, startPoint x: 269, startPoint y: 204, endPoint x: 120, endPoint y: 207, distance: 149.6
click at [119, 207] on video at bounding box center [122, 197] width 54 height 54
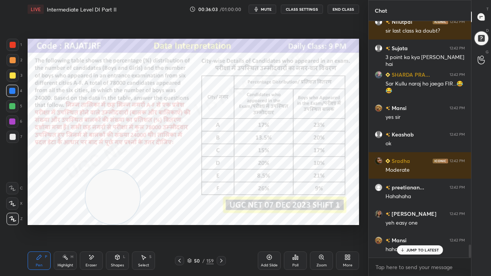
click at [419, 224] on div "JUMP TO LATEST" at bounding box center [420, 250] width 46 height 9
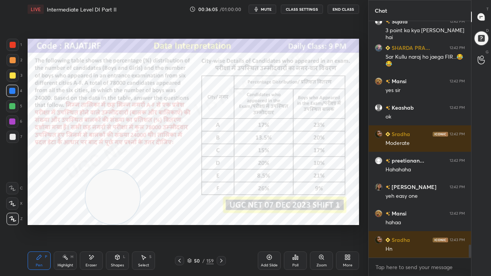
click at [8, 121] on div at bounding box center [12, 121] width 12 height 12
drag, startPoint x: 8, startPoint y: 121, endPoint x: 19, endPoint y: 111, distance: 14.9
click at [8, 121] on div at bounding box center [12, 121] width 12 height 12
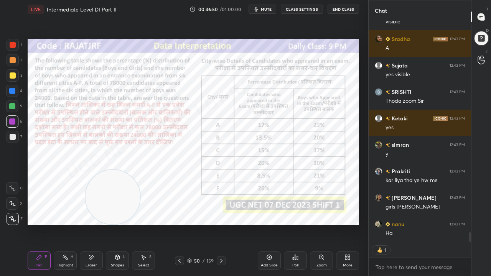
scroll to position [4825, 0]
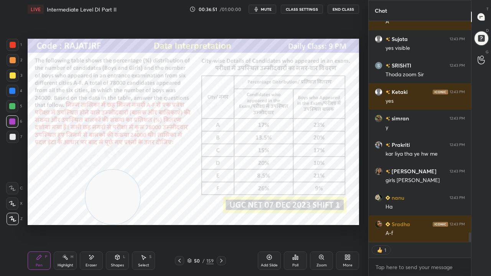
click at [13, 43] on div at bounding box center [13, 45] width 6 height 6
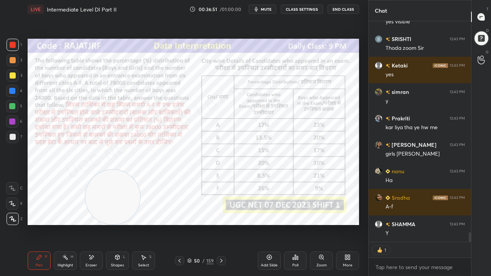
drag, startPoint x: 13, startPoint y: 43, endPoint x: 25, endPoint y: 49, distance: 13.4
click at [13, 44] on div at bounding box center [13, 45] width 6 height 6
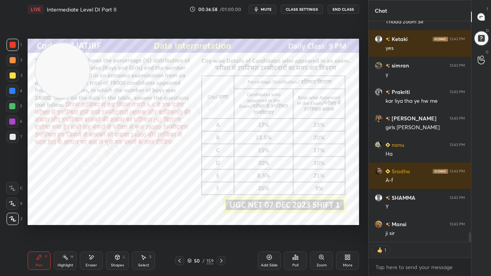
drag, startPoint x: 114, startPoint y: 158, endPoint x: 79, endPoint y: 63, distance: 101.0
click at [79, 65] on video at bounding box center [62, 70] width 54 height 54
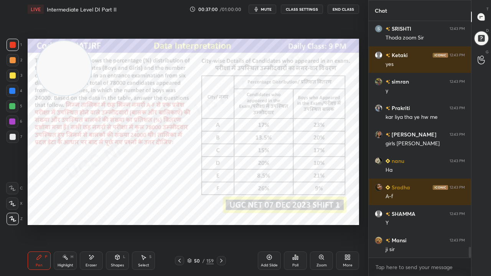
scroll to position [4889, 0]
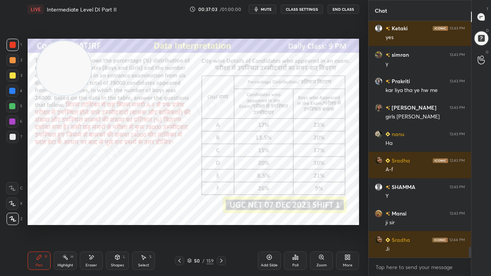
click at [15, 120] on div at bounding box center [12, 121] width 12 height 12
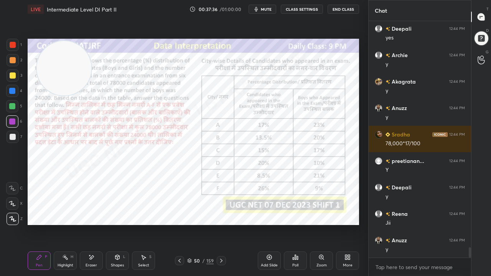
scroll to position [5260, 0]
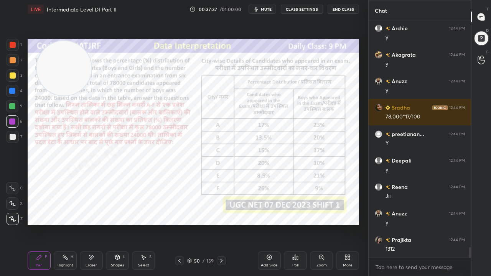
click at [12, 90] on div at bounding box center [12, 91] width 6 height 6
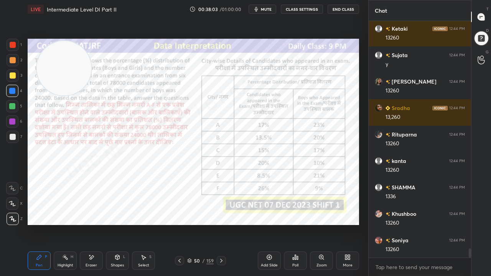
scroll to position [5736, 0]
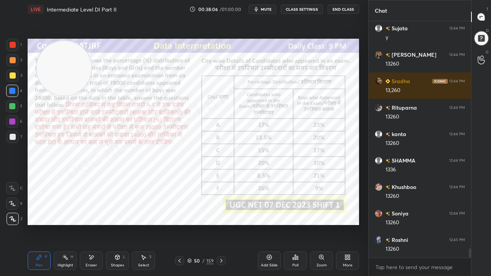
click at [11, 120] on div at bounding box center [12, 122] width 6 height 6
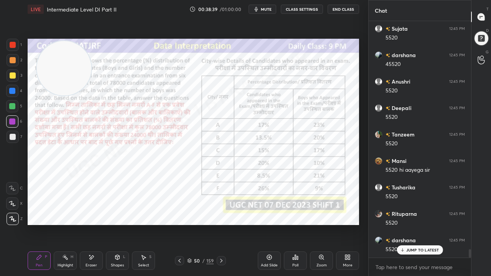
scroll to position [6292, 0]
click at [9, 41] on div at bounding box center [13, 45] width 12 height 12
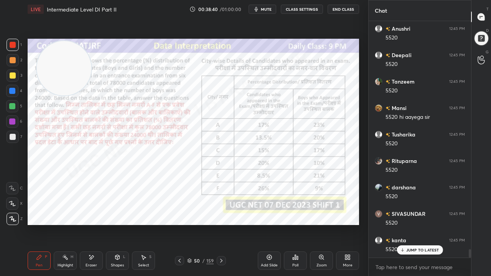
click at [9, 41] on div at bounding box center [13, 45] width 12 height 12
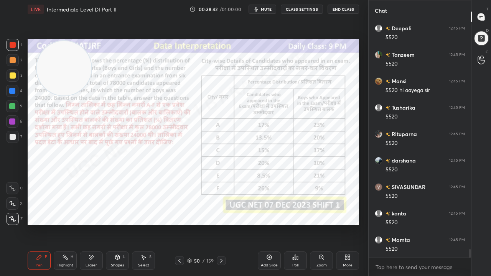
drag, startPoint x: 95, startPoint y: 261, endPoint x: 96, endPoint y: 257, distance: 4.0
click at [95, 224] on div "Eraser" at bounding box center [91, 261] width 23 height 18
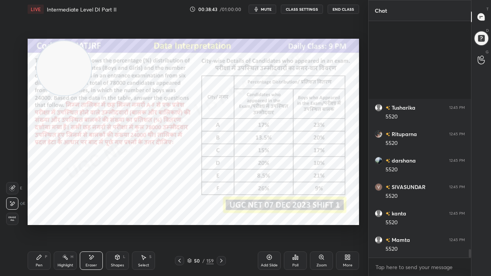
scroll to position [6431, 0]
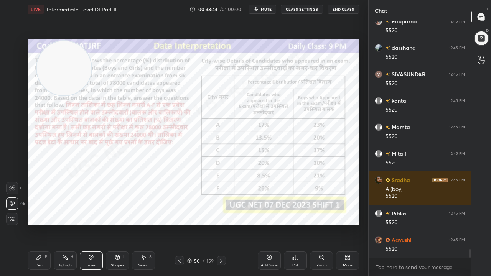
click at [44, 224] on div "Pen P" at bounding box center [39, 261] width 23 height 18
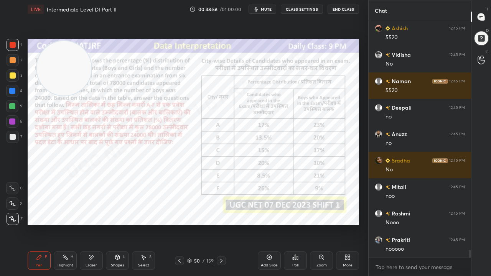
scroll to position [6961, 0]
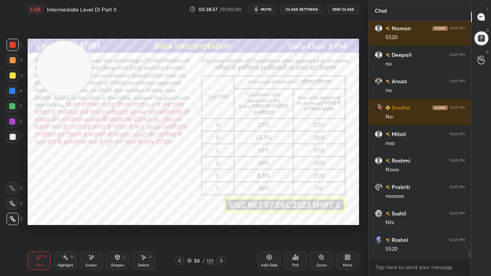
click at [10, 120] on div at bounding box center [12, 122] width 6 height 6
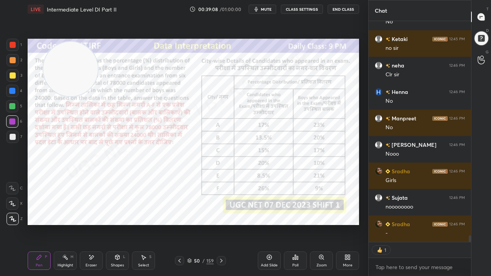
scroll to position [7453, 0]
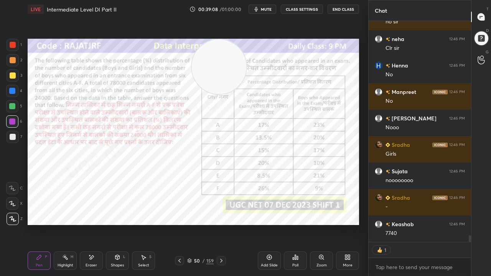
drag, startPoint x: 66, startPoint y: 65, endPoint x: 197, endPoint y: 53, distance: 131.0
click at [217, 53] on video at bounding box center [219, 67] width 54 height 54
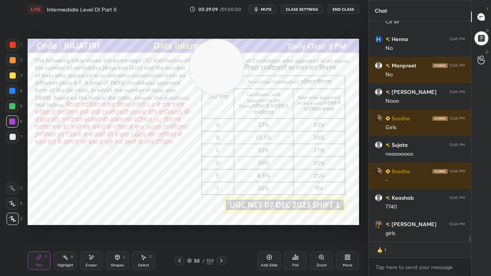
click at [14, 44] on div at bounding box center [13, 45] width 6 height 6
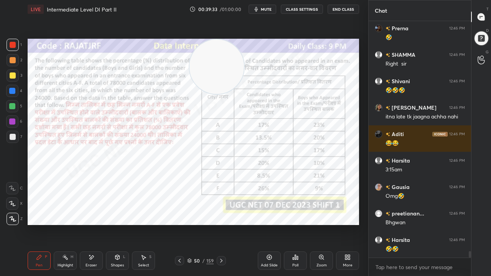
click at [13, 121] on div at bounding box center [12, 122] width 6 height 6
click at [13, 91] on div at bounding box center [12, 91] width 6 height 6
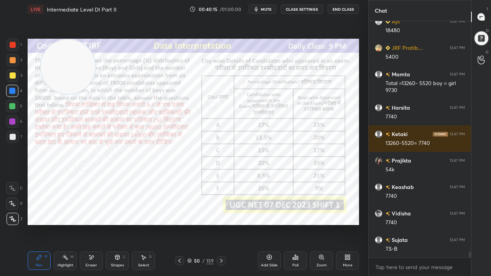
drag, startPoint x: 223, startPoint y: 69, endPoint x: 73, endPoint y: 35, distance: 154.2
click at [73, 37] on div "Setting up your live class Poll for secs No correct answer Start poll" at bounding box center [194, 131] width 338 height 227
click at [16, 43] on div at bounding box center [13, 45] width 12 height 12
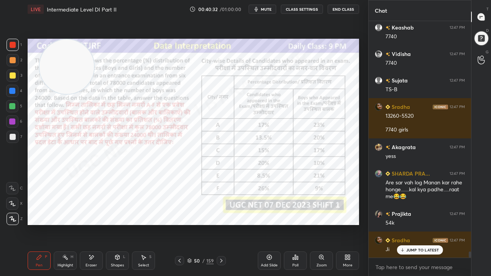
scroll to position [9164, 0]
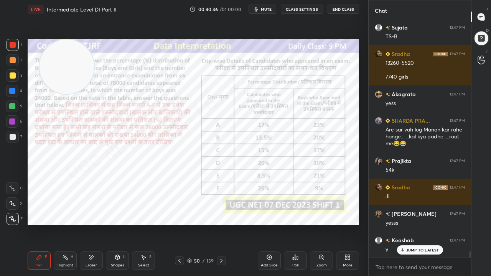
click at [12, 89] on div at bounding box center [12, 91] width 6 height 6
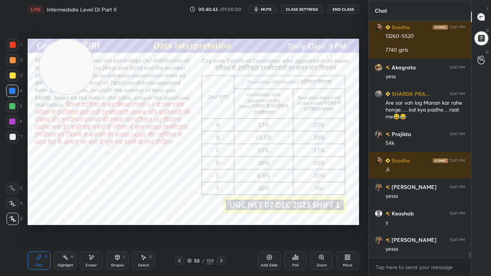
click at [13, 43] on div at bounding box center [13, 45] width 6 height 6
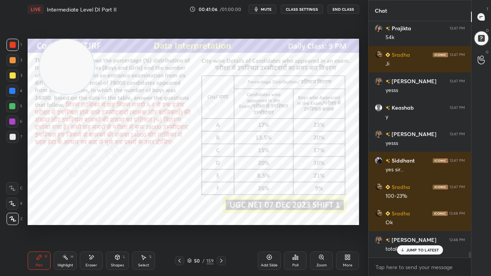
scroll to position [9323, 0]
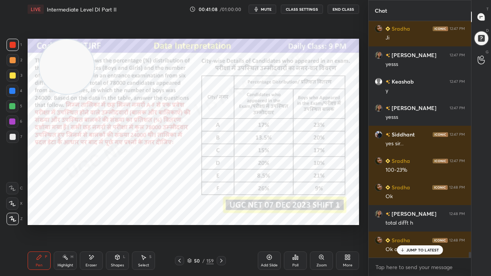
click at [10, 94] on div at bounding box center [12, 91] width 6 height 6
click at [10, 93] on div at bounding box center [12, 91] width 6 height 6
click at [275, 224] on div "Add Slide" at bounding box center [269, 261] width 23 height 18
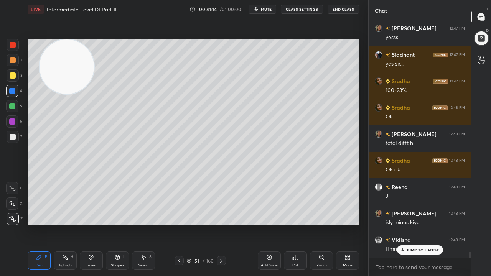
scroll to position [9429, 0]
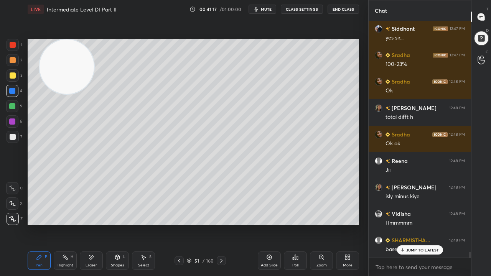
click at [183, 224] on div at bounding box center [179, 260] width 9 height 9
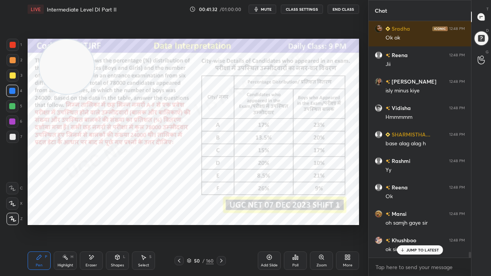
scroll to position [9562, 0]
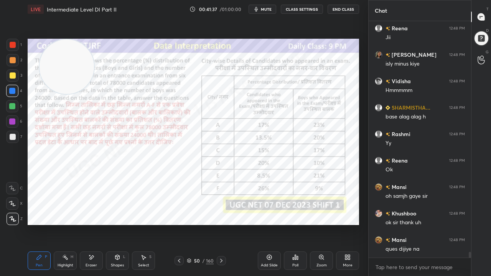
click at [13, 46] on div at bounding box center [13, 45] width 6 height 6
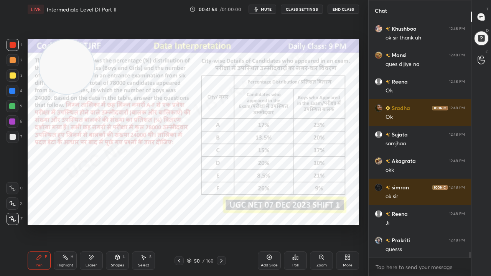
scroll to position [9773, 0]
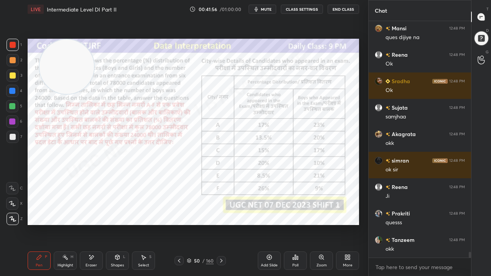
drag, startPoint x: 204, startPoint y: 260, endPoint x: 215, endPoint y: 230, distance: 31.8
click at [205, 224] on div "50 / 160" at bounding box center [200, 260] width 27 height 7
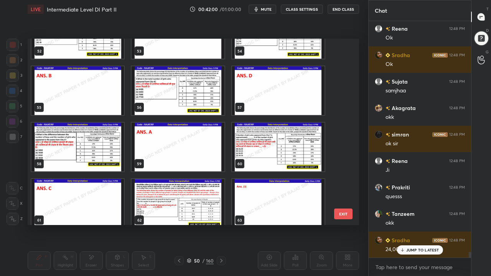
scroll to position [992, 0]
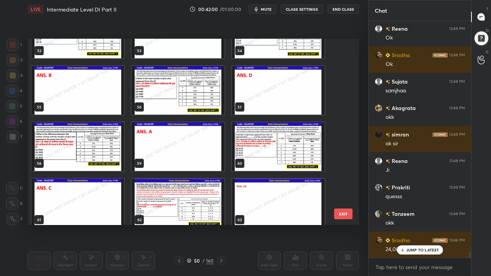
click at [246, 150] on img "grid" at bounding box center [278, 146] width 92 height 49
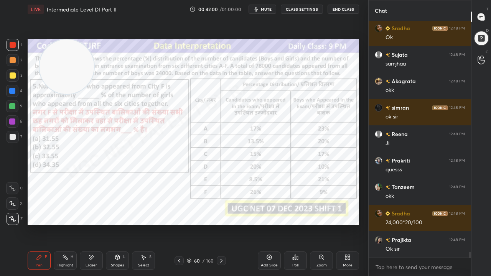
drag, startPoint x: 246, startPoint y: 150, endPoint x: 241, endPoint y: 150, distance: 5.4
click at [246, 150] on img "grid" at bounding box center [278, 146] width 92 height 49
drag, startPoint x: 65, startPoint y: 86, endPoint x: 148, endPoint y: 183, distance: 128.2
click at [95, 96] on video at bounding box center [67, 68] width 54 height 54
click at [199, 224] on div "60" at bounding box center [197, 261] width 8 height 5
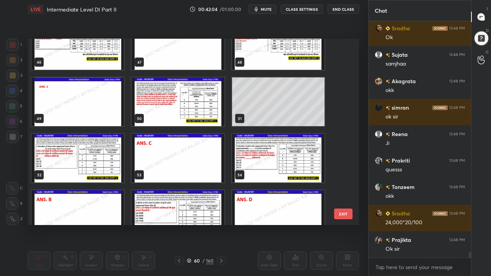
scroll to position [867, 0]
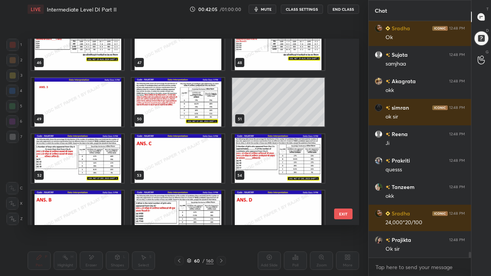
click at [59, 160] on img "grid" at bounding box center [77, 158] width 92 height 49
click at [59, 159] on img "grid" at bounding box center [77, 158] width 92 height 49
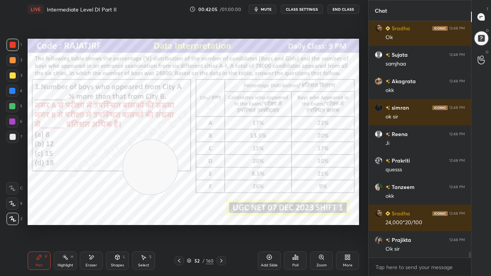
click at [59, 159] on img "grid" at bounding box center [77, 158] width 92 height 49
click at [199, 224] on div "52" at bounding box center [197, 261] width 8 height 5
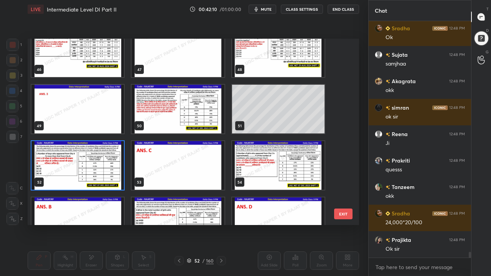
scroll to position [861, 0]
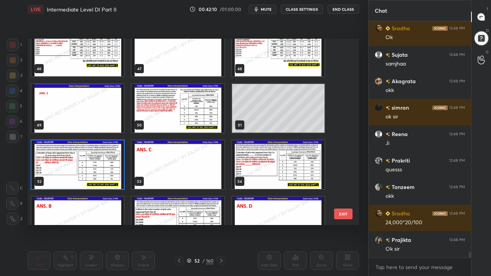
click at [98, 164] on img "grid" at bounding box center [77, 164] width 92 height 49
click at [100, 163] on img "grid" at bounding box center [77, 164] width 92 height 49
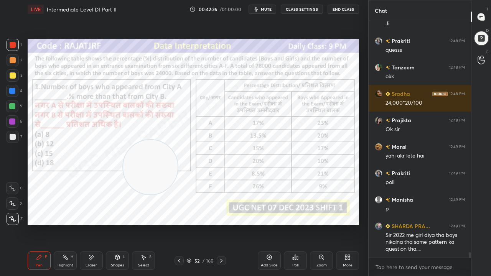
scroll to position [9972, 0]
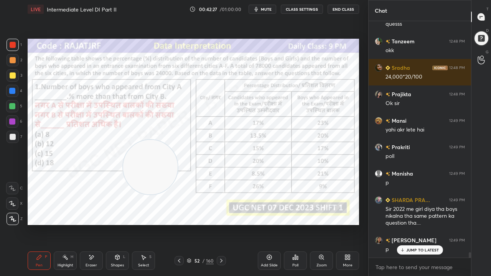
click at [198, 224] on div "52" at bounding box center [197, 261] width 8 height 5
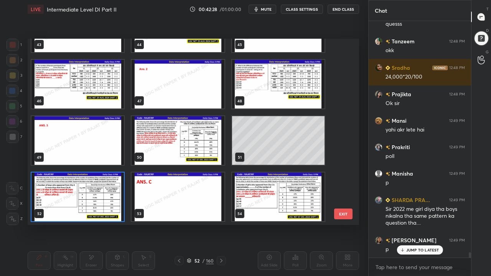
click at [103, 192] on img "grid" at bounding box center [77, 197] width 92 height 49
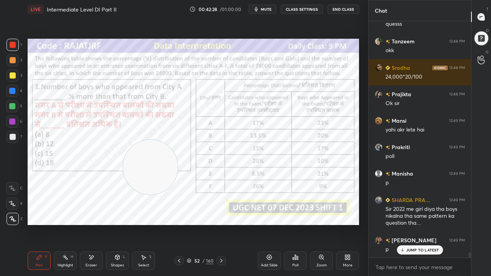
drag, startPoint x: 103, startPoint y: 192, endPoint x: 246, endPoint y: 230, distance: 148.1
click at [103, 192] on img "grid" at bounding box center [77, 197] width 92 height 49
drag, startPoint x: 297, startPoint y: 262, endPoint x: 296, endPoint y: 256, distance: 6.2
click at [296, 224] on div "Poll" at bounding box center [295, 261] width 23 height 18
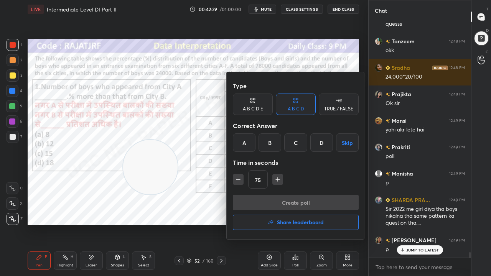
drag, startPoint x: 296, startPoint y: 143, endPoint x: 276, endPoint y: 166, distance: 30.5
click at [296, 143] on div "C" at bounding box center [295, 143] width 23 height 18
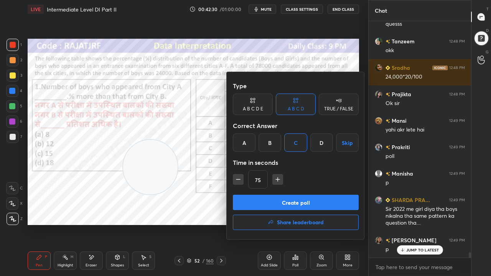
click at [247, 194] on div "Type A B C D E A B C D TRUE / FALSE Correct Answer A B C D Skip Time in seconds…" at bounding box center [296, 155] width 138 height 167
click at [256, 199] on button "Create poll" at bounding box center [296, 202] width 126 height 15
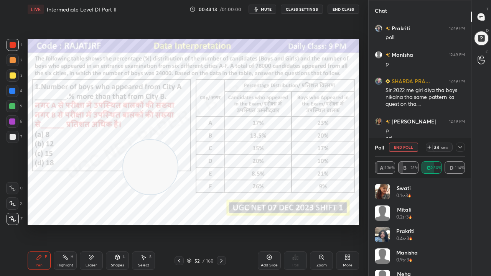
click at [460, 145] on icon at bounding box center [460, 147] width 6 height 6
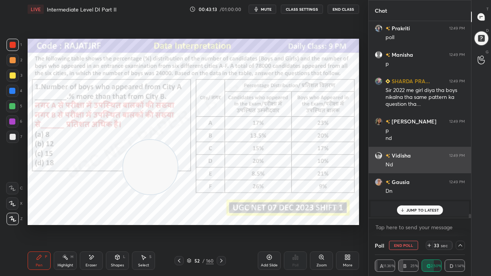
scroll to position [0, 0]
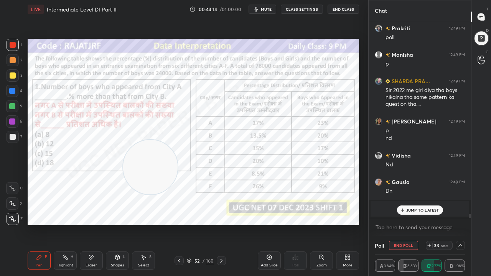
click at [414, 210] on p "JUMP TO LATEST" at bounding box center [422, 210] width 33 height 5
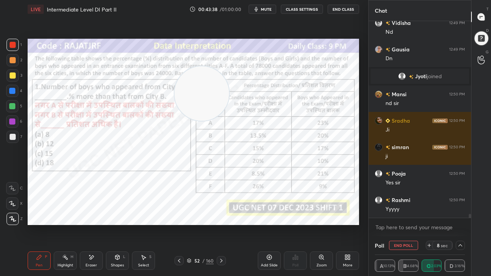
scroll to position [10250, 0]
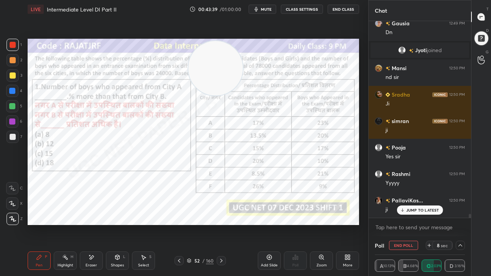
drag, startPoint x: 141, startPoint y: 166, endPoint x: 205, endPoint y: 63, distance: 122.1
click at [208, 64] on video at bounding box center [215, 68] width 54 height 54
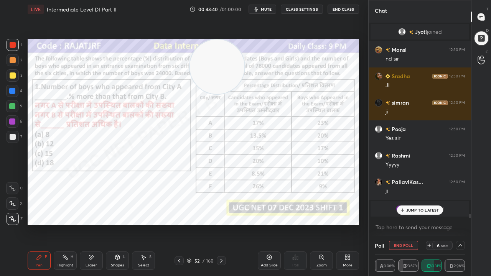
click at [12, 121] on div at bounding box center [12, 122] width 6 height 6
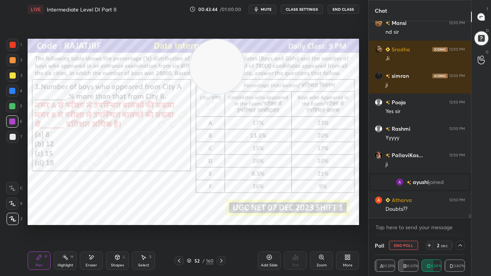
click at [180, 224] on icon at bounding box center [179, 261] width 2 height 4
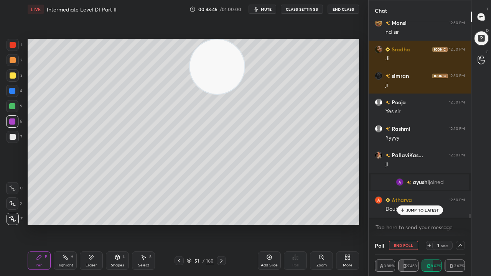
scroll to position [10335, 0]
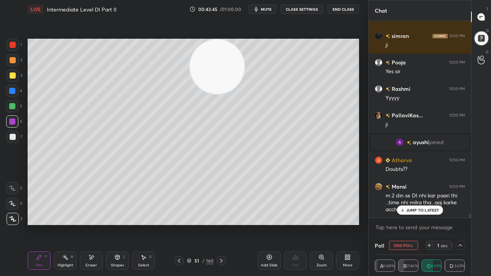
click at [223, 224] on icon at bounding box center [221, 261] width 6 height 6
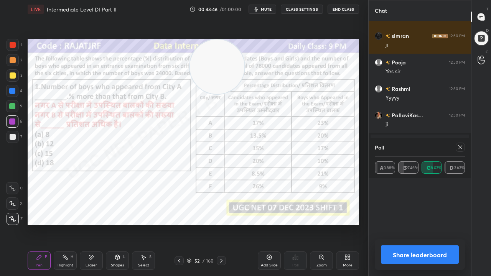
click at [180, 224] on icon at bounding box center [179, 261] width 6 height 6
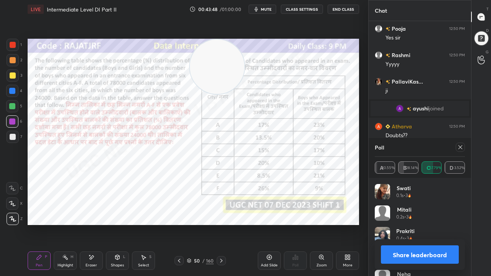
scroll to position [10395, 0]
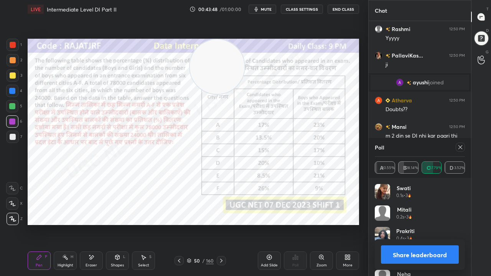
click at [223, 224] on icon at bounding box center [221, 261] width 6 height 6
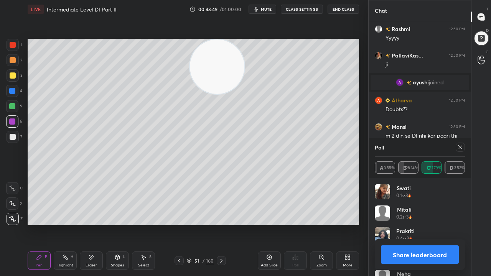
click at [223, 224] on icon at bounding box center [221, 261] width 6 height 6
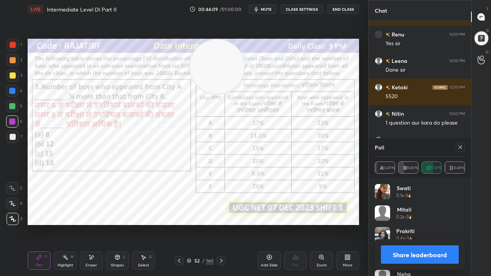
scroll to position [10614, 0]
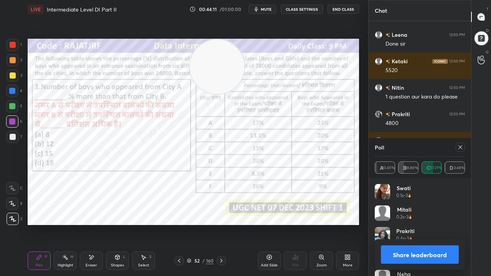
click at [460, 147] on icon at bounding box center [460, 147] width 6 height 6
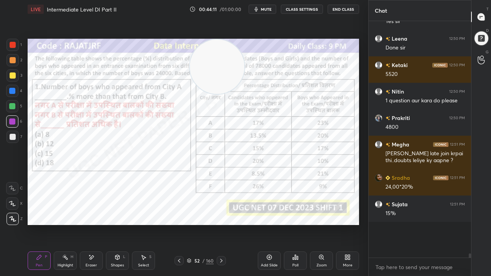
scroll to position [3, 2]
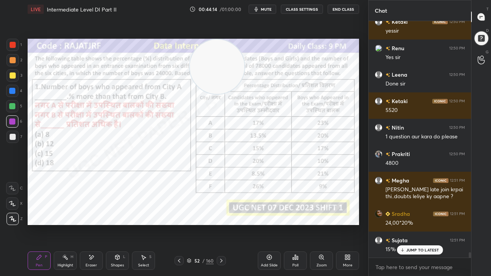
click at [13, 89] on div at bounding box center [12, 91] width 6 height 6
drag, startPoint x: 13, startPoint y: 89, endPoint x: 26, endPoint y: 100, distance: 16.4
click at [14, 89] on div at bounding box center [12, 91] width 6 height 6
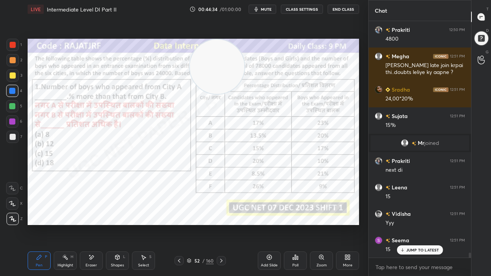
drag, startPoint x: 200, startPoint y: 259, endPoint x: 209, endPoint y: 226, distance: 34.3
click at [201, 224] on div "52 / 160" at bounding box center [200, 260] width 27 height 7
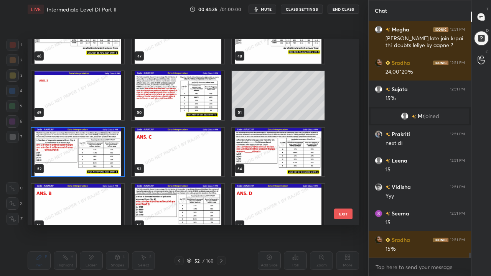
click at [115, 151] on div "46 47 48 49 50 51 52 53 54 55 56 57 58 59 60" at bounding box center [187, 132] width 318 height 186
click at [115, 150] on img "grid" at bounding box center [77, 152] width 92 height 49
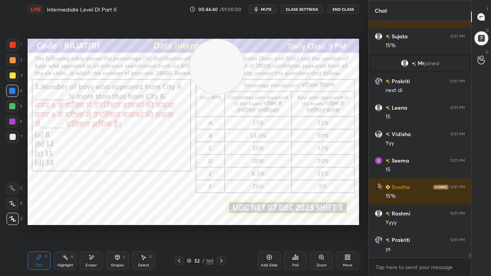
drag, startPoint x: 66, startPoint y: 261, endPoint x: 82, endPoint y: 233, distance: 32.5
click at [67, 224] on div "Highlight H" at bounding box center [65, 261] width 23 height 18
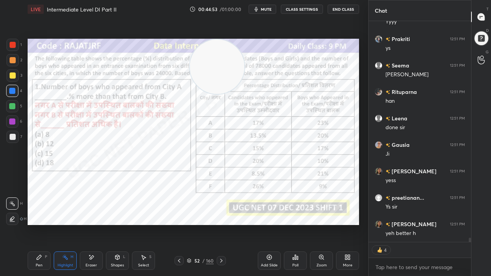
drag, startPoint x: 38, startPoint y: 264, endPoint x: 55, endPoint y: 242, distance: 27.6
click at [38, 224] on div "Pen" at bounding box center [39, 266] width 7 height 4
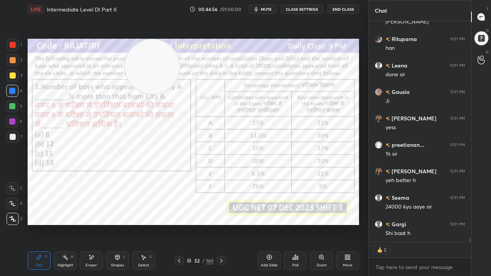
drag, startPoint x: 213, startPoint y: 72, endPoint x: 148, endPoint y: 60, distance: 65.9
click at [148, 60] on video at bounding box center [152, 67] width 54 height 54
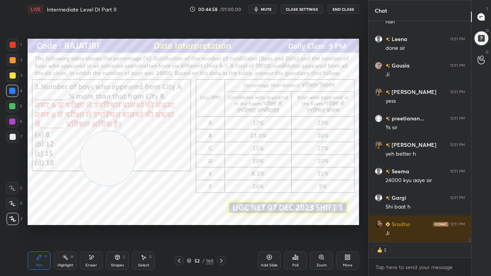
drag, startPoint x: 123, startPoint y: 129, endPoint x: 70, endPoint y: 214, distance: 100.0
click at [81, 186] on video at bounding box center [108, 158] width 54 height 54
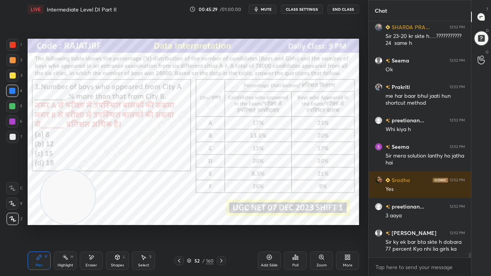
click at [12, 44] on div at bounding box center [13, 45] width 6 height 6
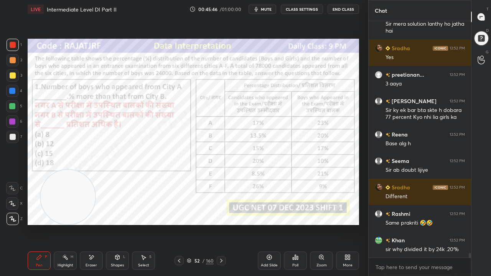
scroll to position [11494, 0]
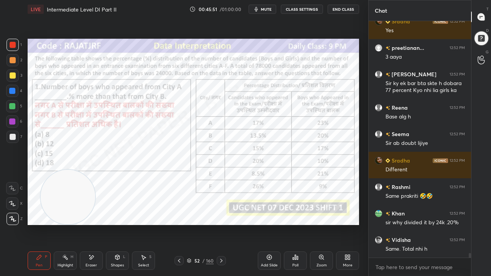
drag, startPoint x: 96, startPoint y: 260, endPoint x: 125, endPoint y: 240, distance: 35.2
click at [97, 224] on div "Eraser" at bounding box center [91, 261] width 23 height 18
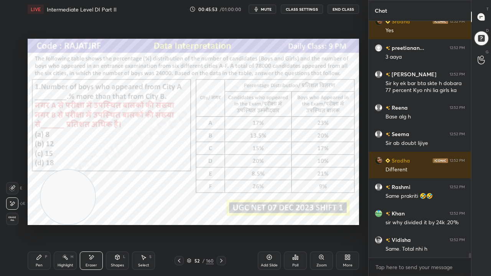
scroll to position [11520, 0]
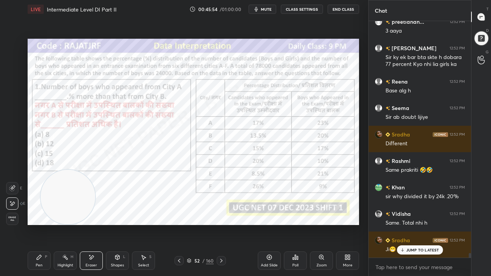
click at [39, 224] on div "Pen P" at bounding box center [39, 261] width 23 height 18
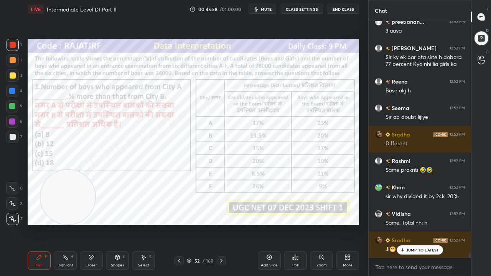
scroll to position [11547, 0]
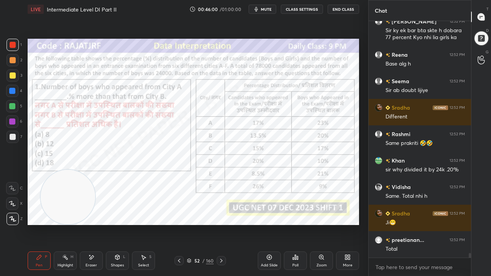
drag, startPoint x: 93, startPoint y: 258, endPoint x: 128, endPoint y: 232, distance: 44.1
click at [94, 224] on icon at bounding box center [91, 257] width 6 height 7
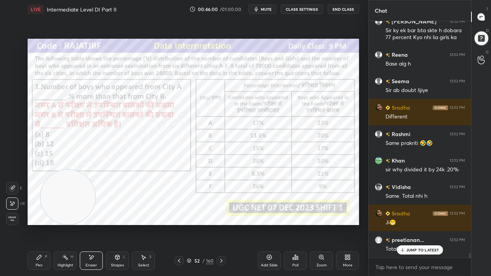
scroll to position [11573, 0]
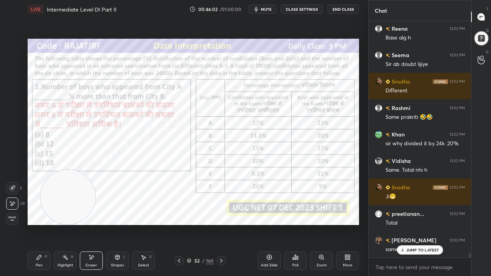
drag, startPoint x: 42, startPoint y: 258, endPoint x: 68, endPoint y: 239, distance: 31.8
click at [43, 224] on div "Pen P" at bounding box center [39, 261] width 23 height 18
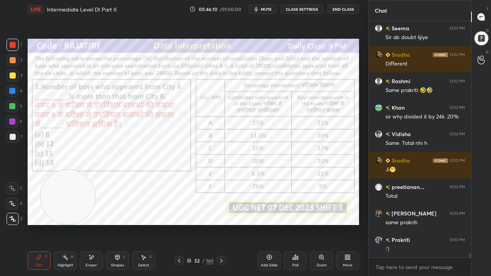
scroll to position [11633, 0]
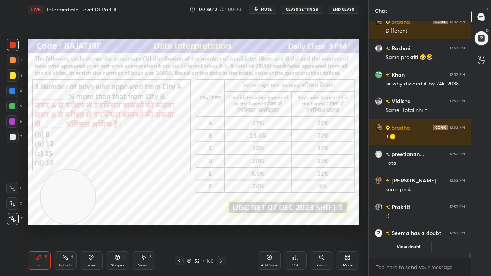
click at [200, 224] on div "52 / 160" at bounding box center [200, 260] width 27 height 7
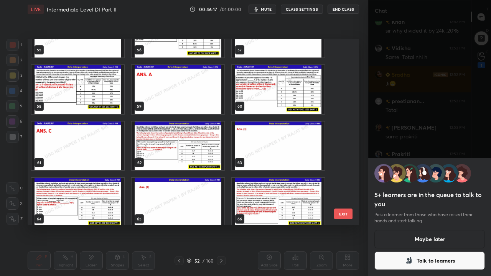
scroll to position [1047, 0]
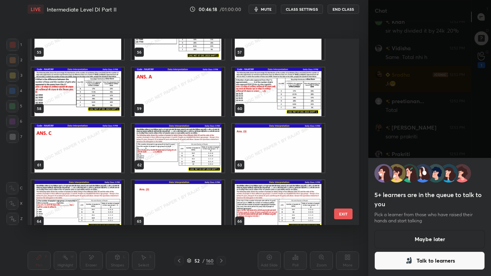
click at [437, 224] on button "Talk to learners" at bounding box center [429, 261] width 110 height 18
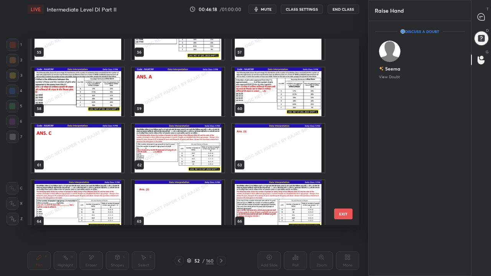
scroll to position [2, 2]
click at [482, 17] on icon at bounding box center [481, 17] width 8 height 8
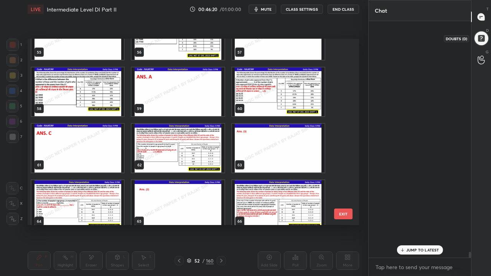
scroll to position [234, 100]
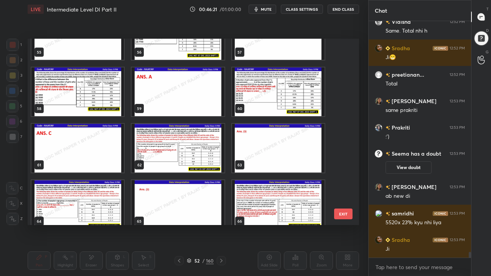
click at [346, 215] on button "EXIT" at bounding box center [343, 214] width 18 height 11
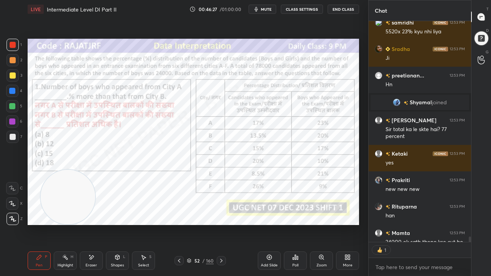
scroll to position [9794, 0]
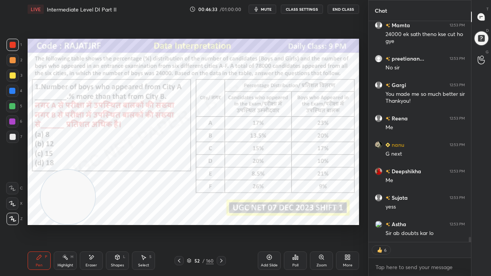
click at [179, 224] on icon at bounding box center [179, 261] width 6 height 6
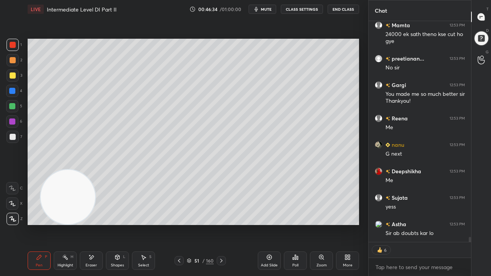
click at [180, 224] on icon at bounding box center [179, 261] width 6 height 6
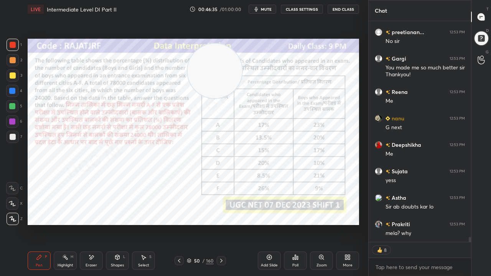
drag, startPoint x: 65, startPoint y: 202, endPoint x: 213, endPoint y: 79, distance: 192.0
click at [213, 79] on video at bounding box center [215, 71] width 54 height 54
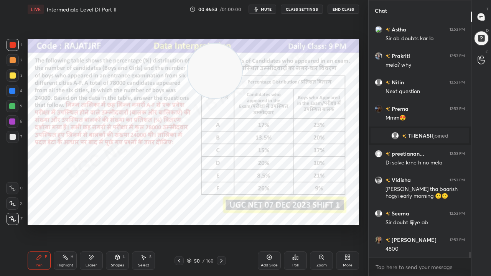
drag, startPoint x: 94, startPoint y: 261, endPoint x: 135, endPoint y: 230, distance: 51.3
click at [98, 224] on div "Eraser" at bounding box center [91, 261] width 23 height 18
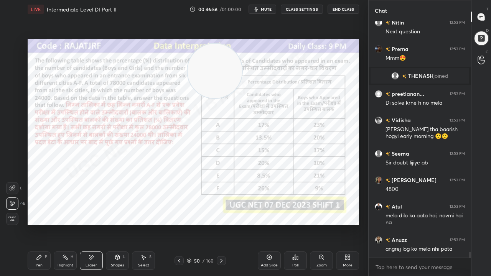
click at [44, 224] on div "Pen P" at bounding box center [39, 261] width 23 height 18
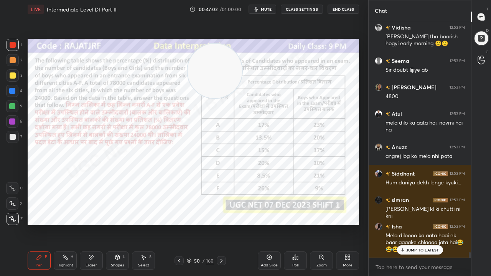
click at [178, 224] on icon at bounding box center [179, 261] width 6 height 6
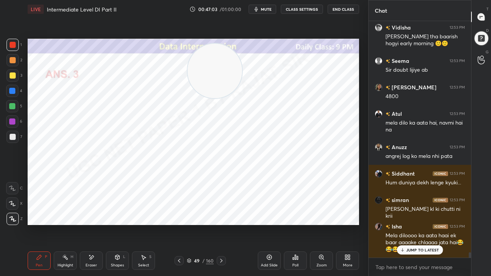
click at [179, 224] on icon at bounding box center [179, 261] width 6 height 6
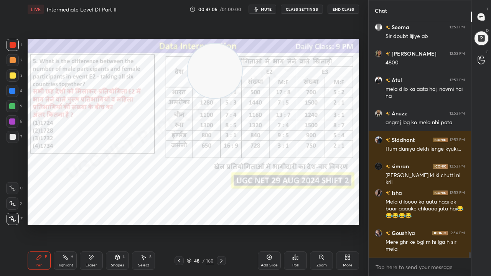
click at [196, 224] on div "48" at bounding box center [197, 261] width 8 height 5
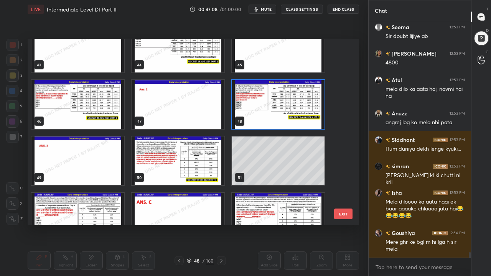
click at [212, 164] on img "grid" at bounding box center [178, 161] width 92 height 49
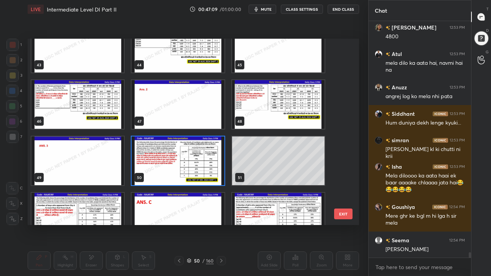
click at [212, 164] on img "grid" at bounding box center [178, 161] width 92 height 49
click at [212, 165] on img "grid" at bounding box center [178, 161] width 92 height 49
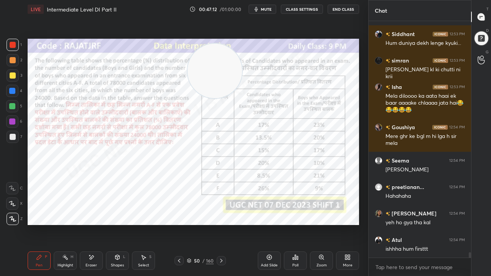
drag, startPoint x: 203, startPoint y: 262, endPoint x: 204, endPoint y: 252, distance: 9.3
click at [203, 224] on div "/" at bounding box center [203, 261] width 2 height 5
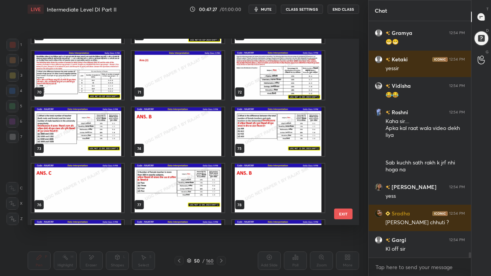
click at [272, 71] on img "grid" at bounding box center [278, 75] width 92 height 49
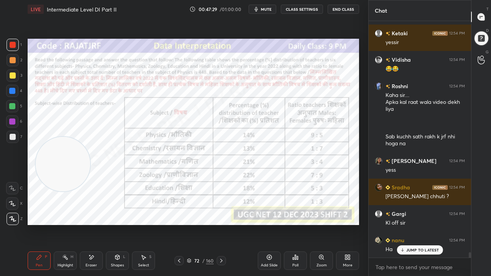
drag, startPoint x: 204, startPoint y: 74, endPoint x: 53, endPoint y: 160, distance: 173.5
click at [53, 163] on video at bounding box center [63, 164] width 54 height 54
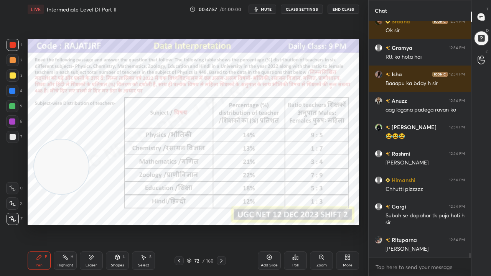
click at [86, 224] on div "Eraser" at bounding box center [91, 261] width 23 height 18
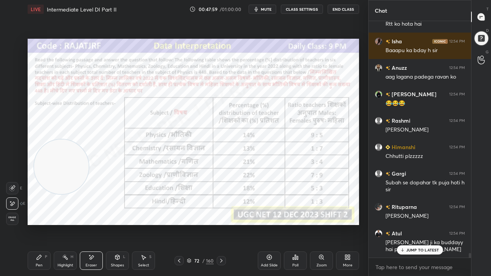
click at [39, 224] on div "Pen" at bounding box center [39, 266] width 7 height 4
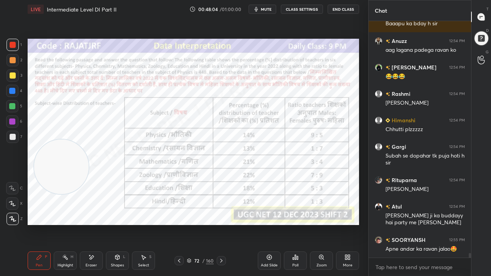
click at [12, 120] on div at bounding box center [12, 122] width 6 height 6
drag, startPoint x: 12, startPoint y: 120, endPoint x: 25, endPoint y: 125, distance: 14.2
click at [12, 121] on div at bounding box center [12, 122] width 6 height 6
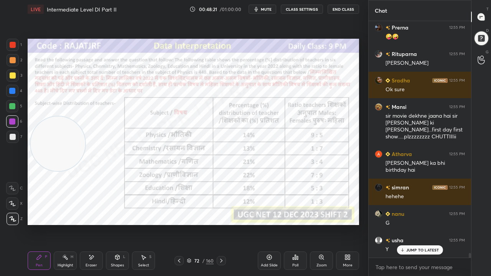
drag, startPoint x: 52, startPoint y: 168, endPoint x: 45, endPoint y: 148, distance: 21.0
click at [48, 147] on video at bounding box center [58, 144] width 54 height 54
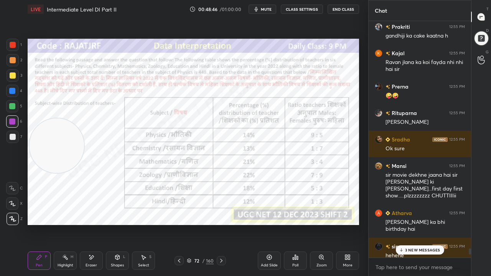
scroll to position [12234, 0]
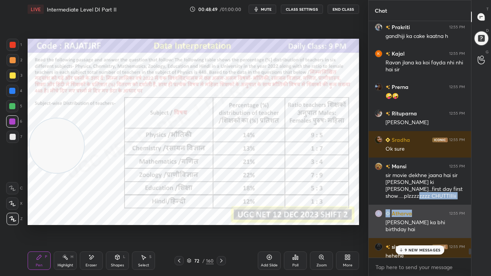
drag, startPoint x: 419, startPoint y: 203, endPoint x: 415, endPoint y: 205, distance: 3.9
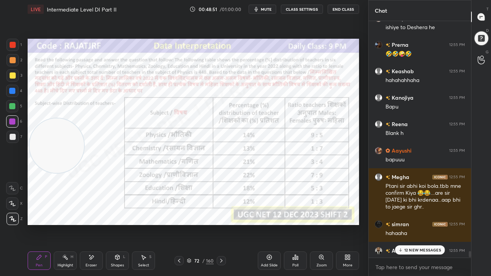
scroll to position [13029, 0]
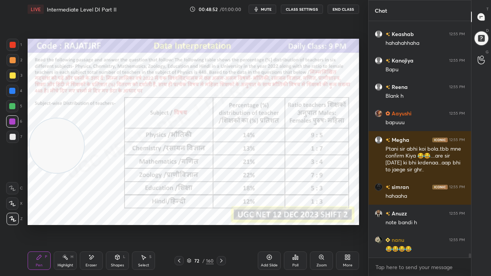
click at [339, 224] on div "Setting up your live class Poll for secs No correct answer Start poll" at bounding box center [194, 131] width 338 height 227
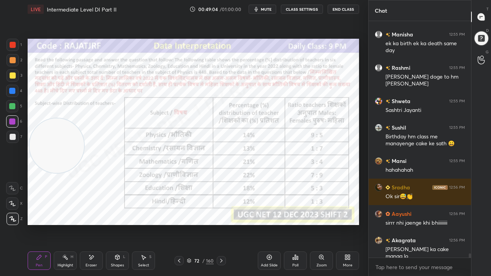
scroll to position [13367, 0]
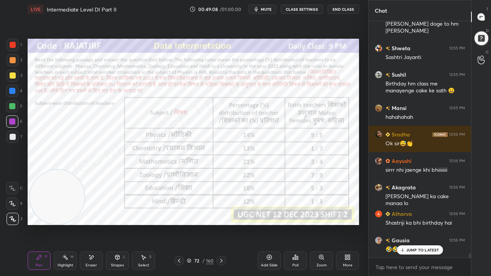
drag, startPoint x: 75, startPoint y: 145, endPoint x: 66, endPoint y: 209, distance: 64.7
click at [71, 213] on video at bounding box center [57, 197] width 54 height 54
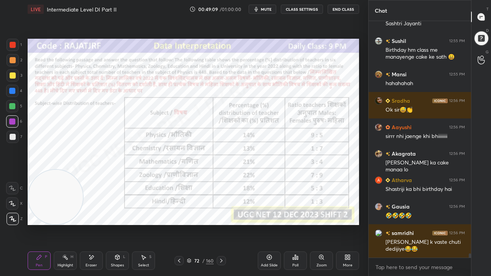
click at [14, 91] on div at bounding box center [12, 91] width 6 height 6
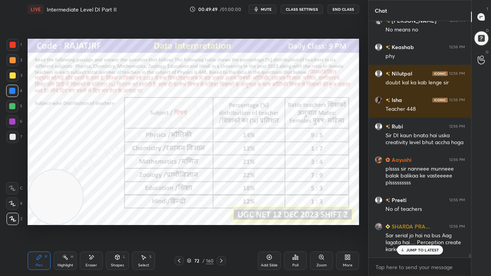
scroll to position [14257, 0]
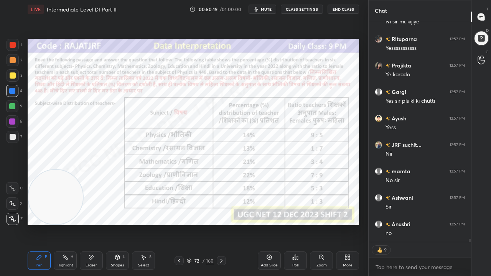
click at [14, 45] on div at bounding box center [13, 45] width 6 height 6
click at [13, 45] on div at bounding box center [13, 45] width 6 height 6
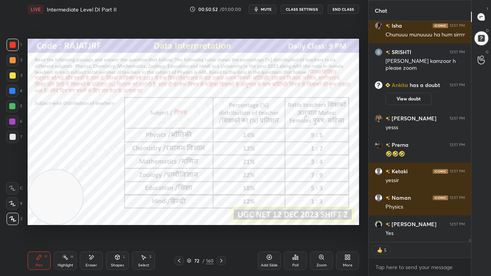
click at [14, 92] on div at bounding box center [12, 91] width 6 height 6
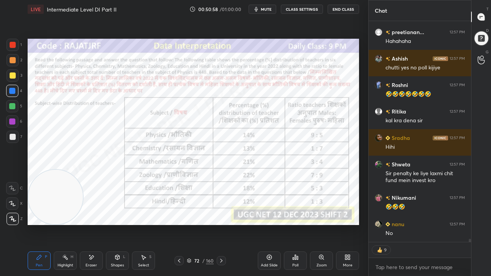
click at [265, 224] on div "Add Slide" at bounding box center [269, 261] width 23 height 18
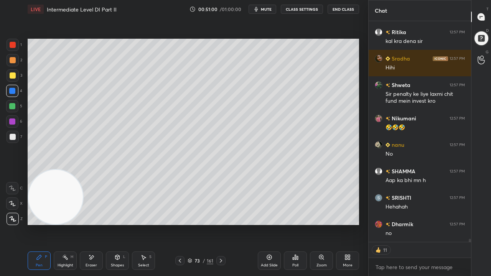
click at [13, 74] on div at bounding box center [13, 76] width 6 height 6
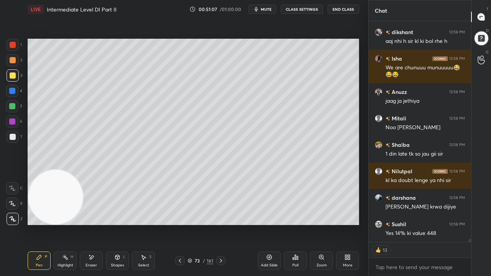
click at [16, 137] on div at bounding box center [13, 137] width 12 height 12
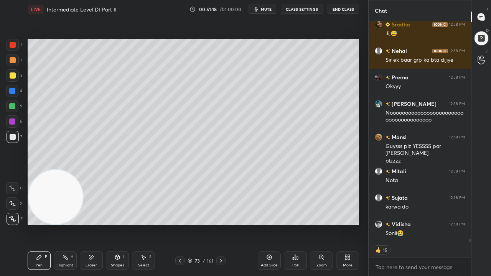
type textarea "x"
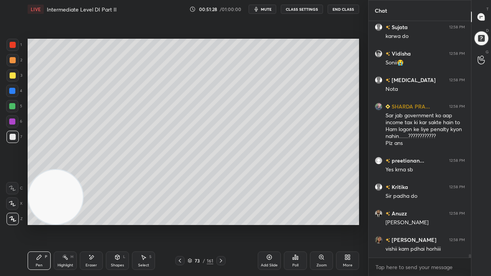
click at [15, 44] on div at bounding box center [13, 45] width 6 height 6
click at [14, 45] on div at bounding box center [13, 45] width 6 height 6
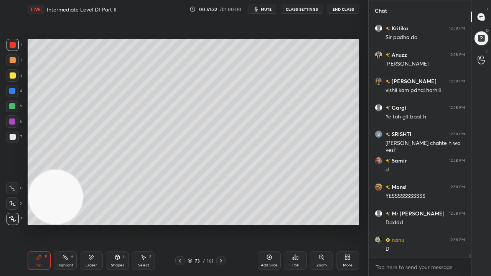
click at [297, 224] on icon at bounding box center [297, 257] width 1 height 3
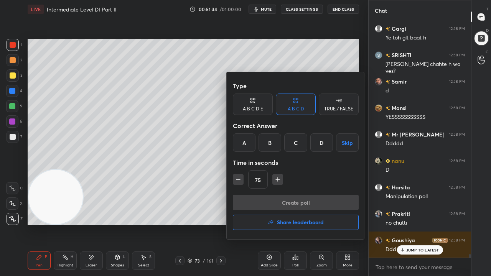
click at [242, 179] on div "75" at bounding box center [296, 179] width 126 height 18
click at [241, 180] on icon "button" at bounding box center [238, 180] width 8 height 8
click at [241, 179] on icon "button" at bounding box center [238, 180] width 8 height 8
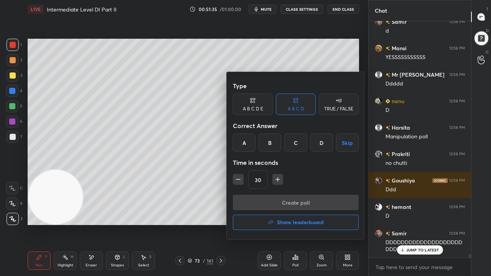
click at [241, 179] on icon "button" at bounding box center [238, 180] width 8 height 8
type input "15"
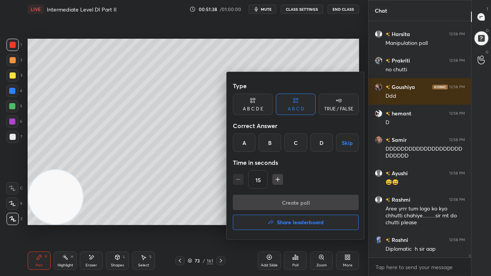
click at [348, 143] on button "Skip" at bounding box center [347, 143] width 23 height 18
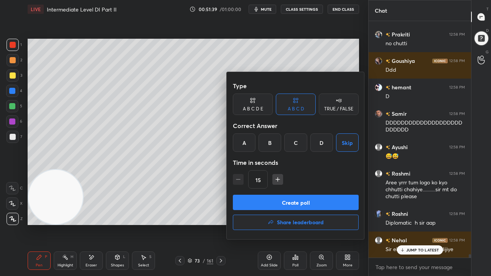
click at [300, 204] on button "Create poll" at bounding box center [296, 202] width 126 height 15
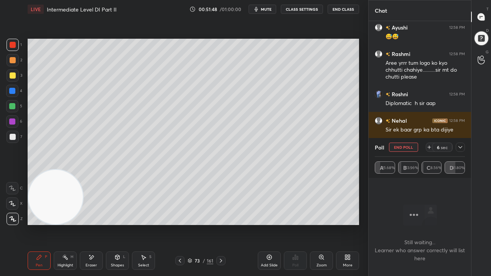
click at [461, 147] on icon at bounding box center [460, 147] width 6 height 6
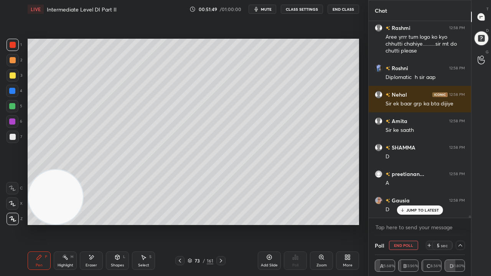
click at [414, 211] on p "JUMP TO LATEST" at bounding box center [422, 210] width 33 height 5
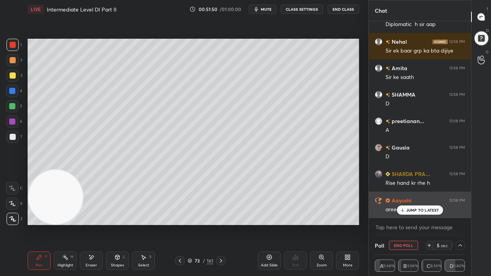
click at [421, 209] on p "JUMP TO LATEST" at bounding box center [422, 210] width 33 height 5
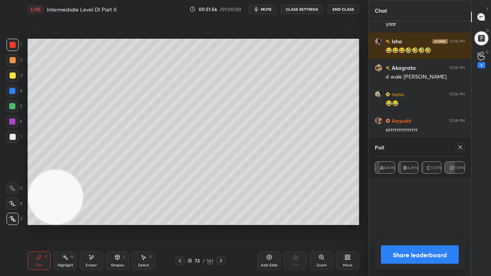
click at [461, 145] on icon at bounding box center [460, 147] width 6 height 6
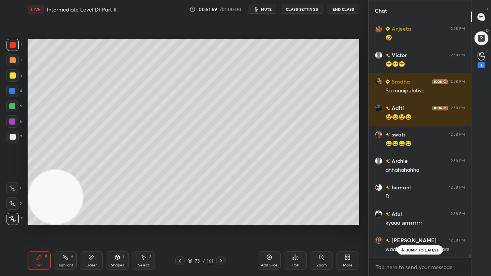
click at [180, 224] on icon at bounding box center [180, 261] width 6 height 6
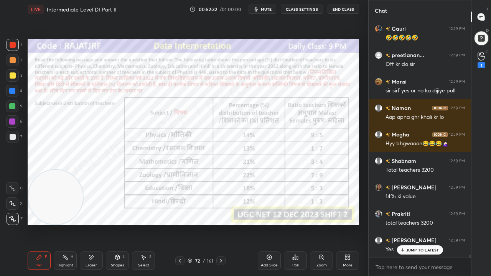
click at [12, 94] on div at bounding box center [12, 91] width 12 height 12
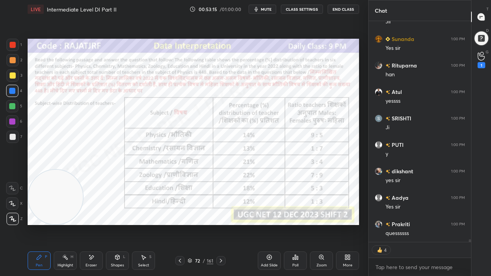
scroll to position [18046, 0]
click at [193, 224] on div "72 / 161" at bounding box center [201, 260] width 26 height 7
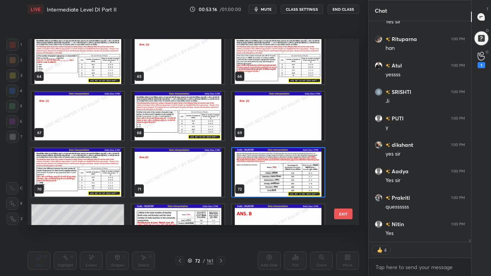
type textarea "x"
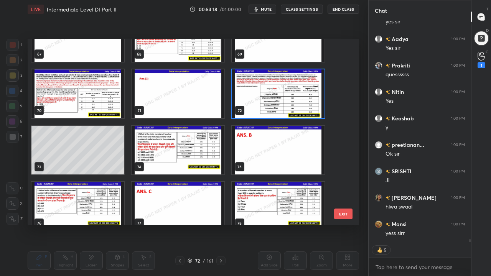
click at [212, 145] on img "grid" at bounding box center [178, 150] width 92 height 49
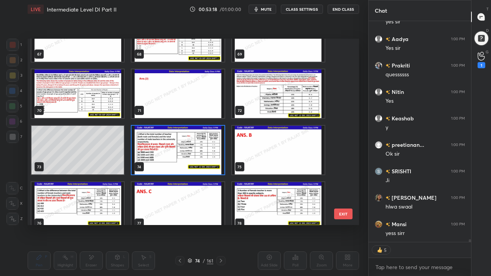
click at [212, 145] on img "grid" at bounding box center [178, 150] width 92 height 49
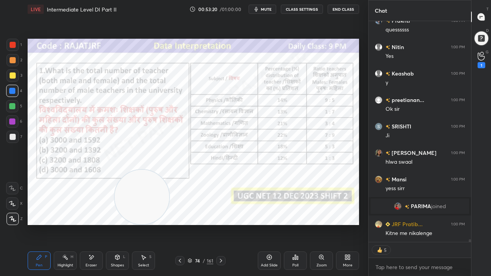
drag, startPoint x: 92, startPoint y: 190, endPoint x: 167, endPoint y: 196, distance: 75.5
click at [142, 193] on video at bounding box center [142, 197] width 54 height 54
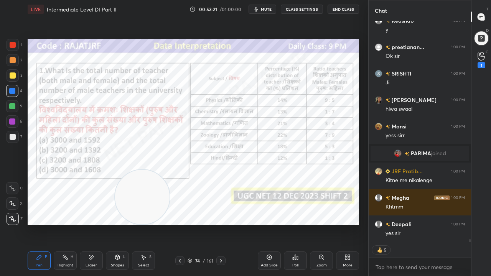
click at [299, 224] on div "Poll" at bounding box center [295, 261] width 23 height 18
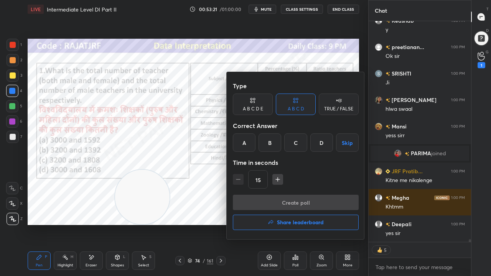
click at [272, 143] on div "B" at bounding box center [270, 143] width 23 height 18
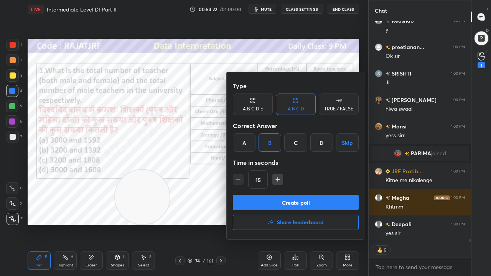
click at [277, 176] on icon "button" at bounding box center [278, 180] width 8 height 8
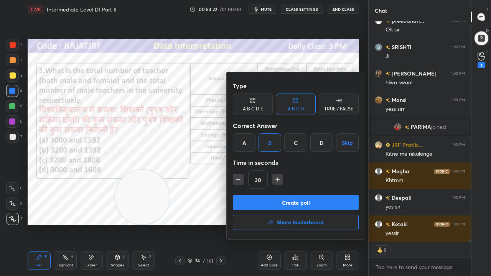
click at [277, 177] on icon "button" at bounding box center [278, 180] width 8 height 8
click at [278, 178] on icon "button" at bounding box center [278, 180] width 8 height 8
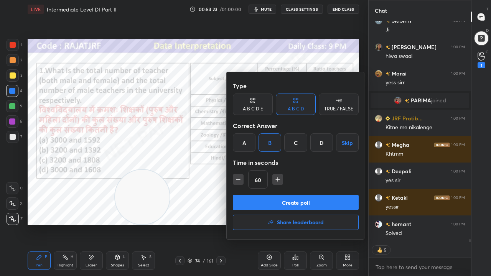
drag, startPoint x: 277, startPoint y: 176, endPoint x: 278, endPoint y: 191, distance: 15.0
click at [276, 177] on icon "button" at bounding box center [278, 180] width 8 height 8
type input "75"
click at [276, 200] on button "Create poll" at bounding box center [296, 202] width 126 height 15
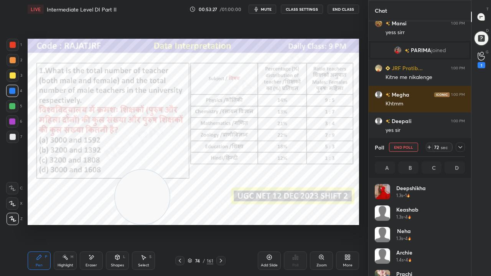
click at [265, 9] on span "mute" at bounding box center [266, 9] width 11 height 5
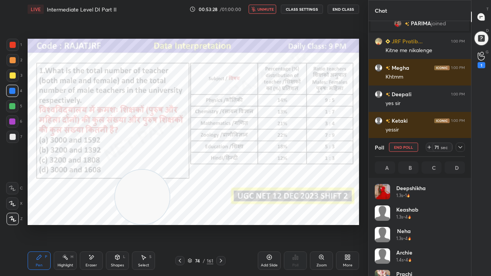
click at [462, 147] on icon at bounding box center [460, 147] width 6 height 6
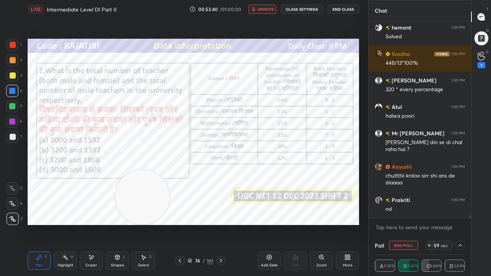
click at [259, 6] on button "unmute" at bounding box center [263, 9] width 28 height 9
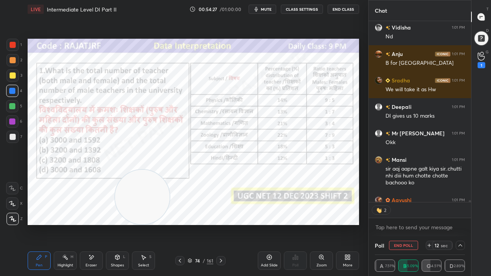
scroll to position [2, 2]
click at [10, 46] on div at bounding box center [13, 45] width 6 height 6
click at [11, 45] on div at bounding box center [13, 45] width 6 height 6
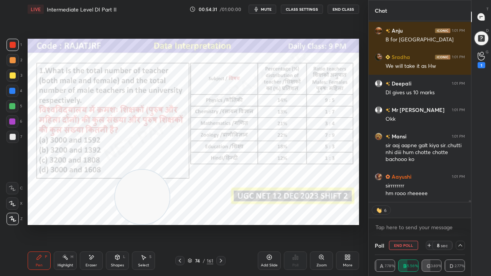
scroll to position [18798, 0]
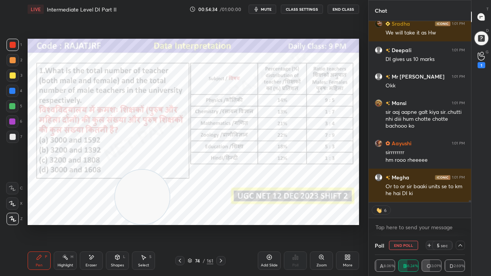
drag, startPoint x: 93, startPoint y: 254, endPoint x: 120, endPoint y: 194, distance: 65.9
click at [94, 224] on div "Pen P Highlight H Eraser Shapes L Select S 74 / 161 Add Slide Poll Zoom More" at bounding box center [193, 261] width 331 height 31
click at [89, 224] on icon at bounding box center [91, 257] width 6 height 7
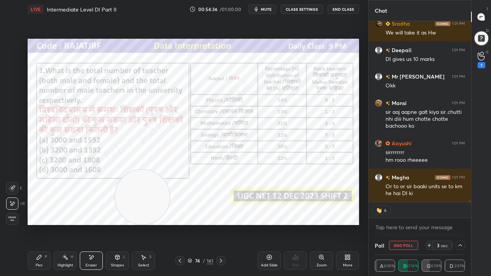
click at [14, 222] on div "Erase all" at bounding box center [12, 219] width 12 height 12
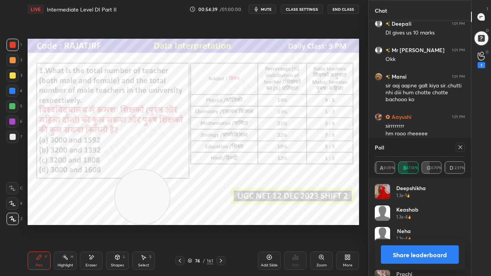
scroll to position [90, 88]
click at [463, 146] on div at bounding box center [460, 147] width 9 height 9
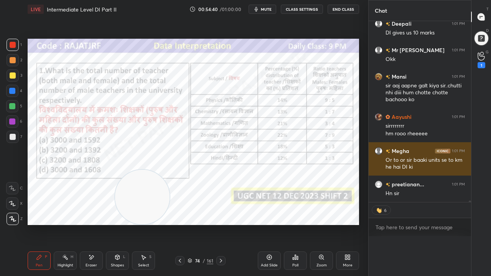
scroll to position [46, 88]
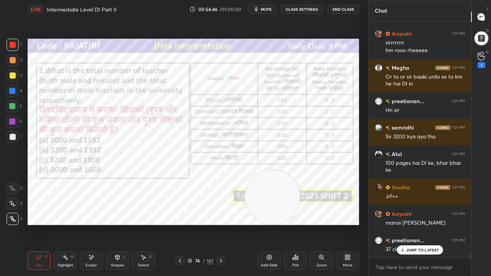
drag, startPoint x: 221, startPoint y: 190, endPoint x: 298, endPoint y: 190, distance: 76.3
click at [300, 192] on video at bounding box center [272, 197] width 54 height 54
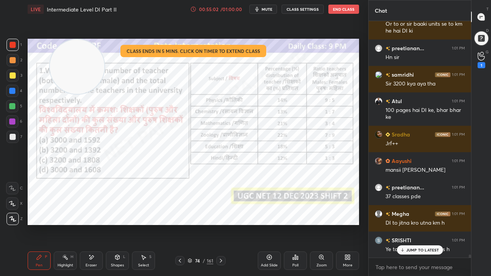
drag, startPoint x: 285, startPoint y: 196, endPoint x: 71, endPoint y: 52, distance: 258.3
click at [71, 52] on video at bounding box center [77, 67] width 54 height 54
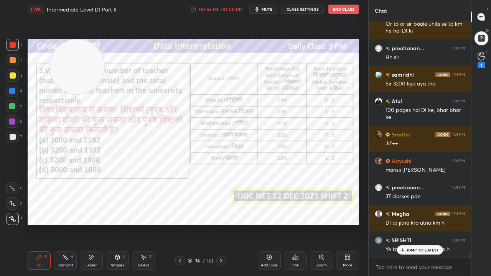
click at [13, 88] on div at bounding box center [12, 91] width 6 height 6
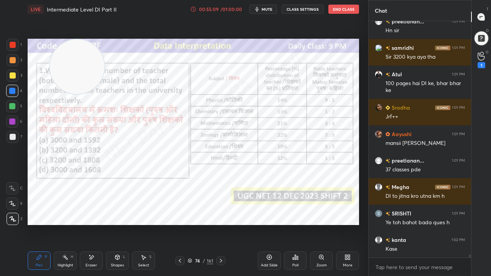
click at [80, 71] on video at bounding box center [77, 67] width 54 height 54
click at [179, 224] on icon at bounding box center [180, 261] width 6 height 6
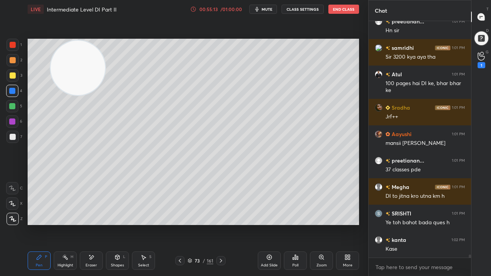
click at [180, 224] on icon at bounding box center [180, 261] width 6 height 6
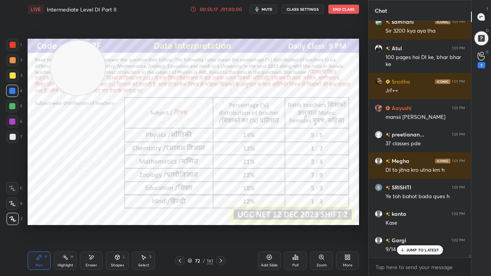
click at [220, 224] on div at bounding box center [220, 260] width 9 height 9
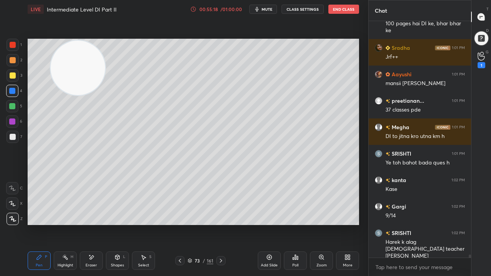
click at [219, 224] on icon at bounding box center [221, 261] width 6 height 6
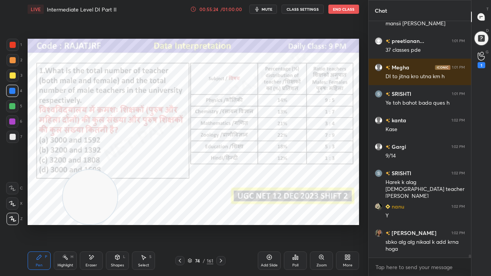
drag, startPoint x: 74, startPoint y: 75, endPoint x: 99, endPoint y: 233, distance: 160.0
click at [97, 224] on div "Setting up your live class Poll for secs No correct answer Start poll" at bounding box center [194, 131] width 338 height 227
drag, startPoint x: 104, startPoint y: 229, endPoint x: 111, endPoint y: 213, distance: 17.9
click at [124, 223] on div "Setting up your live class Poll for secs No correct answer Start poll" at bounding box center [194, 131] width 338 height 227
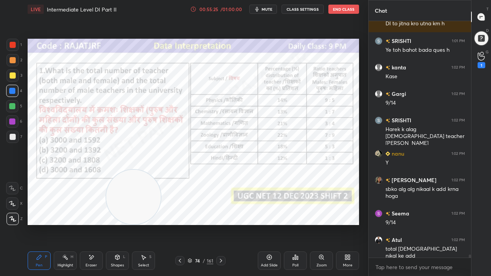
drag, startPoint x: 105, startPoint y: 208, endPoint x: 150, endPoint y: 211, distance: 44.6
click at [150, 211] on video at bounding box center [133, 197] width 54 height 54
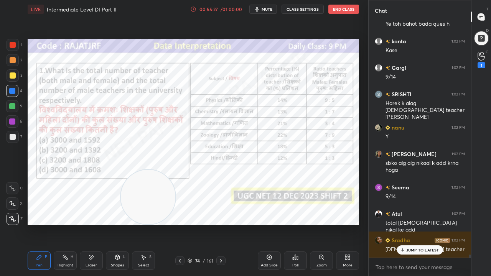
click at [180, 224] on icon at bounding box center [180, 261] width 6 height 6
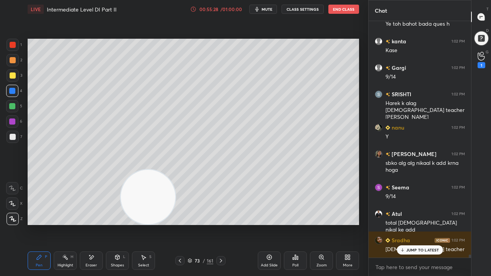
click at [180, 224] on icon at bounding box center [180, 261] width 6 height 6
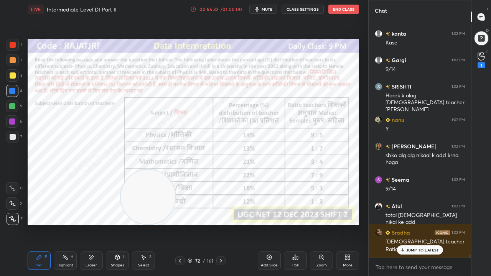
click at [219, 224] on icon at bounding box center [221, 261] width 6 height 6
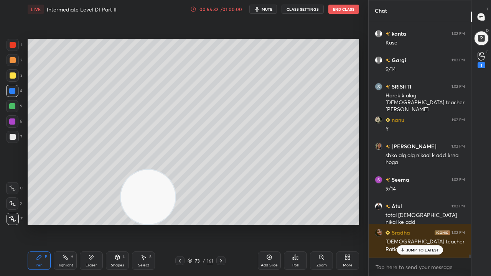
click at [219, 224] on div at bounding box center [220, 260] width 9 height 9
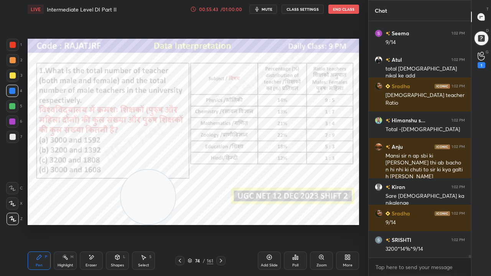
scroll to position [19367, 0]
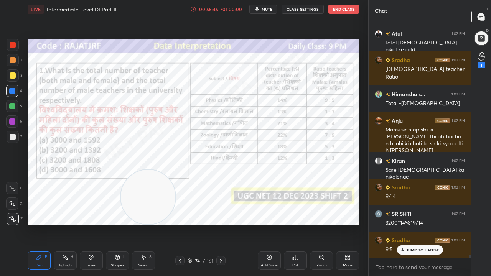
click at [11, 44] on div at bounding box center [13, 45] width 6 height 6
drag, startPoint x: 136, startPoint y: 205, endPoint x: 59, endPoint y: 217, distance: 77.7
click at [59, 217] on video at bounding box center [86, 197] width 54 height 54
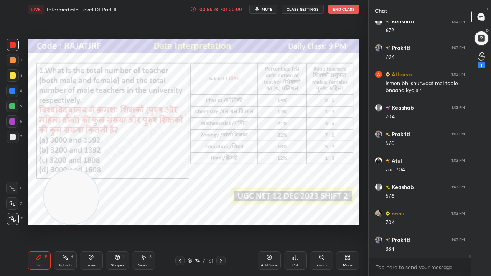
scroll to position [19917, 0]
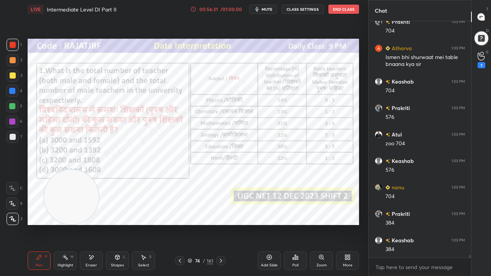
click at [13, 90] on div at bounding box center [12, 91] width 6 height 6
click at [14, 89] on div at bounding box center [12, 91] width 6 height 6
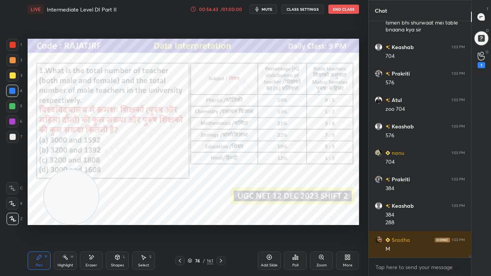
scroll to position [19984, 0]
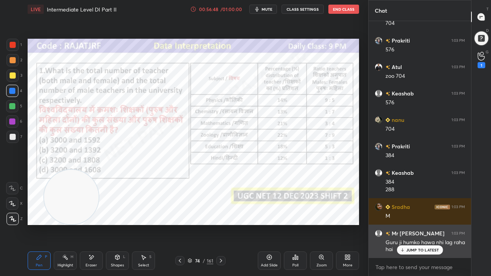
click at [407, 224] on p "JUMP TO LATEST" at bounding box center [422, 250] width 33 height 5
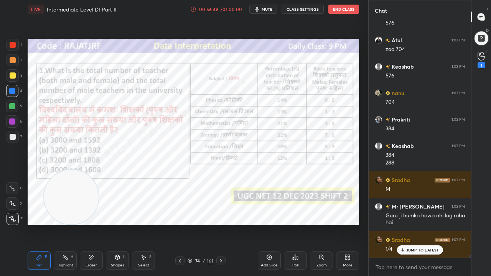
scroll to position [20037, 0]
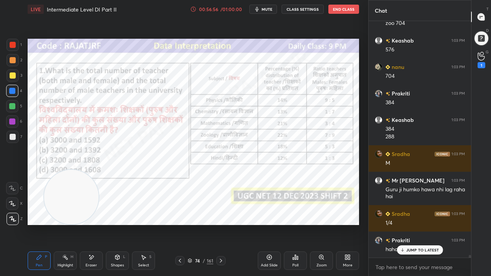
click at [12, 119] on div at bounding box center [12, 122] width 6 height 6
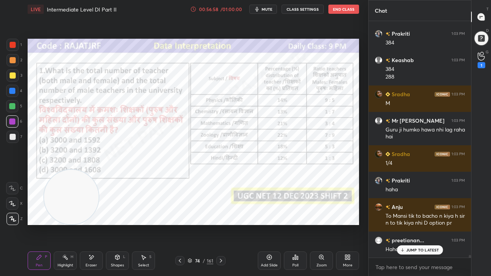
scroll to position [20177, 0]
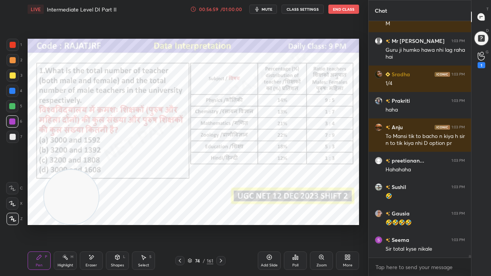
click at [15, 43] on div at bounding box center [13, 45] width 6 height 6
drag, startPoint x: 15, startPoint y: 43, endPoint x: 27, endPoint y: 51, distance: 13.9
click at [15, 43] on div at bounding box center [13, 45] width 6 height 6
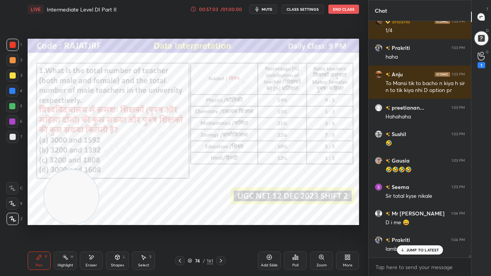
scroll to position [20256, 0]
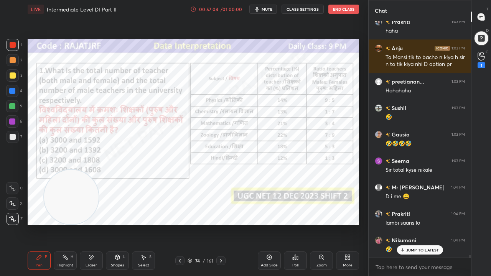
click at [179, 224] on icon at bounding box center [180, 261] width 6 height 6
click at [180, 224] on icon at bounding box center [180, 261] width 2 height 4
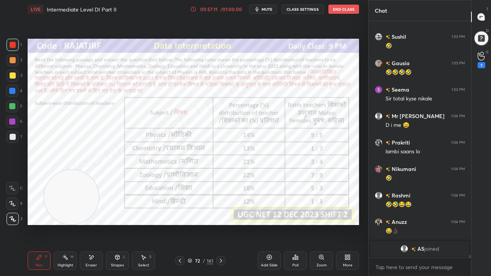
scroll to position [19552, 0]
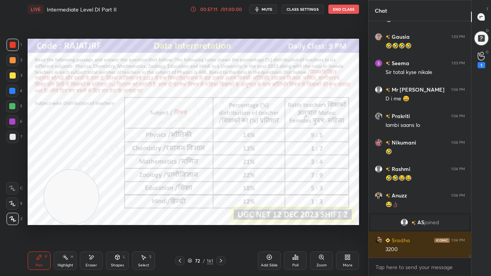
click at [220, 224] on icon at bounding box center [221, 261] width 2 height 4
click at [221, 224] on icon at bounding box center [221, 261] width 6 height 6
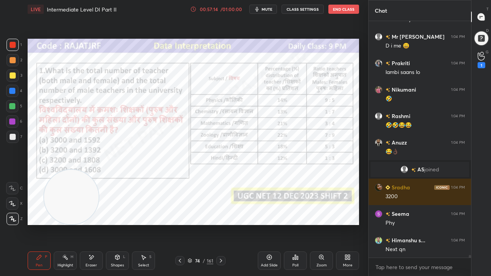
scroll to position [19632, 0]
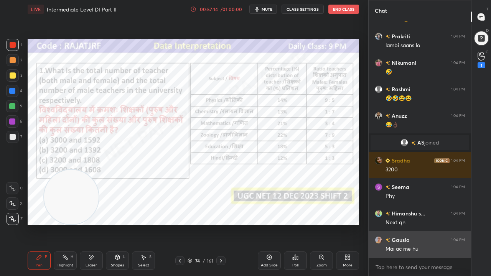
click at [416, 224] on div "Mai ac me hu" at bounding box center [425, 250] width 79 height 8
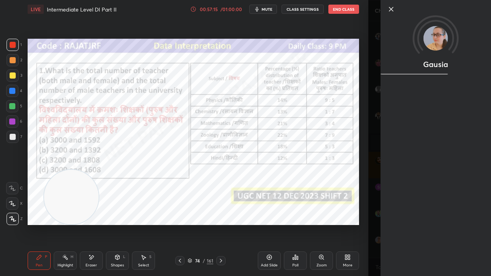
click at [364, 224] on div "1 2 3 4 5 6 7 C X Z E E Erase all H H LIVE Intermediate Level DI Part II 00:57:…" at bounding box center [184, 138] width 368 height 276
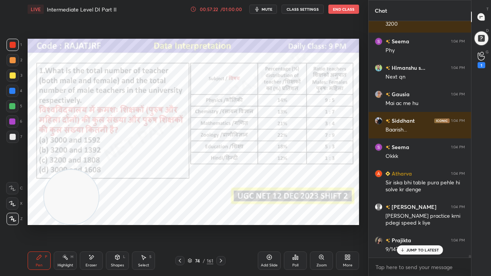
scroll to position [19805, 0]
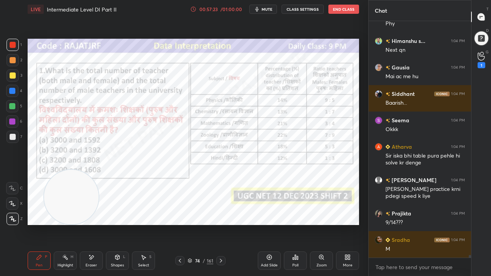
drag, startPoint x: 201, startPoint y: 260, endPoint x: 209, endPoint y: 235, distance: 26.7
click at [201, 224] on div "74 / 161" at bounding box center [201, 260] width 26 height 7
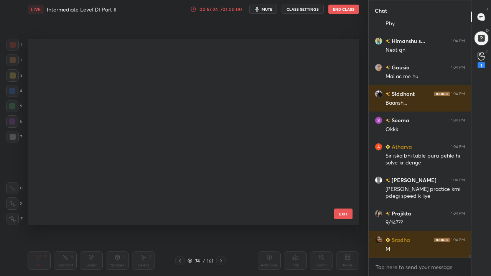
scroll to position [184, 328]
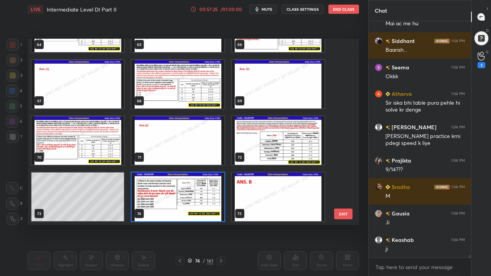
drag, startPoint x: 198, startPoint y: 189, endPoint x: 193, endPoint y: 193, distance: 5.8
click at [193, 193] on img "grid" at bounding box center [178, 197] width 92 height 49
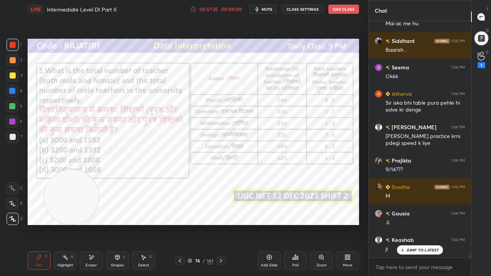
click at [193, 193] on img "grid" at bounding box center [178, 197] width 92 height 49
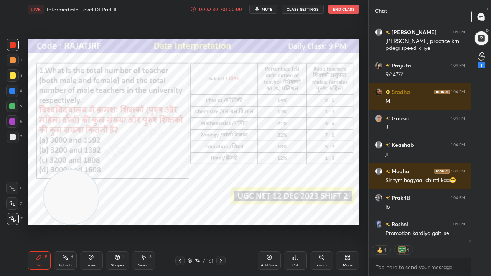
scroll to position [19979, 0]
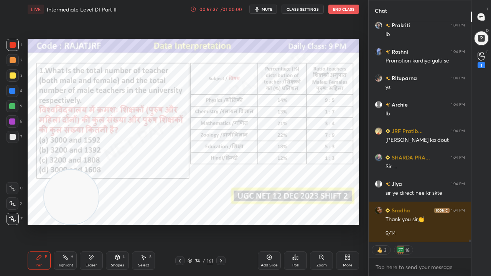
drag, startPoint x: 198, startPoint y: 261, endPoint x: 211, endPoint y: 231, distance: 33.5
click at [198, 224] on div "74" at bounding box center [198, 261] width 8 height 5
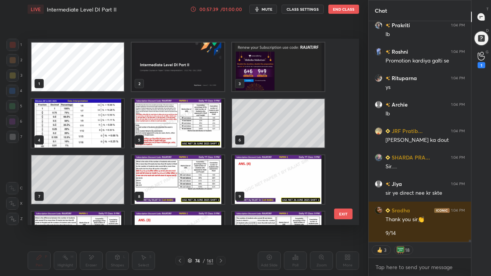
click at [266, 69] on img "grid" at bounding box center [278, 67] width 92 height 49
click at [199, 76] on img "grid" at bounding box center [178, 67] width 92 height 49
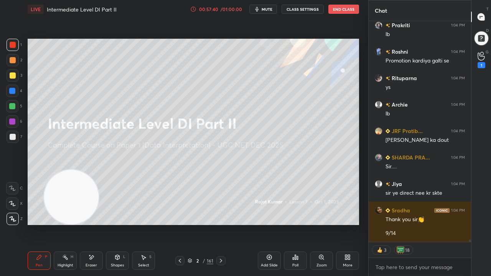
click at [199, 76] on img "grid" at bounding box center [178, 67] width 92 height 49
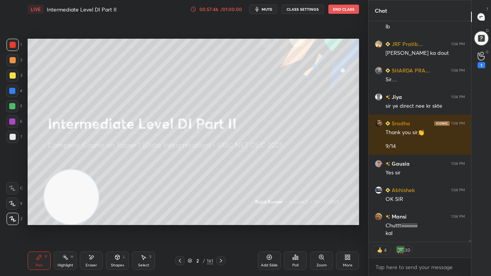
click at [15, 73] on div at bounding box center [13, 75] width 12 height 12
drag, startPoint x: 120, startPoint y: 263, endPoint x: 118, endPoint y: 258, distance: 5.7
click at [119, 224] on div "Shapes L" at bounding box center [117, 261] width 23 height 18
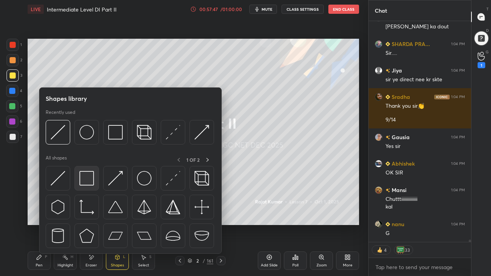
click at [87, 178] on img at bounding box center [86, 178] width 15 height 15
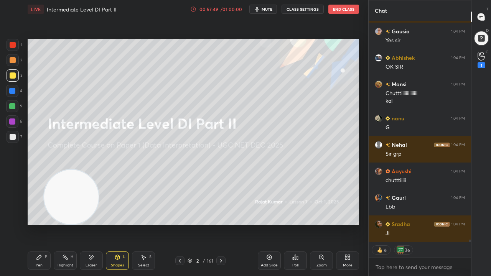
click at [39, 224] on div "Pen P" at bounding box center [39, 261] width 23 height 18
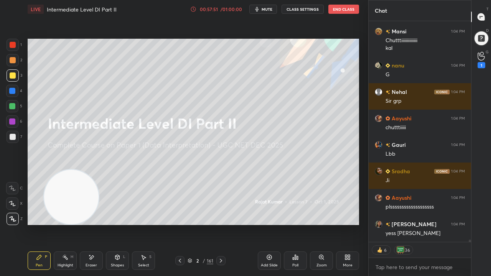
click at [291, 224] on div "Poll" at bounding box center [295, 261] width 23 height 18
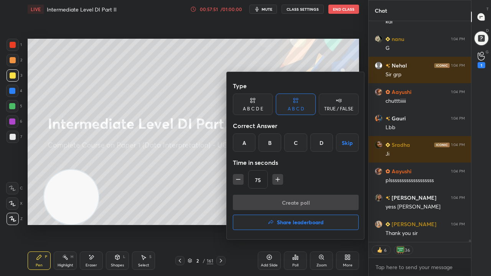
click at [279, 224] on h4 "Share leaderboard" at bounding box center [300, 222] width 47 height 5
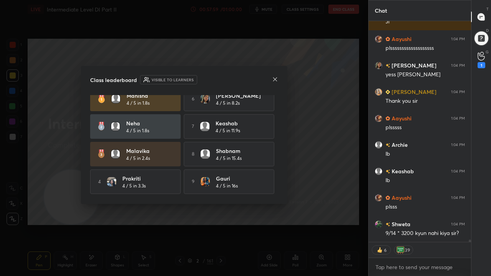
click at [277, 79] on icon at bounding box center [275, 79] width 6 height 6
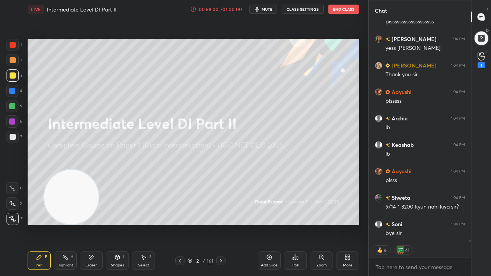
click at [195, 224] on div "2" at bounding box center [198, 261] width 8 height 5
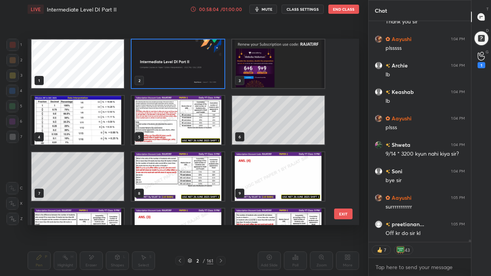
click at [187, 64] on div "1 2 3 4 5 6 7 8 9 10 11 12" at bounding box center [187, 132] width 318 height 186
click at [188, 64] on img "grid" at bounding box center [178, 64] width 92 height 49
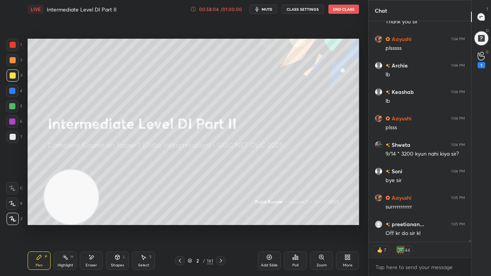
click at [188, 64] on img "grid" at bounding box center [178, 64] width 92 height 49
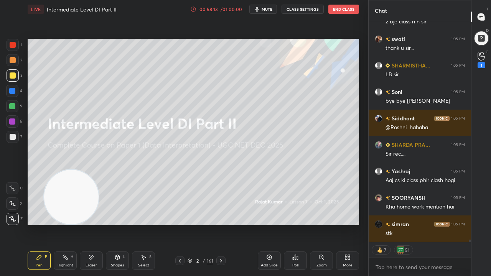
click at [198, 224] on div "2" at bounding box center [198, 261] width 8 height 5
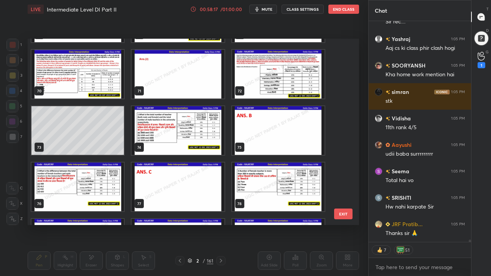
click at [165, 131] on img "grid" at bounding box center [178, 130] width 92 height 49
click at [276, 79] on img "grid" at bounding box center [278, 74] width 92 height 49
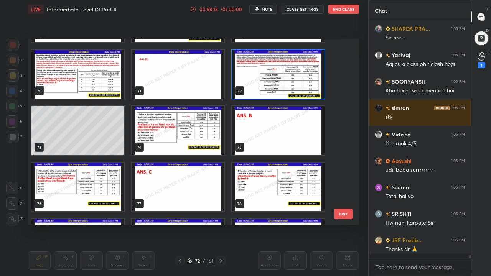
click at [276, 79] on img "grid" at bounding box center [278, 74] width 92 height 49
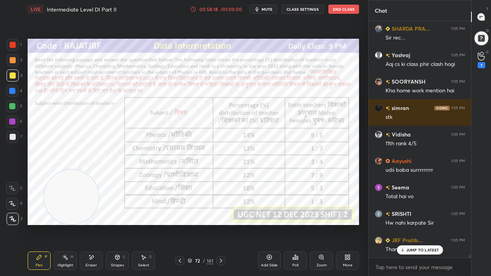
click at [276, 79] on img "grid" at bounding box center [278, 74] width 92 height 49
click at [13, 42] on div at bounding box center [13, 45] width 6 height 6
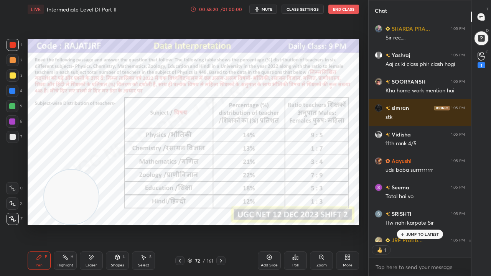
click at [13, 42] on div at bounding box center [13, 45] width 6 height 6
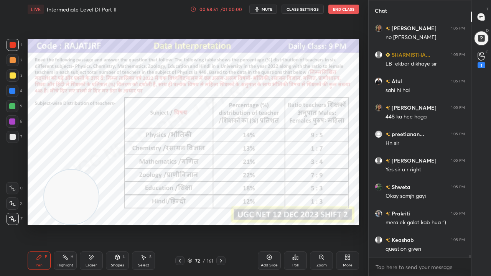
click at [201, 224] on div "72 / 161" at bounding box center [201, 260] width 26 height 7
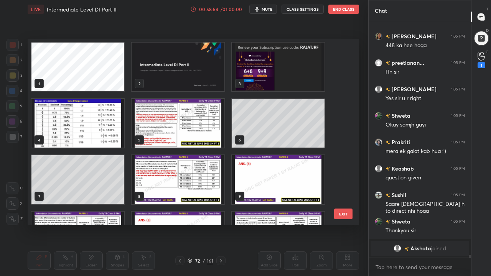
click at [196, 73] on img "grid" at bounding box center [178, 67] width 92 height 49
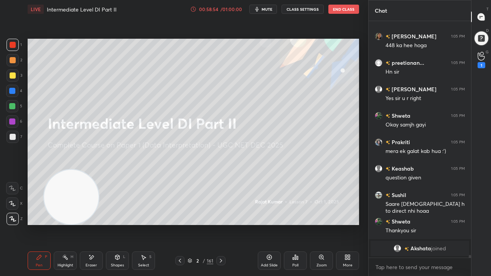
click at [196, 73] on img "grid" at bounding box center [178, 67] width 92 height 49
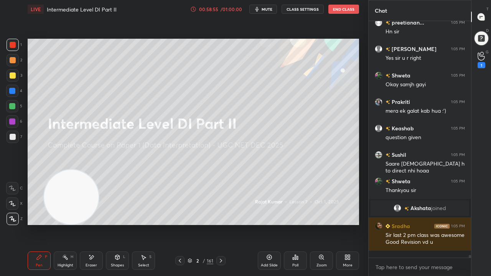
click at [292, 224] on div "Poll" at bounding box center [295, 261] width 23 height 18
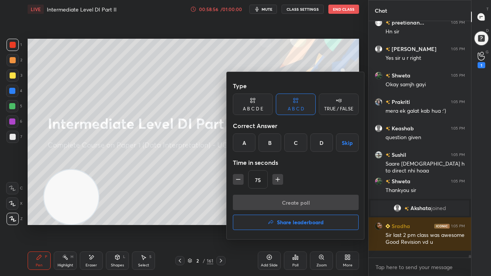
click at [282, 223] on h4 "Share leaderboard" at bounding box center [300, 222] width 47 height 5
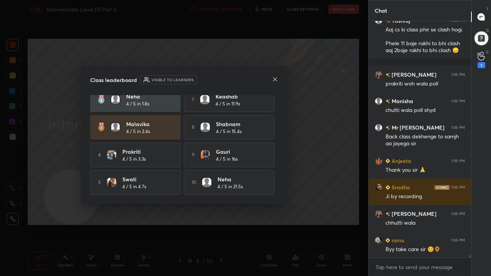
click at [275, 78] on icon at bounding box center [275, 79] width 6 height 6
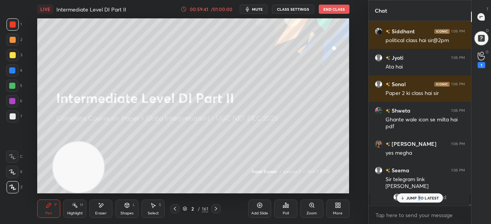
click at [419, 195] on div "JUMP TO LATEST" at bounding box center [420, 198] width 46 height 9
click at [411, 210] on body "1 2 3 4 5 6 7 C X Z E E Erase all H H LIVE Intermediate Level DI Part II 00:59:…" at bounding box center [245, 112] width 491 height 224
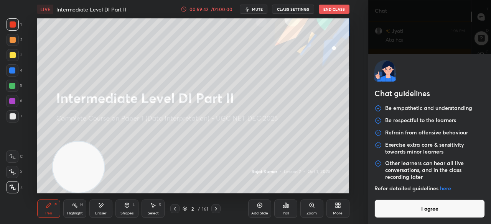
click at [410, 211] on button "I agree" at bounding box center [429, 209] width 110 height 18
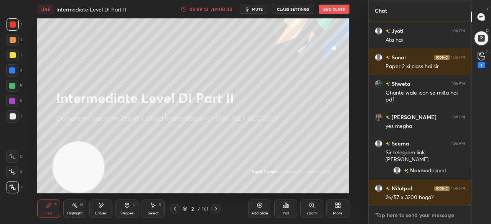
click at [409, 215] on textarea at bounding box center [420, 215] width 90 height 12
type textarea "x"
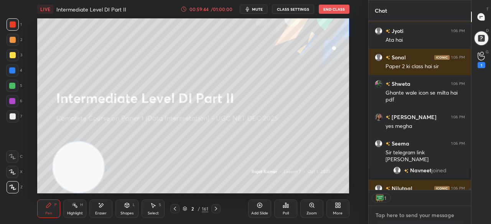
paste textarea "[URL][DOMAIN_NAME]"
type textarea "[URL][DOMAIN_NAME]"
type textarea "x"
type textarea "[URL][DOMAIN_NAME]"
type textarea "x"
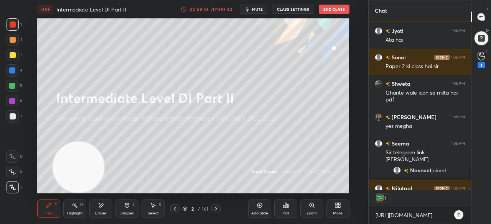
drag, startPoint x: 459, startPoint y: 214, endPoint x: 458, endPoint y: 209, distance: 5.4
click at [459, 214] on icon at bounding box center [459, 215] width 6 height 6
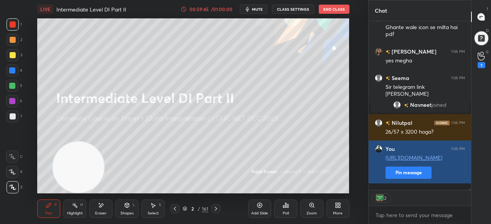
click at [416, 179] on button "Pin message" at bounding box center [409, 173] width 46 height 12
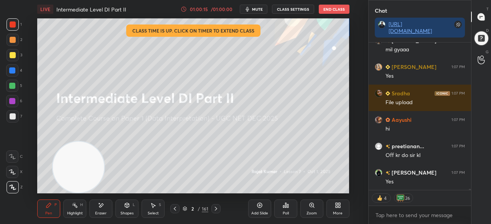
scroll to position [22129, 0]
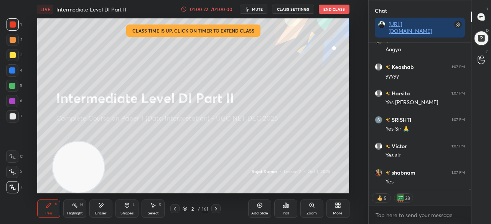
click at [12, 25] on div at bounding box center [13, 24] width 6 height 6
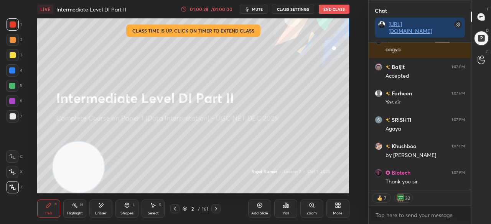
click at [333, 8] on button "End Class" at bounding box center [334, 9] width 31 height 9
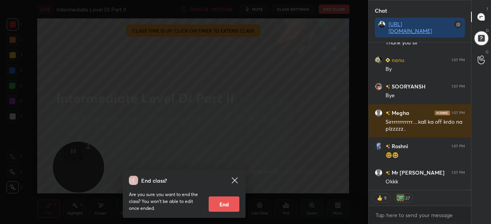
click at [227, 204] on button "End" at bounding box center [224, 204] width 31 height 15
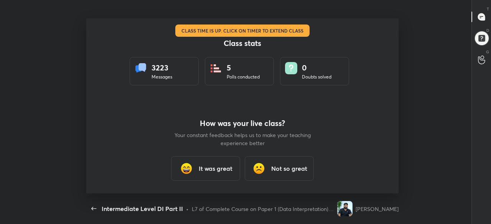
drag, startPoint x: 203, startPoint y: 170, endPoint x: 208, endPoint y: 163, distance: 8.6
click at [204, 170] on h3 "It was great" at bounding box center [216, 168] width 34 height 9
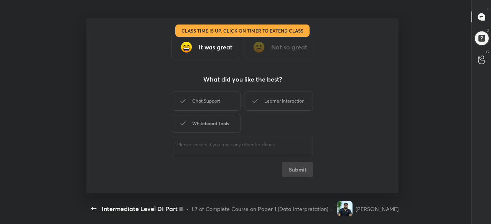
click at [217, 123] on div "Whiteboard Tools" at bounding box center [206, 123] width 69 height 19
drag, startPoint x: 218, startPoint y: 105, endPoint x: 269, endPoint y: 107, distance: 51.1
click at [221, 105] on div "Chat Support" at bounding box center [206, 101] width 69 height 19
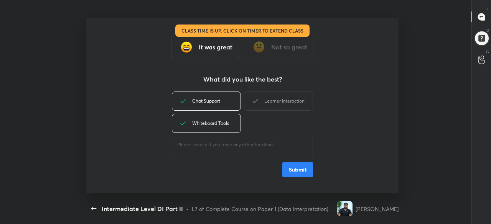
drag, startPoint x: 269, startPoint y: 107, endPoint x: 291, endPoint y: 147, distance: 45.2
click at [270, 108] on div "Learner Interaction" at bounding box center [278, 101] width 69 height 19
click at [296, 171] on button "Submit" at bounding box center [297, 169] width 31 height 15
type textarea "x"
